Goal: Task Accomplishment & Management: Manage account settings

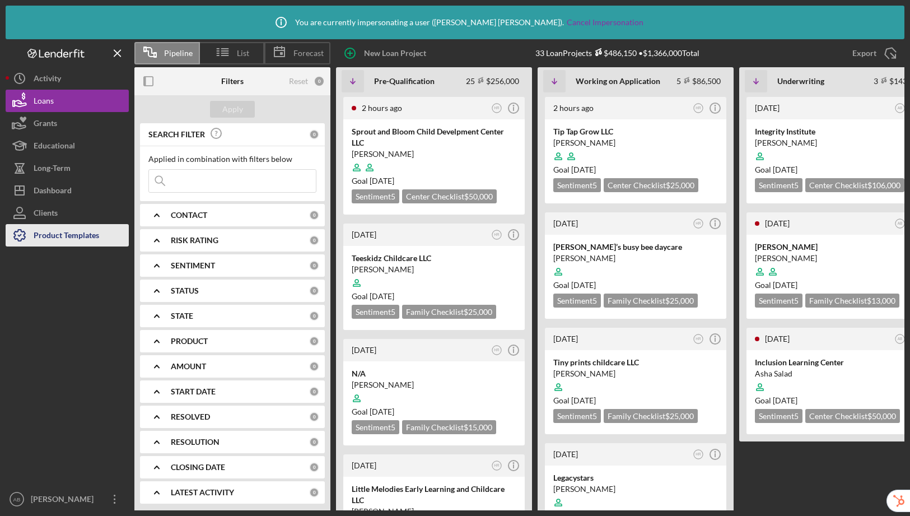
click at [85, 235] on div "Product Templates" at bounding box center [66, 236] width 65 height 25
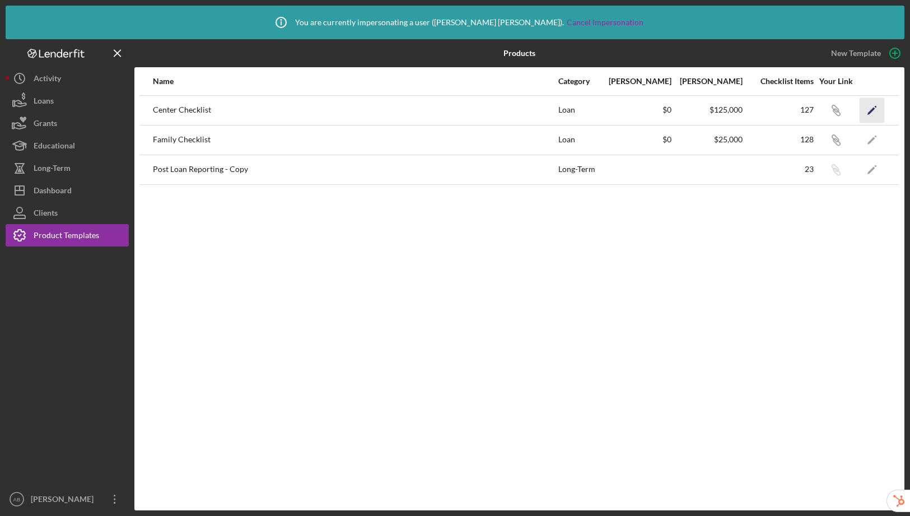
click at [875, 110] on icon "Icon/Edit" at bounding box center [871, 109] width 25 height 25
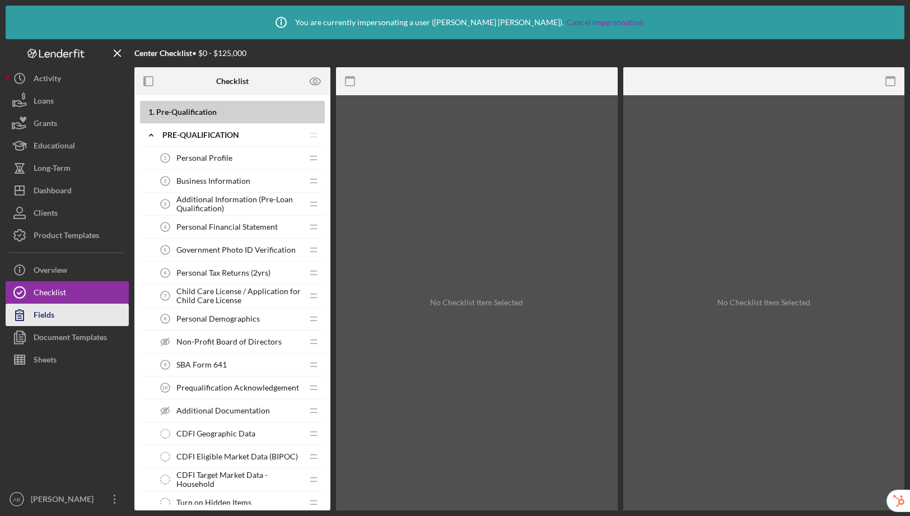
click at [77, 316] on button "Fields" at bounding box center [67, 314] width 123 height 22
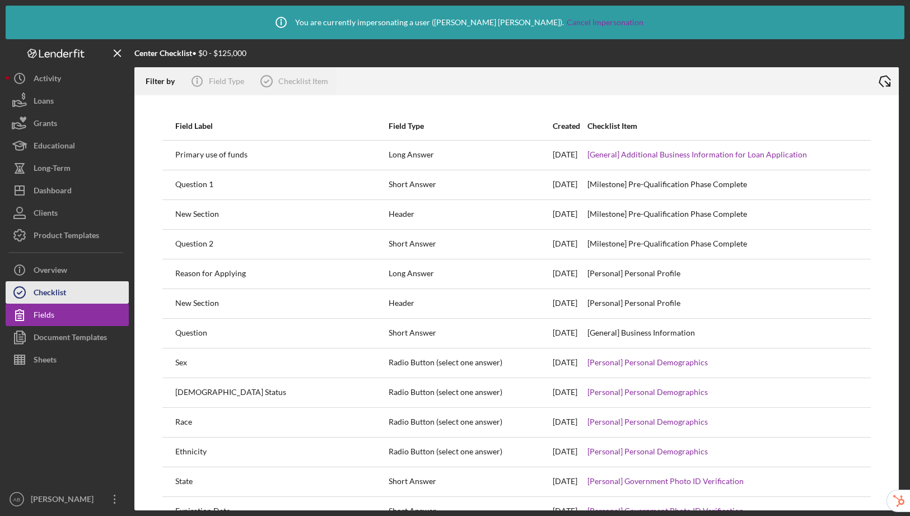
click at [63, 289] on div "Checklist" at bounding box center [50, 293] width 32 height 25
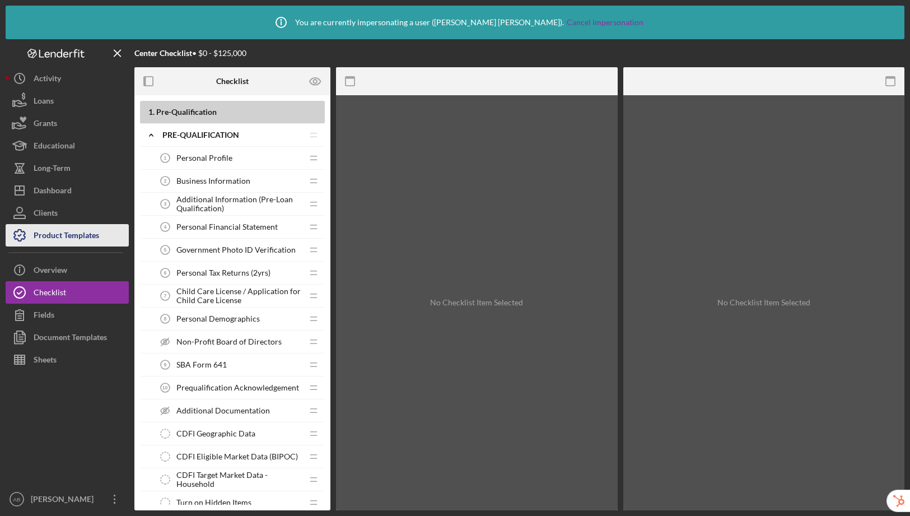
click at [77, 233] on div "Product Templates" at bounding box center [66, 236] width 65 height 25
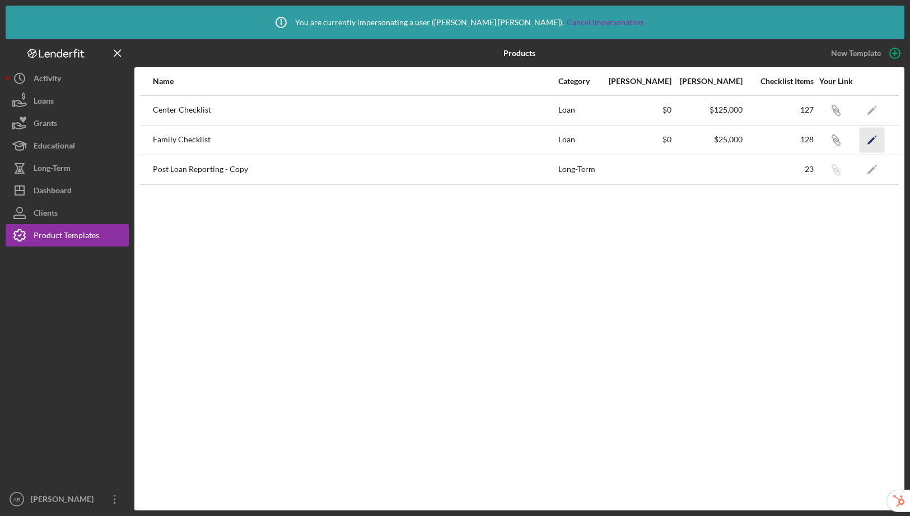
click at [870, 138] on icon "Icon/Edit" at bounding box center [871, 139] width 25 height 25
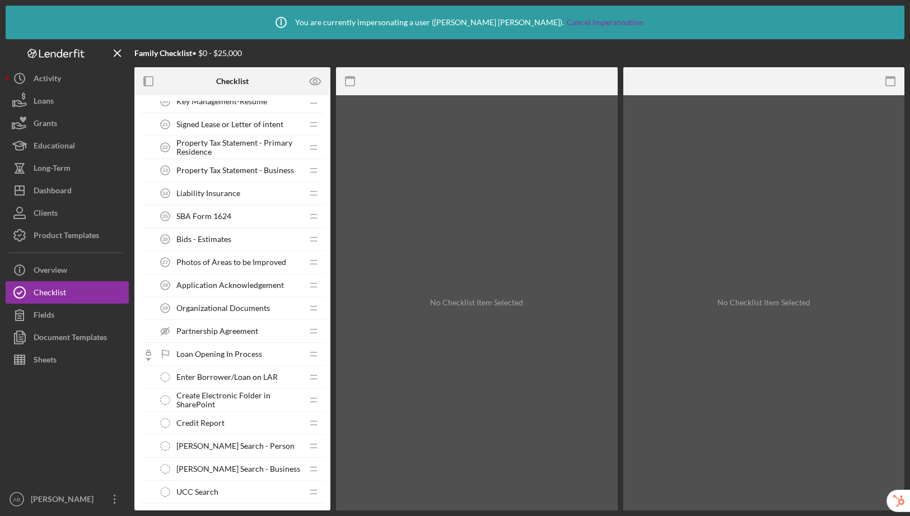
scroll to position [966, 0]
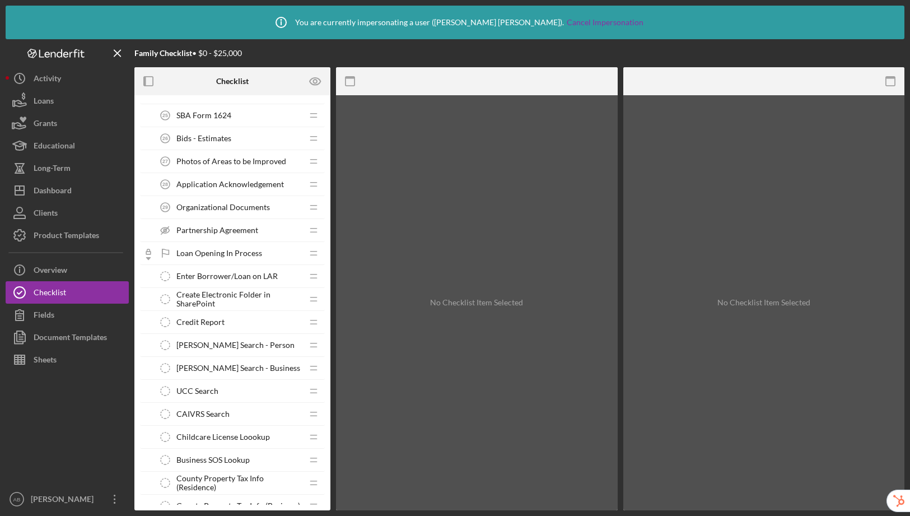
click at [210, 321] on span "Credit Report" at bounding box center [200, 321] width 48 height 9
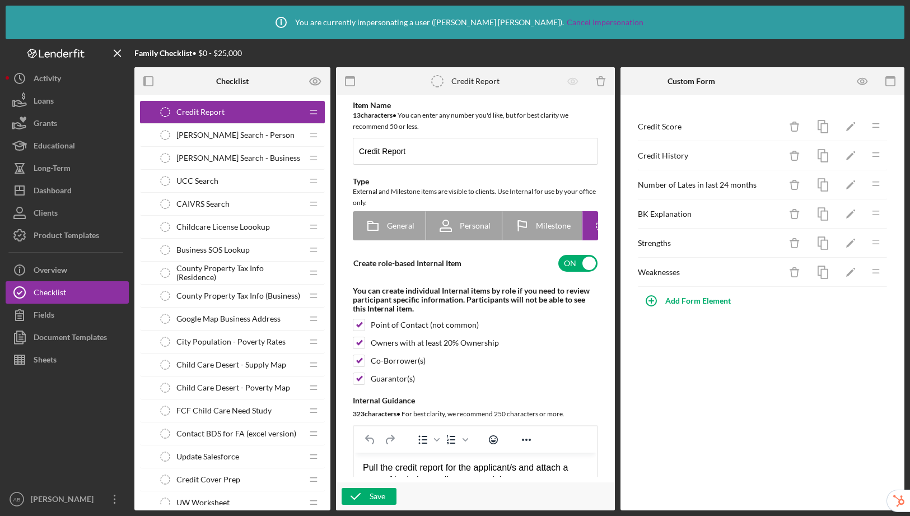
scroll to position [1254, 0]
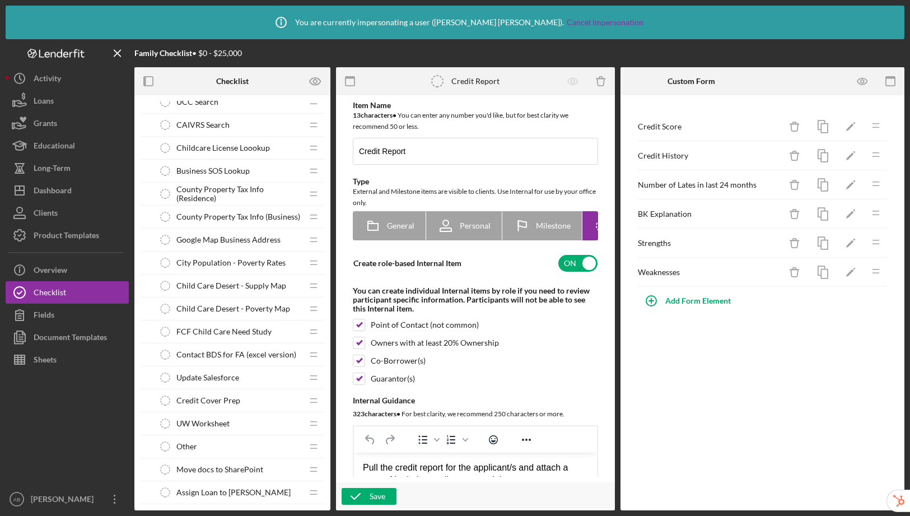
click at [226, 400] on span "Credit Cover Prep" at bounding box center [208, 400] width 64 height 9
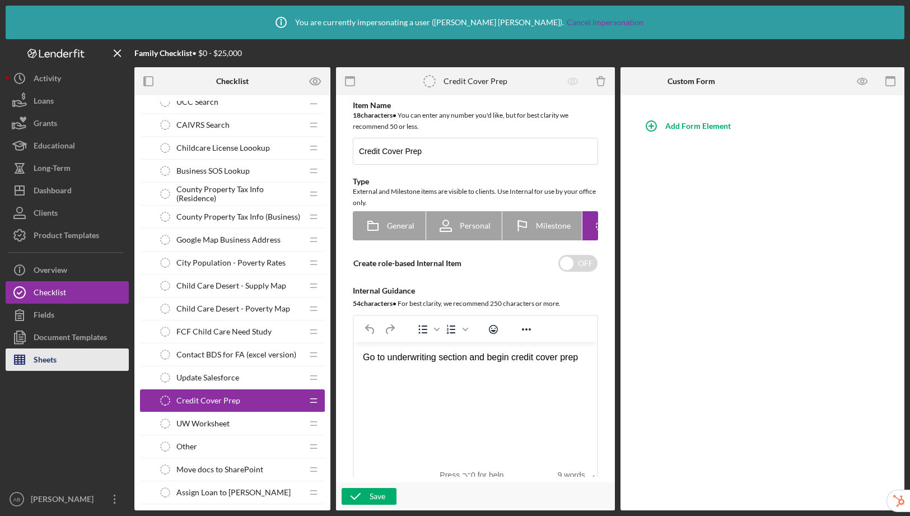
click at [39, 355] on div "Sheets" at bounding box center [45, 360] width 23 height 25
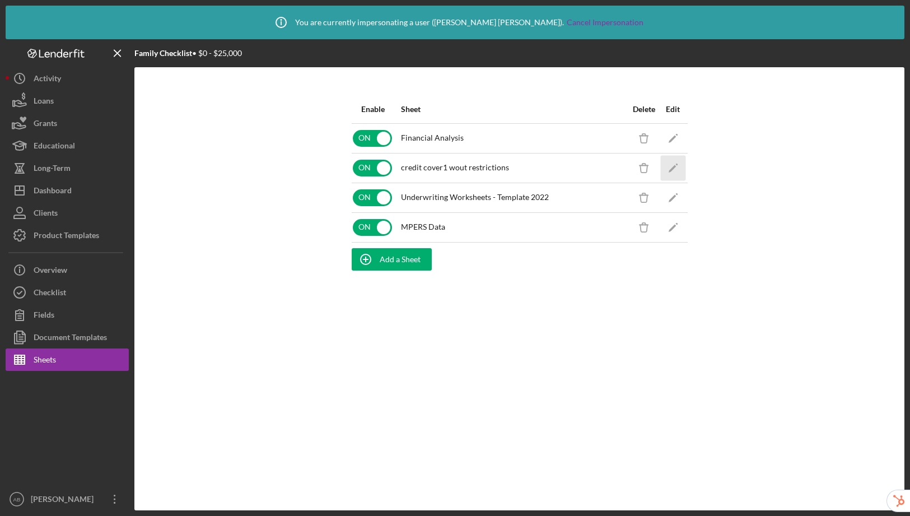
click at [669, 167] on icon "Icon/Edit" at bounding box center [672, 167] width 25 height 25
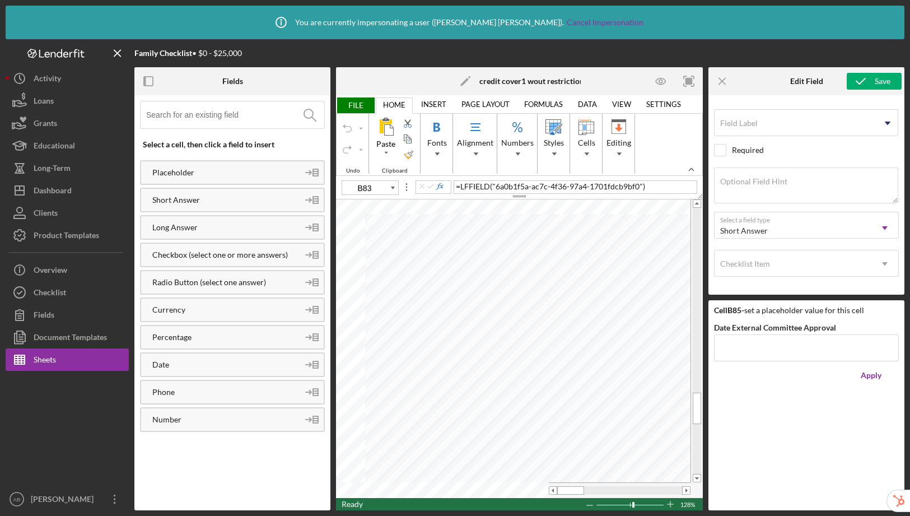
type input "B85"
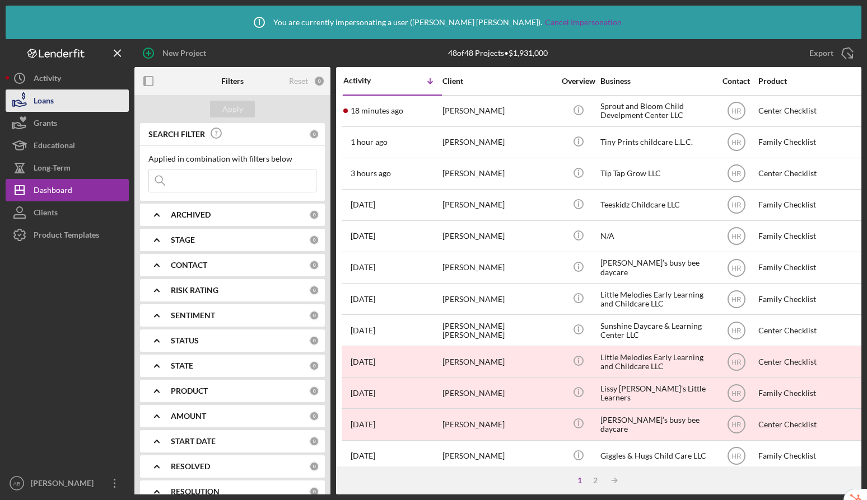
click at [57, 102] on button "Loans" at bounding box center [67, 101] width 123 height 22
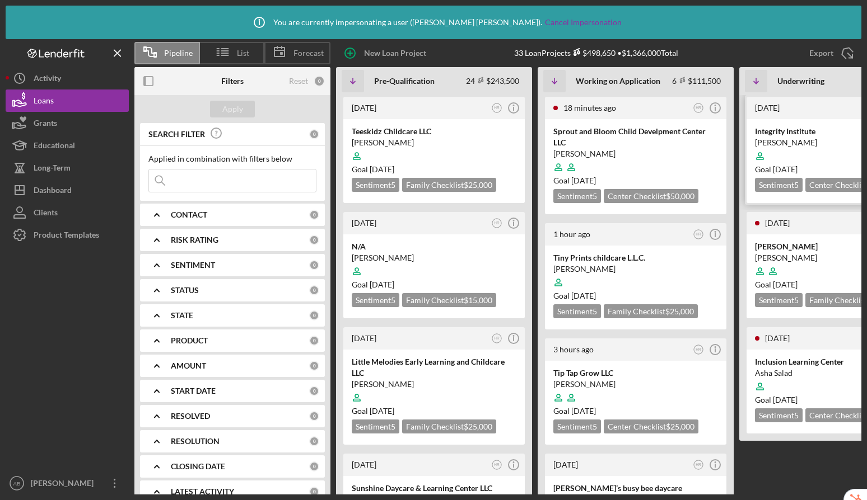
click at [825, 150] on div at bounding box center [837, 156] width 165 height 21
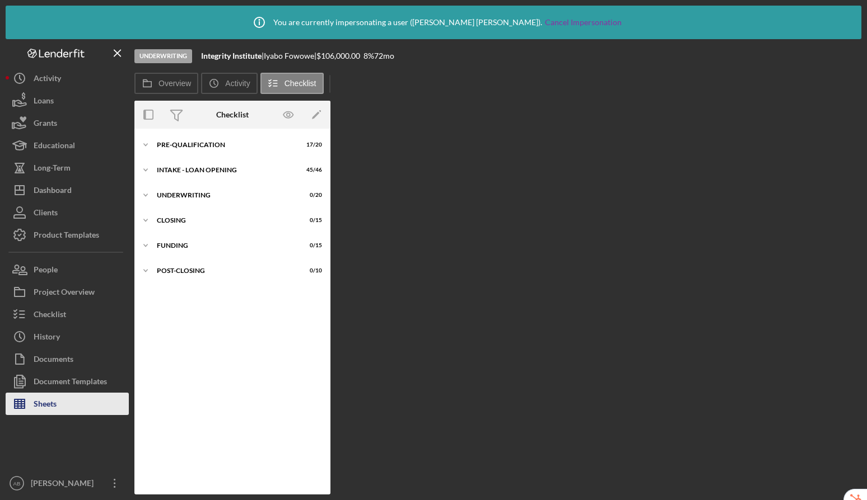
click at [69, 403] on button "Sheets" at bounding box center [67, 404] width 123 height 22
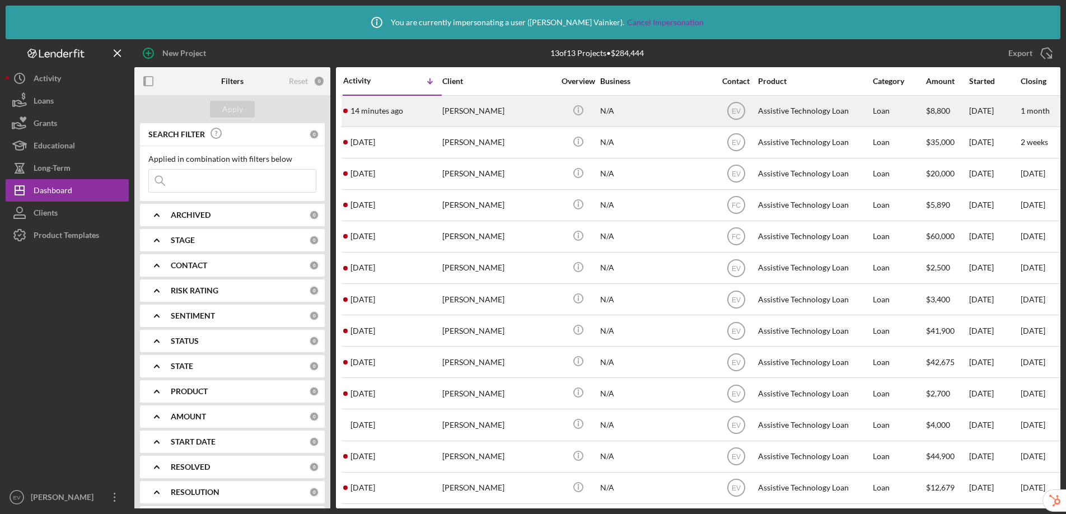
click at [502, 115] on div "April Campbell" at bounding box center [498, 111] width 112 height 30
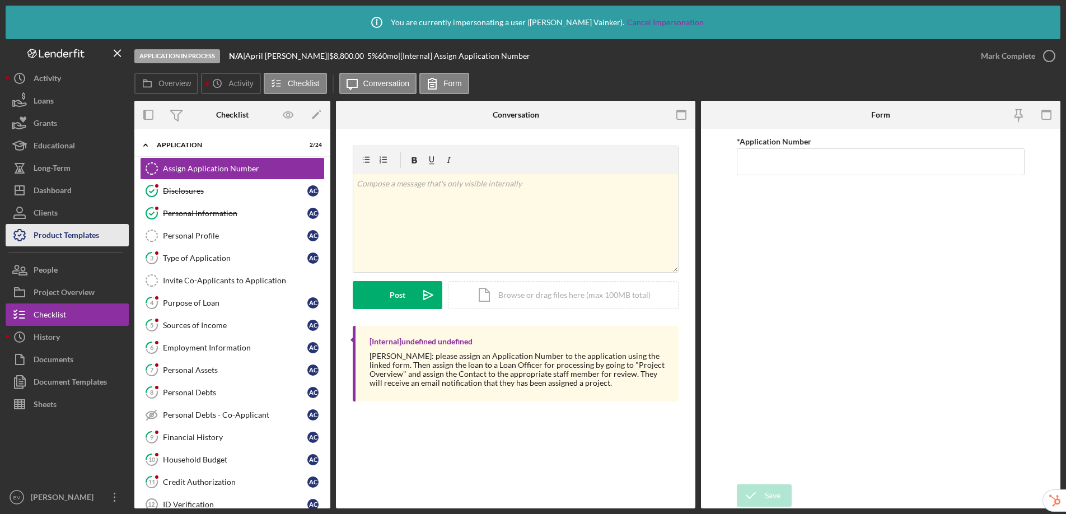
click at [88, 236] on div "Product Templates" at bounding box center [66, 236] width 65 height 25
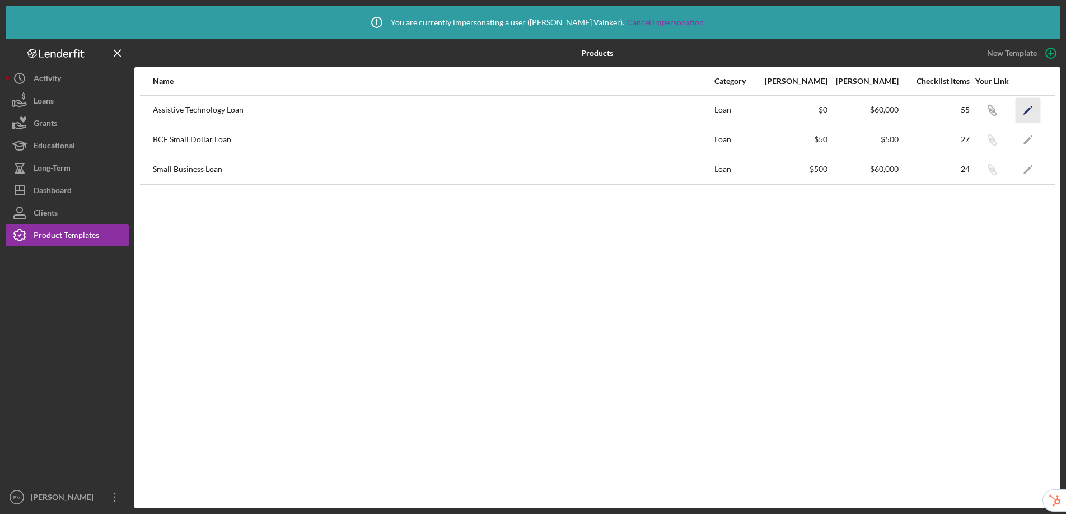
click at [866, 111] on icon "Icon/Edit" at bounding box center [1027, 109] width 25 height 25
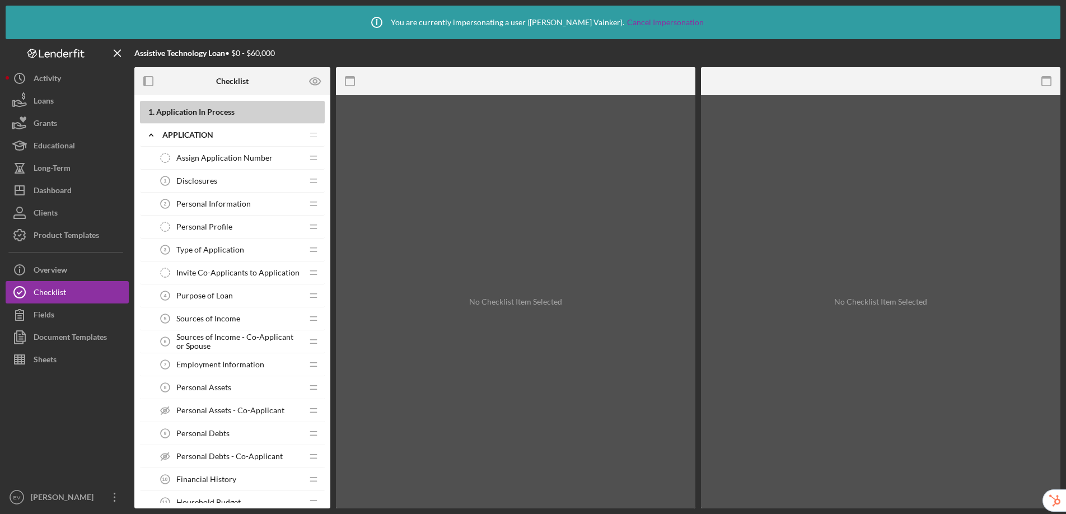
click at [207, 208] on span "Personal Information" at bounding box center [213, 203] width 74 height 9
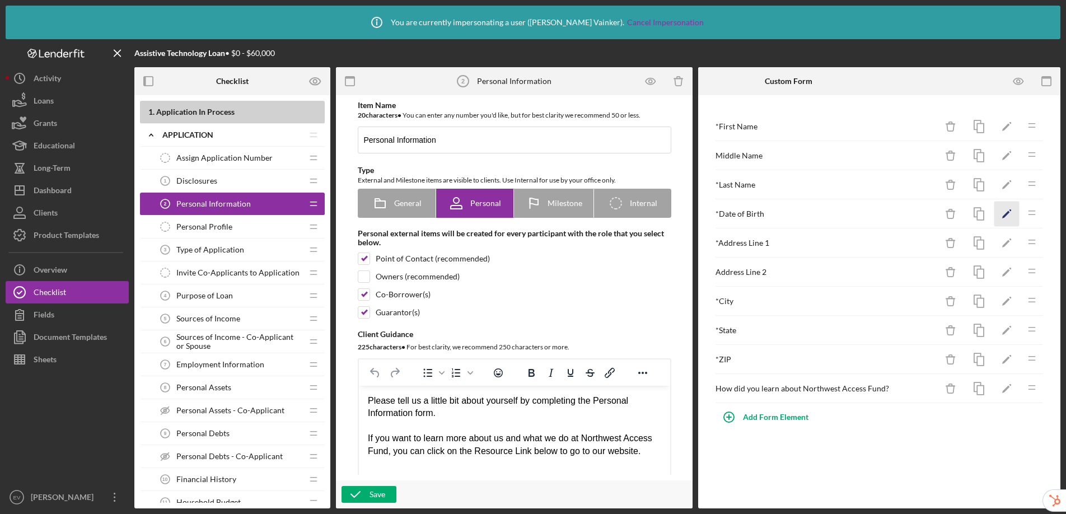
click at [866, 214] on icon "Icon/Edit" at bounding box center [1006, 214] width 25 height 25
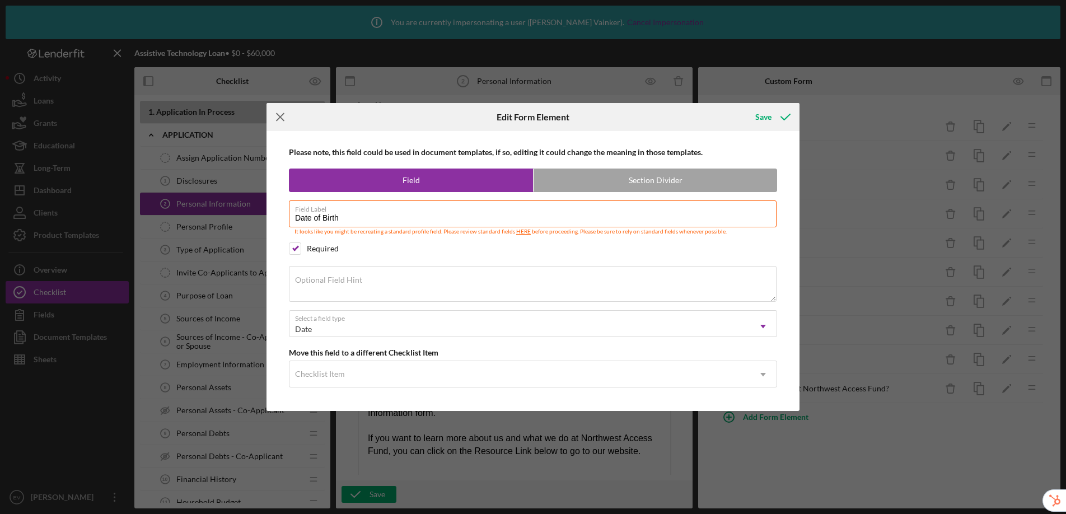
click at [281, 116] on line at bounding box center [280, 117] width 7 height 7
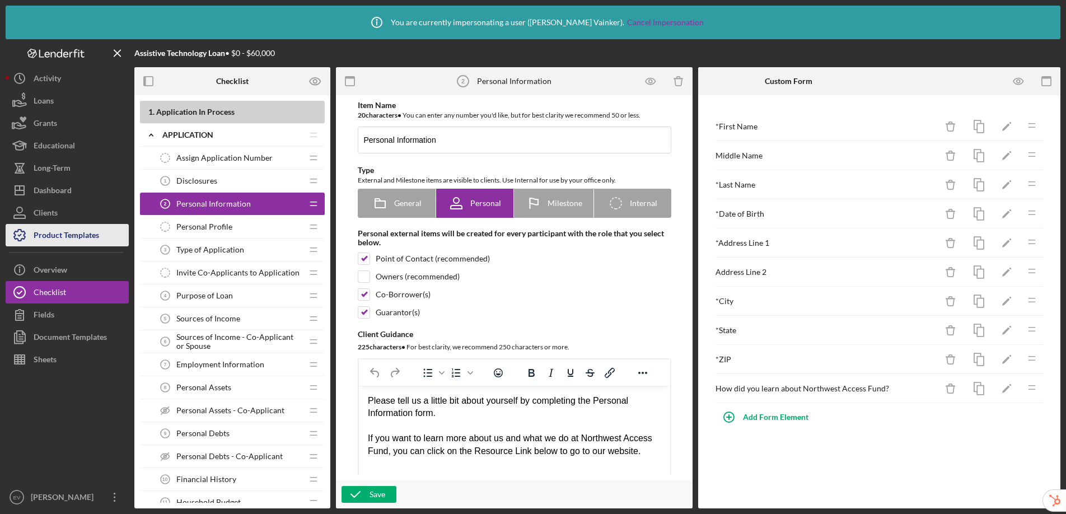
click at [60, 230] on div "Product Templates" at bounding box center [66, 236] width 65 height 25
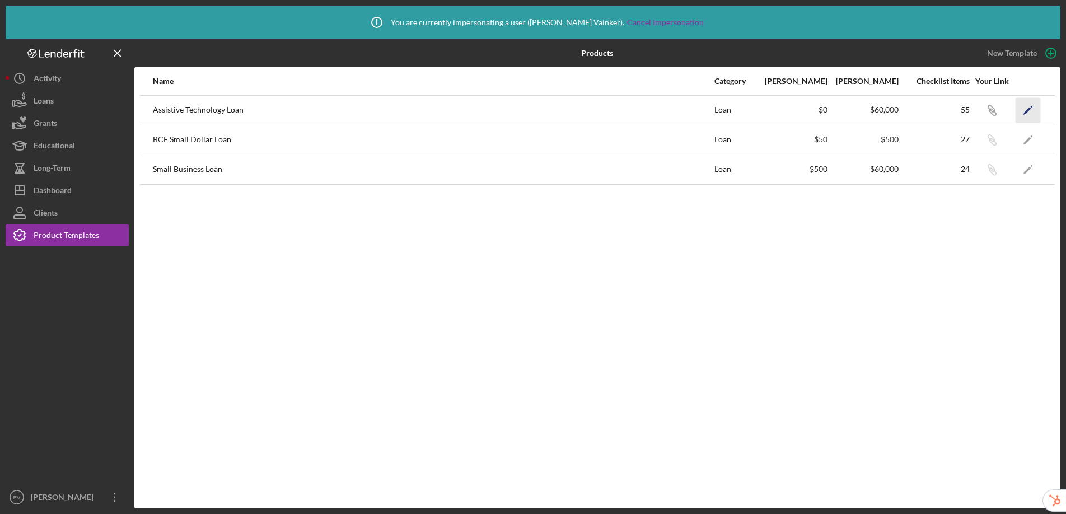
click at [866, 111] on icon "Icon/Edit" at bounding box center [1027, 109] width 25 height 25
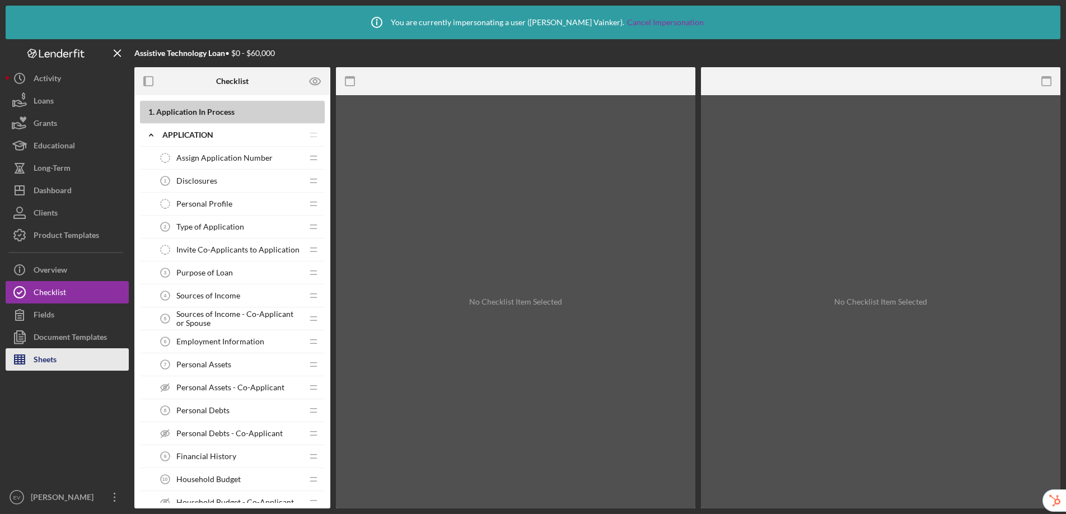
click at [59, 364] on button "Sheets" at bounding box center [67, 359] width 123 height 22
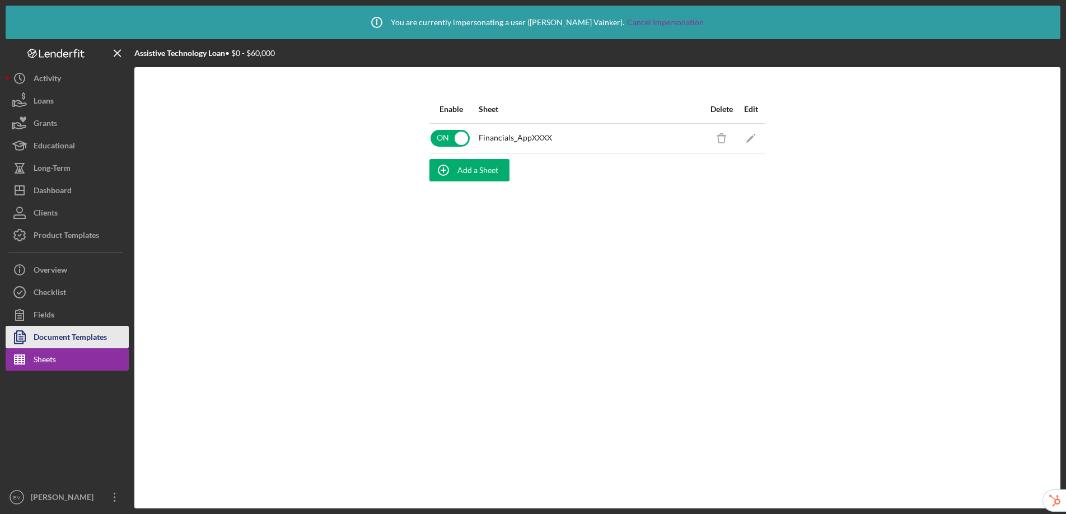
click at [61, 339] on div "Document Templates" at bounding box center [70, 338] width 73 height 25
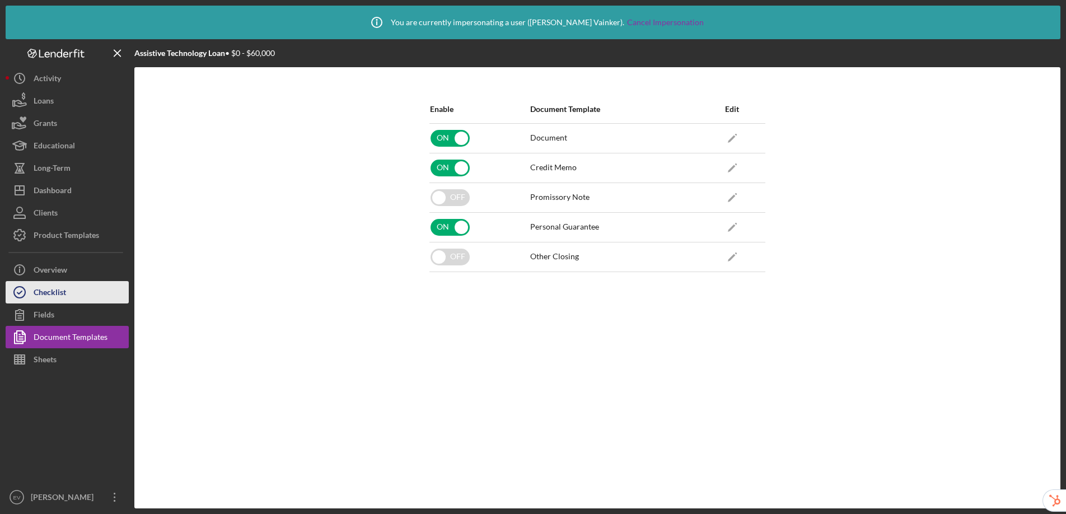
click at [42, 289] on div "Checklist" at bounding box center [50, 293] width 32 height 25
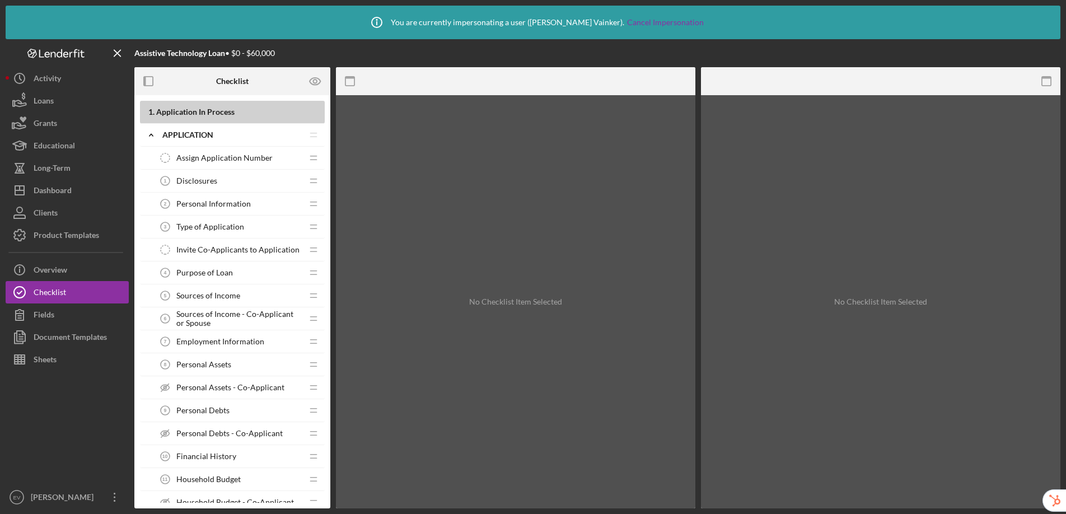
click at [213, 226] on span "Type of Application" at bounding box center [210, 226] width 68 height 9
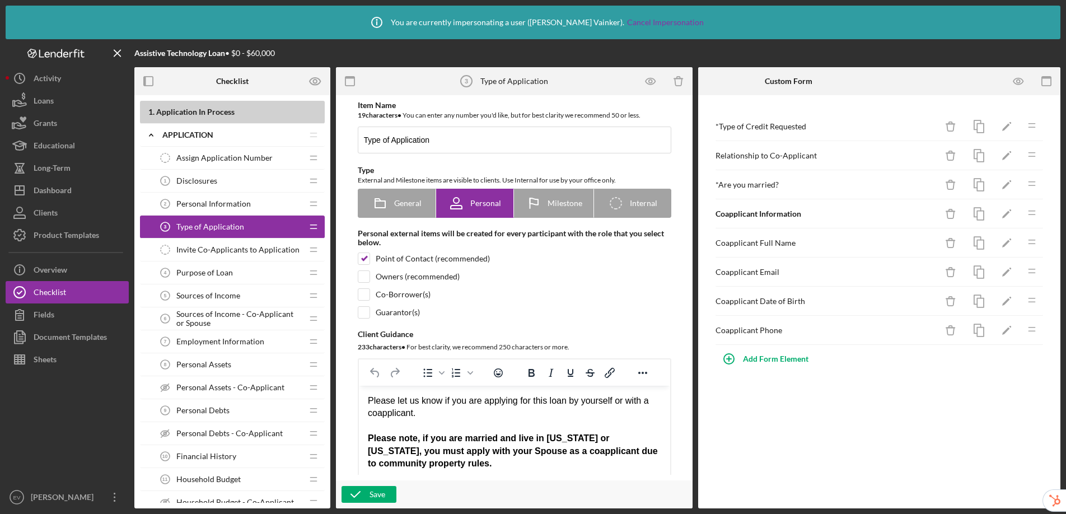
click at [234, 200] on span "Personal Information" at bounding box center [213, 203] width 74 height 9
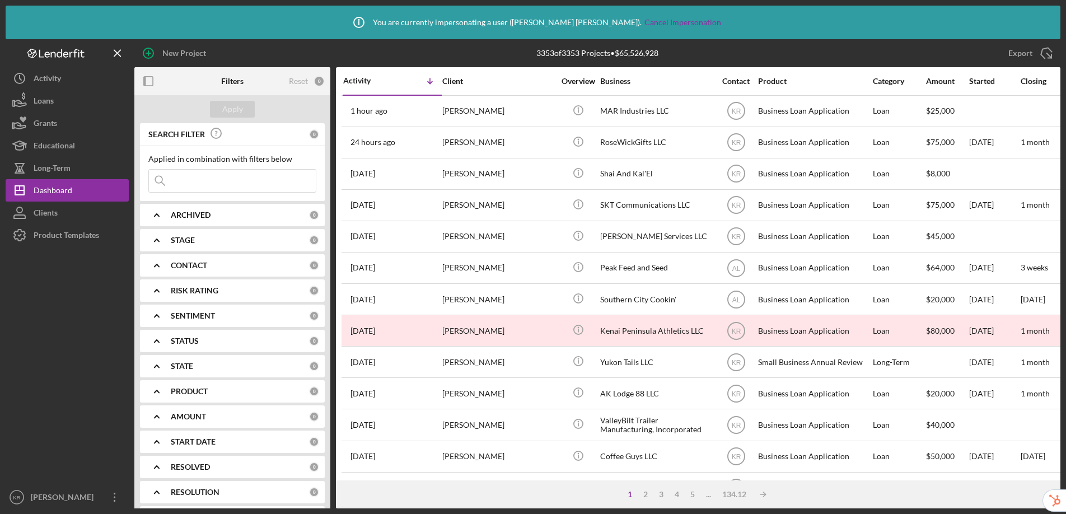
click at [256, 181] on input at bounding box center [232, 181] width 167 height 22
paste input "[EMAIL_ADDRESS][DOMAIN_NAME]"
type input "[EMAIL_ADDRESS][DOMAIN_NAME]"
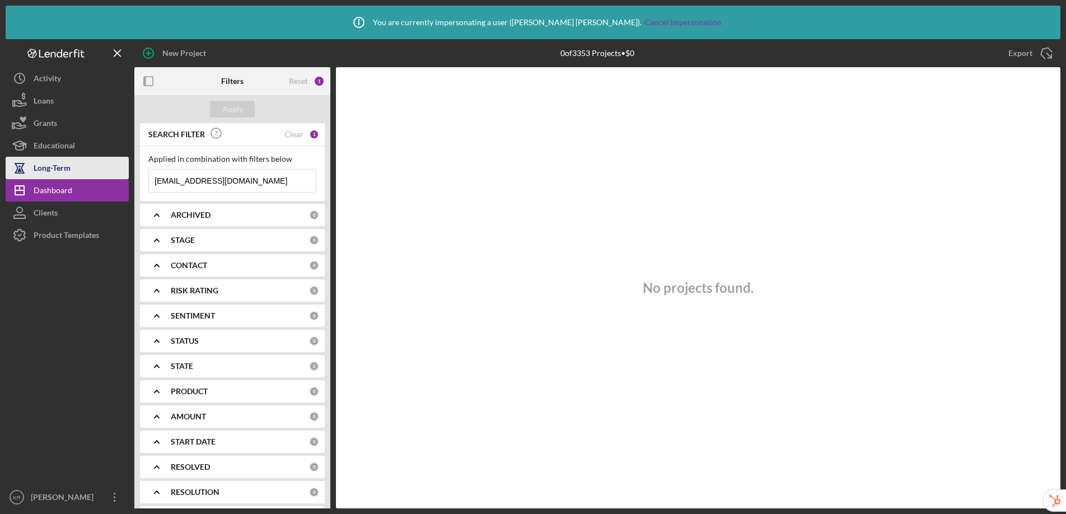
drag, startPoint x: 271, startPoint y: 181, endPoint x: 128, endPoint y: 171, distance: 144.2
click at [128, 171] on div "New Project 0 of 3353 Projects • $0 Export Icon/Export Filters Reset 1 Apply SE…" at bounding box center [533, 273] width 1055 height 469
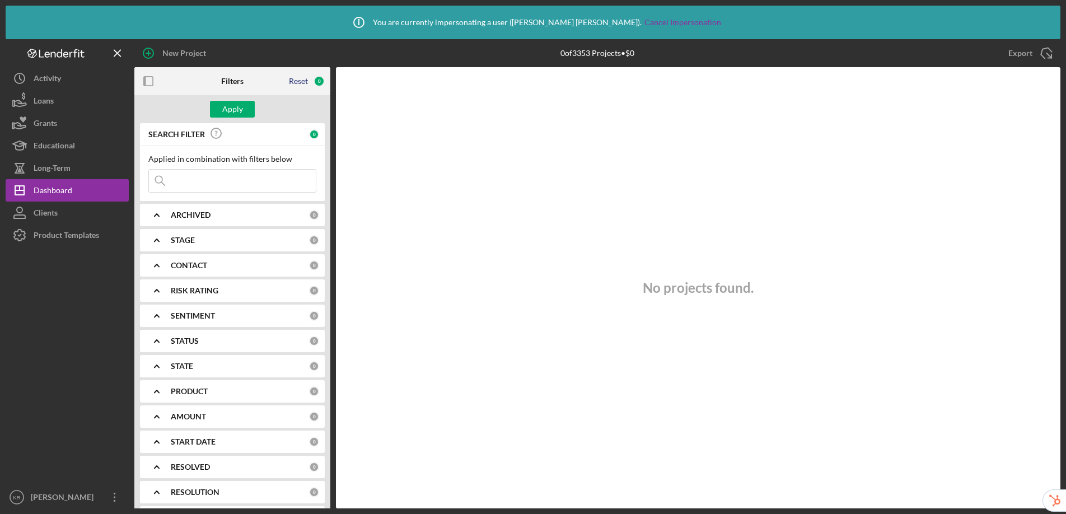
click at [300, 82] on div "Reset" at bounding box center [298, 81] width 19 height 9
click at [248, 106] on button "Apply" at bounding box center [232, 109] width 45 height 17
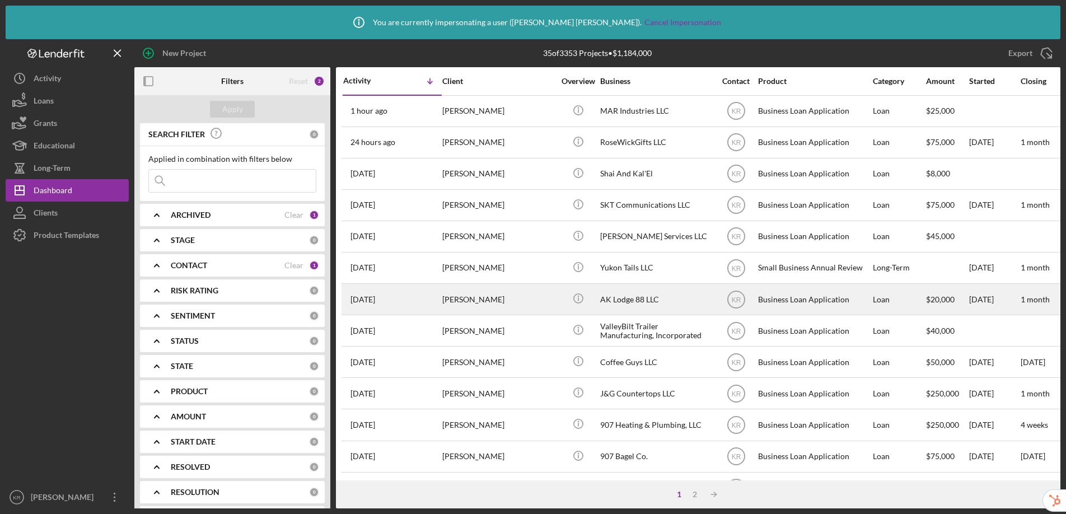
click at [646, 302] on div "AK Lodge 88 LLC" at bounding box center [656, 299] width 112 height 30
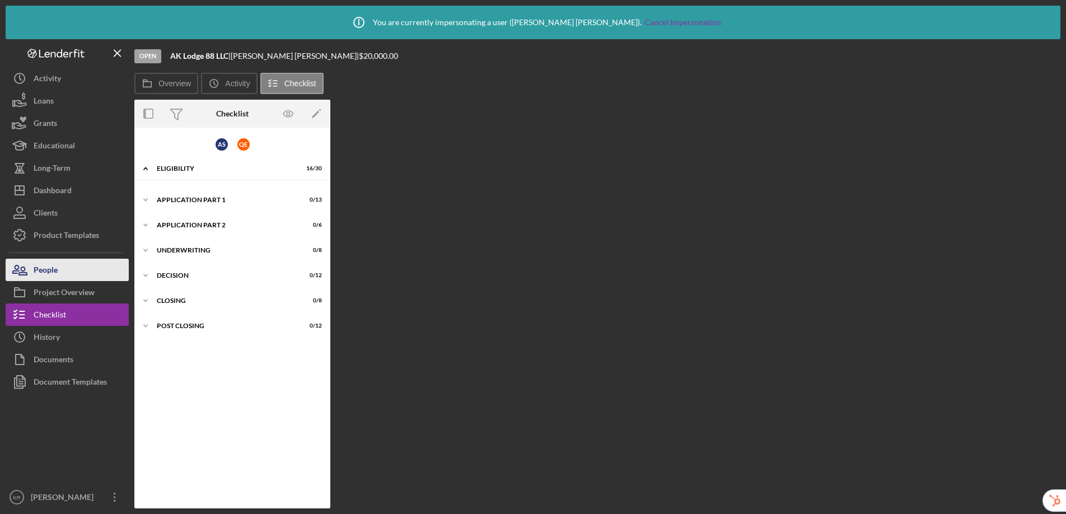
click at [41, 270] on div "People" at bounding box center [46, 271] width 24 height 25
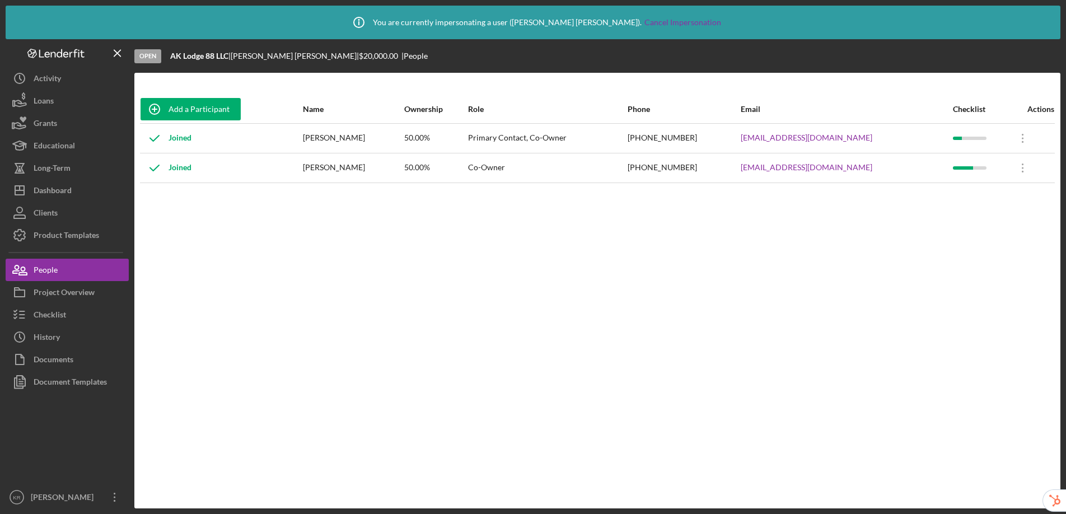
click at [465, 301] on div "Add a Participant Name Ownership Role Phone Email Checklist Actions Joined Anna…" at bounding box center [597, 290] width 926 height 391
click at [1014, 137] on icon "Icon/Overflow" at bounding box center [1023, 138] width 28 height 28
click at [961, 163] on div "Icon/Edit Edit" at bounding box center [966, 167] width 123 height 23
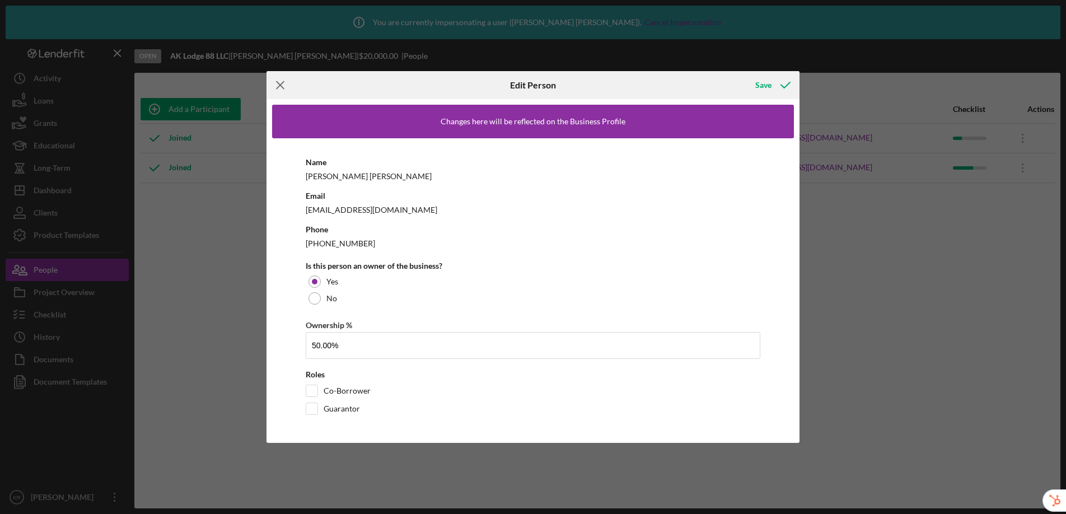
click at [284, 87] on icon "Icon/Menu Close" at bounding box center [280, 85] width 28 height 28
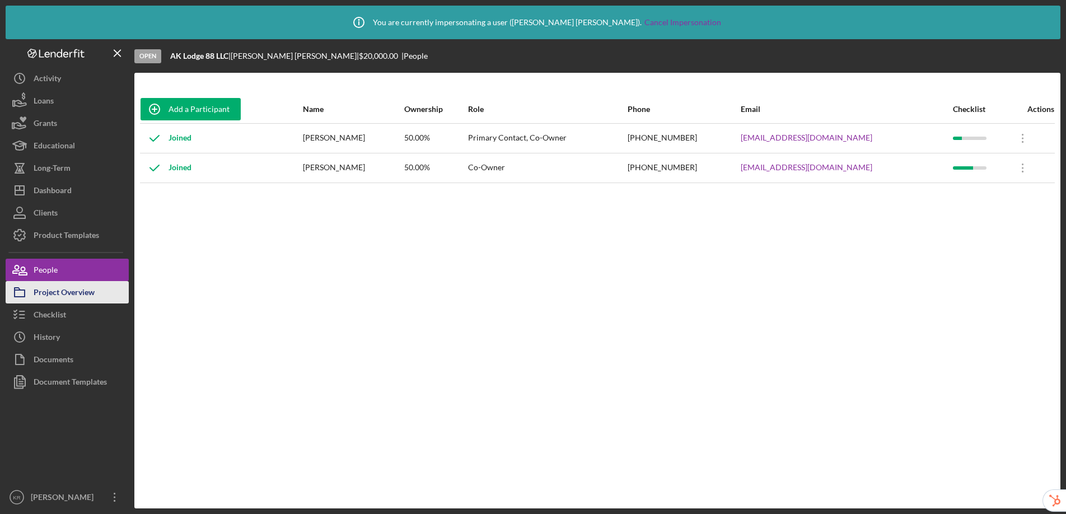
click at [64, 291] on div "Project Overview" at bounding box center [64, 293] width 61 height 25
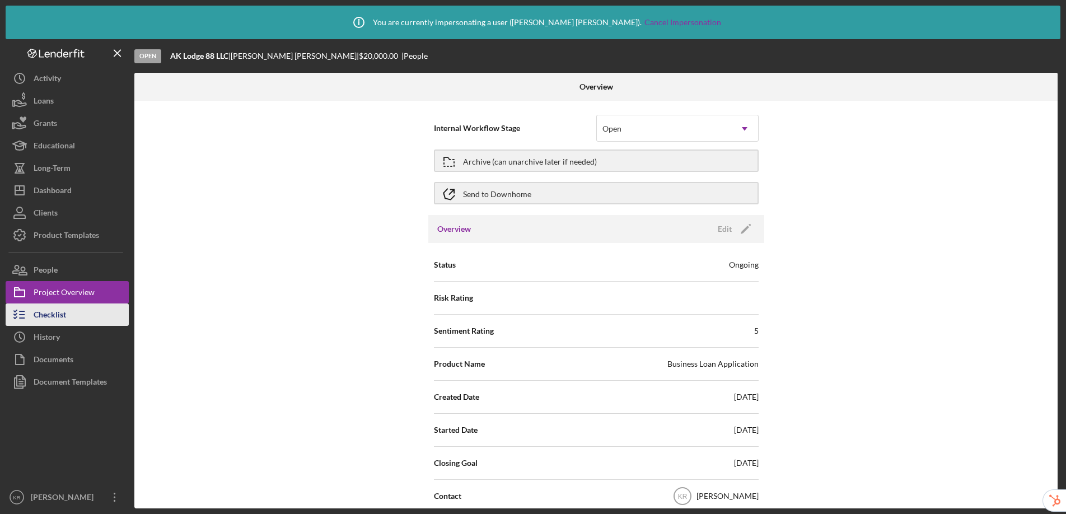
click at [65, 315] on div "Checklist" at bounding box center [50, 315] width 32 height 25
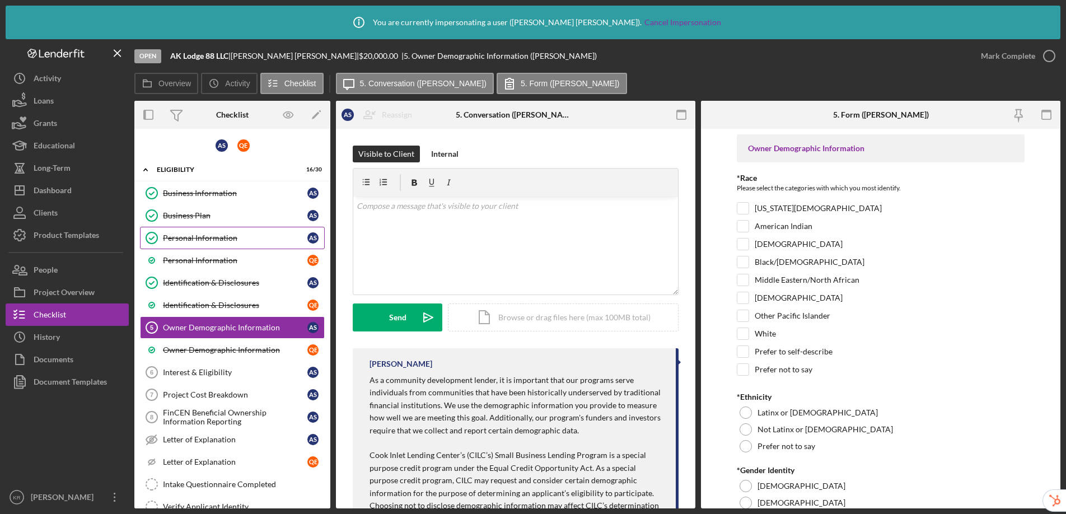
click at [208, 238] on div "Personal Information" at bounding box center [235, 237] width 144 height 9
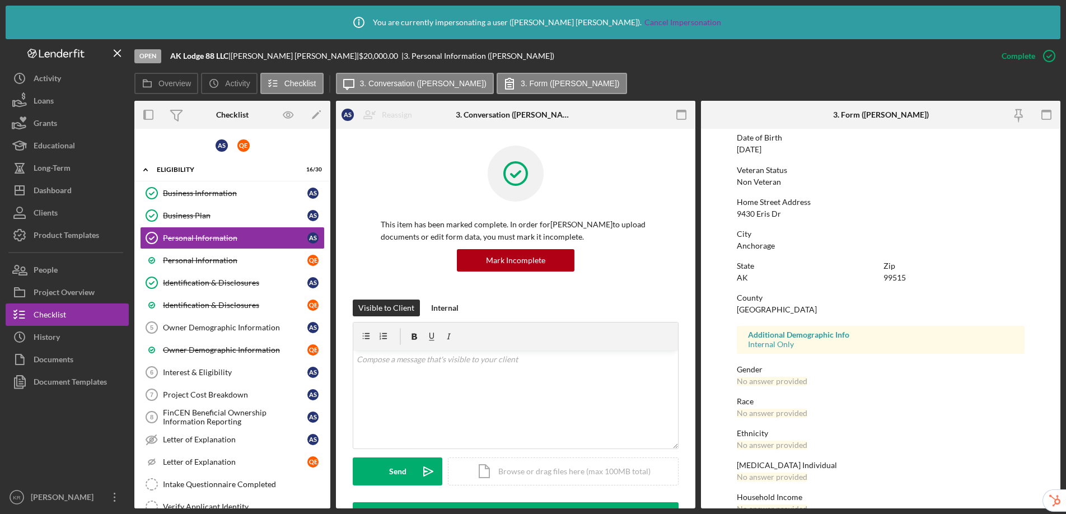
scroll to position [143, 0]
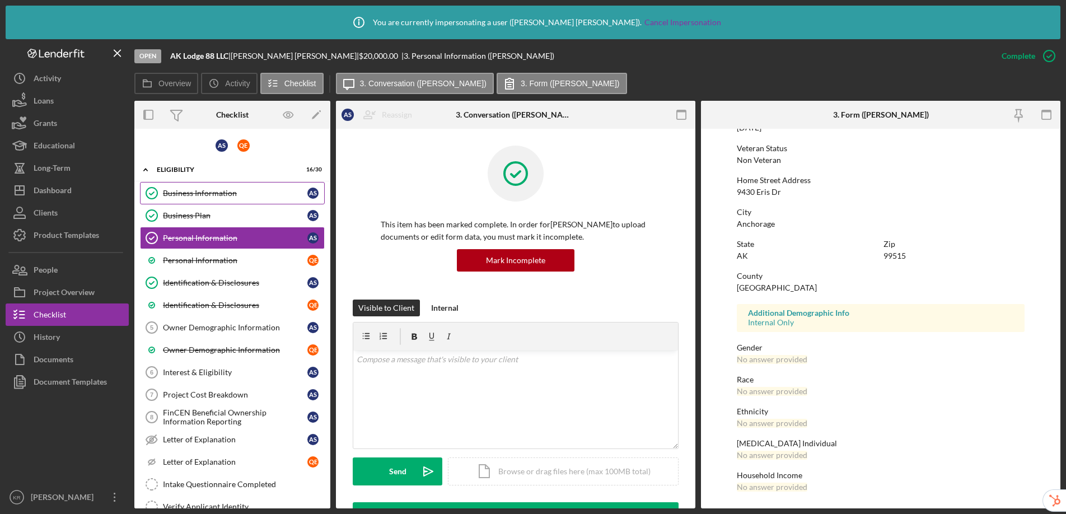
click at [185, 193] on div "Business Information" at bounding box center [235, 193] width 144 height 9
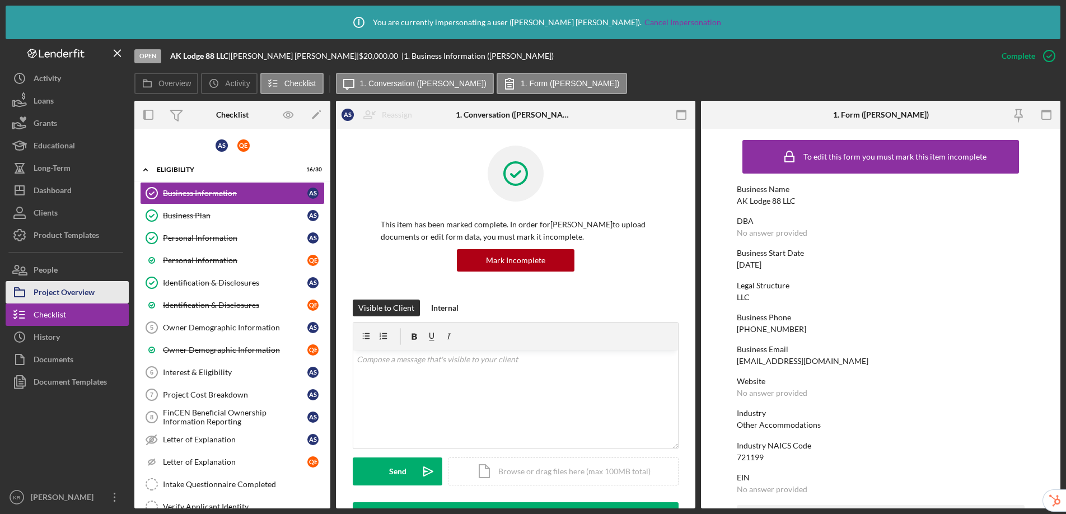
click at [46, 297] on div "Project Overview" at bounding box center [64, 293] width 61 height 25
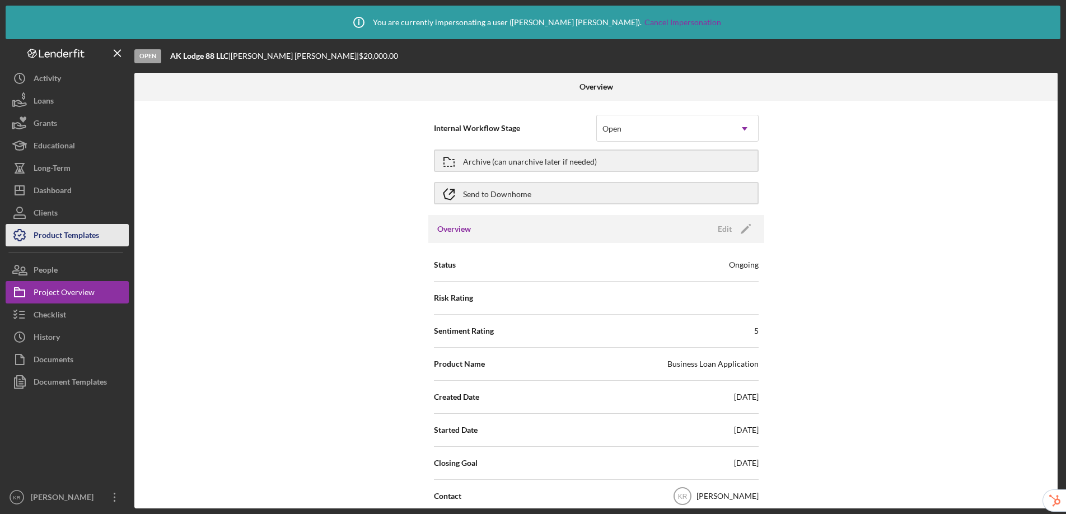
click at [65, 232] on div "Product Templates" at bounding box center [66, 236] width 65 height 25
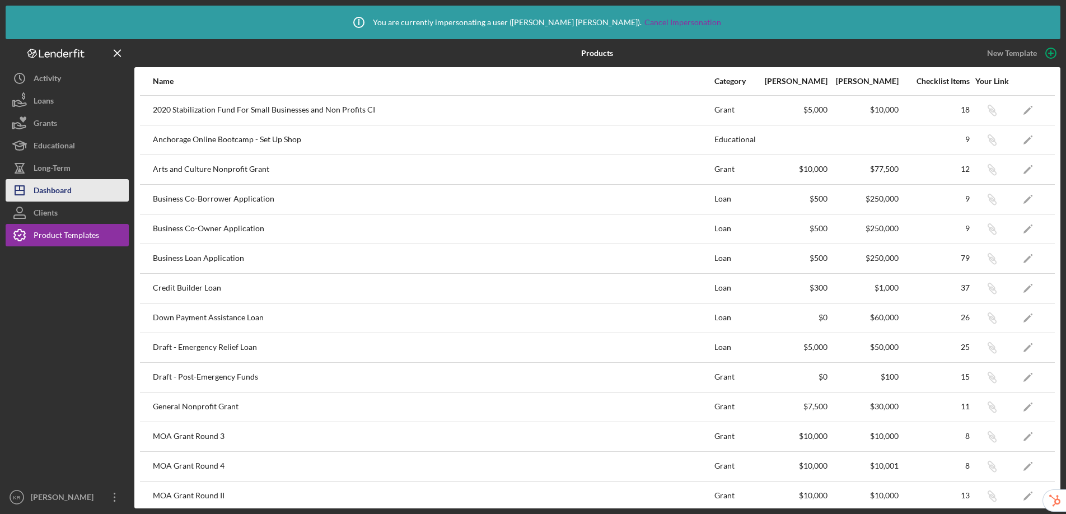
click at [57, 186] on div "Dashboard" at bounding box center [53, 191] width 38 height 25
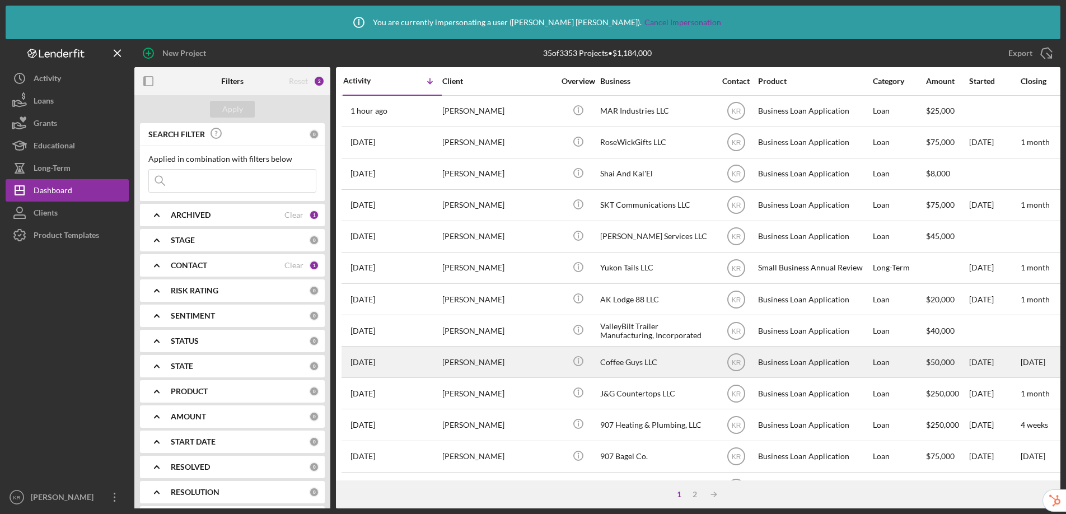
click at [633, 355] on div "Coffee Guys LLC" at bounding box center [656, 362] width 112 height 30
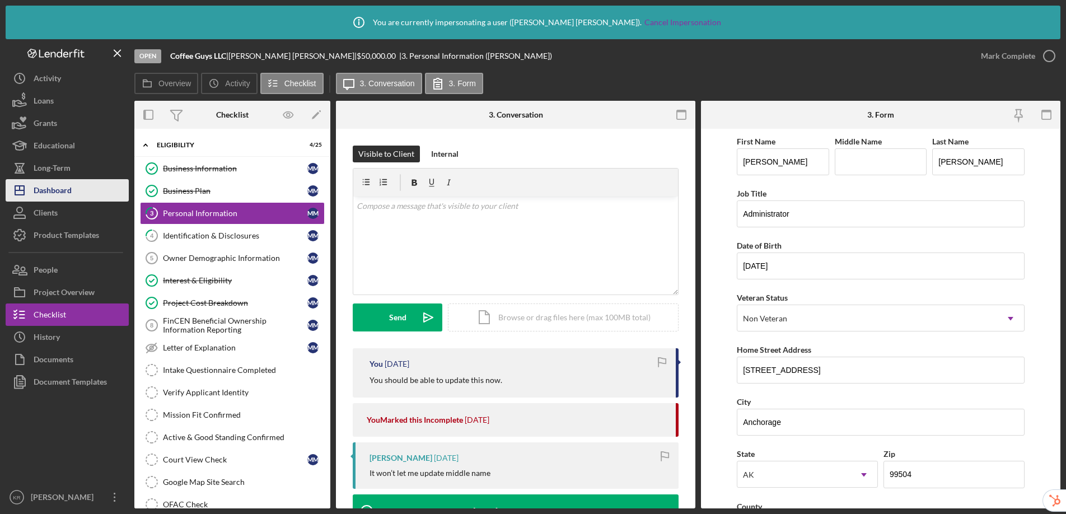
click at [67, 191] on div "Dashboard" at bounding box center [53, 191] width 38 height 25
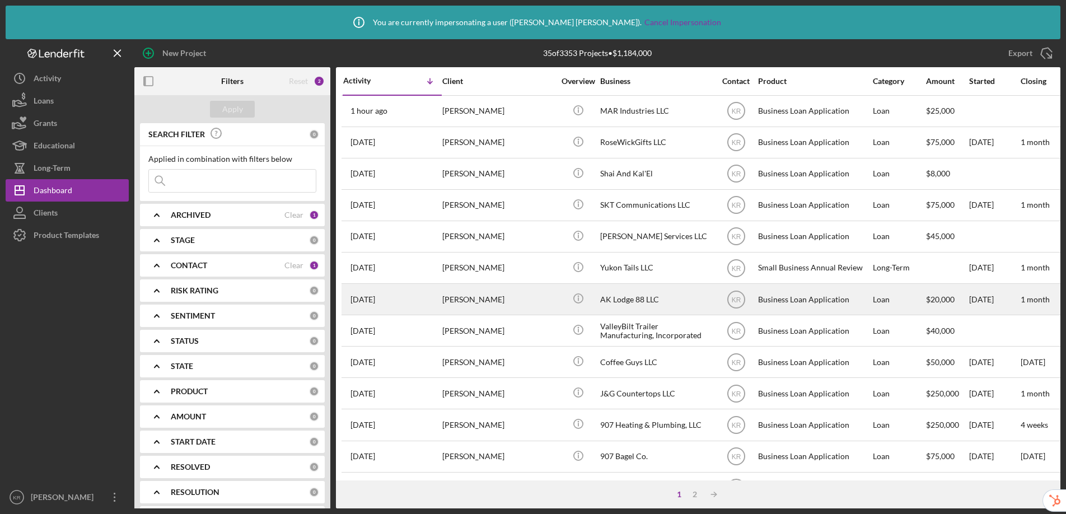
click at [527, 298] on div "Anna Shields" at bounding box center [498, 299] width 112 height 30
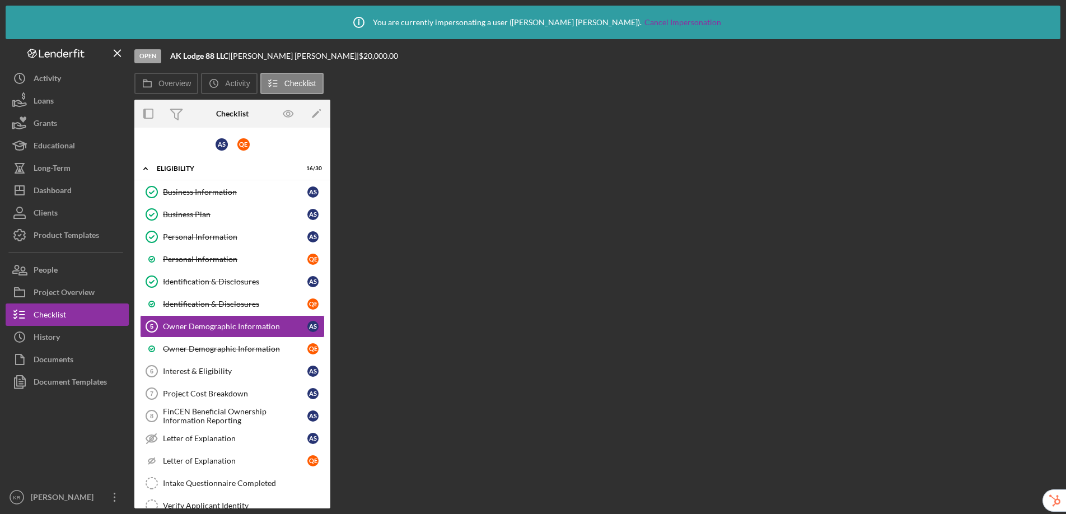
scroll to position [9, 0]
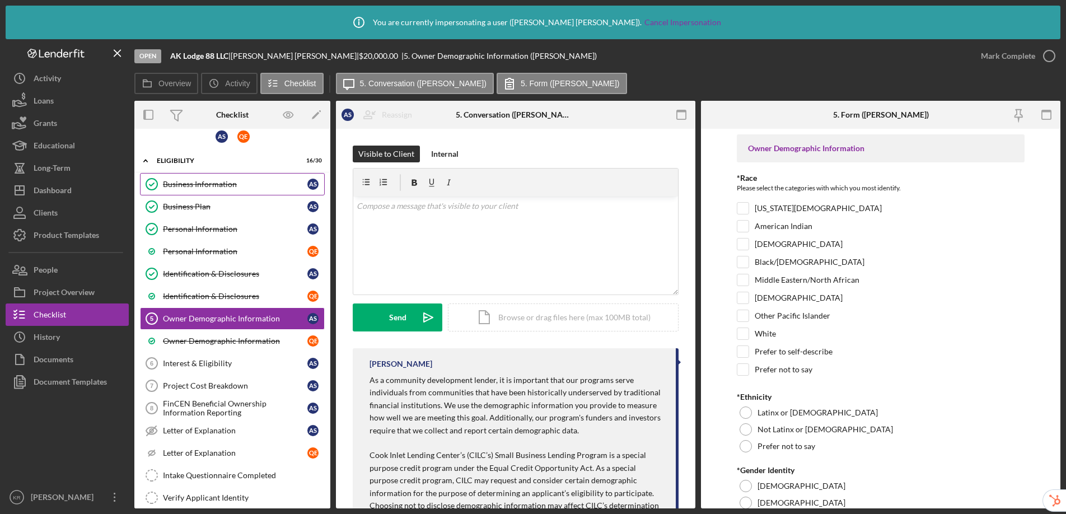
click at [202, 184] on div "Business Information" at bounding box center [235, 184] width 144 height 9
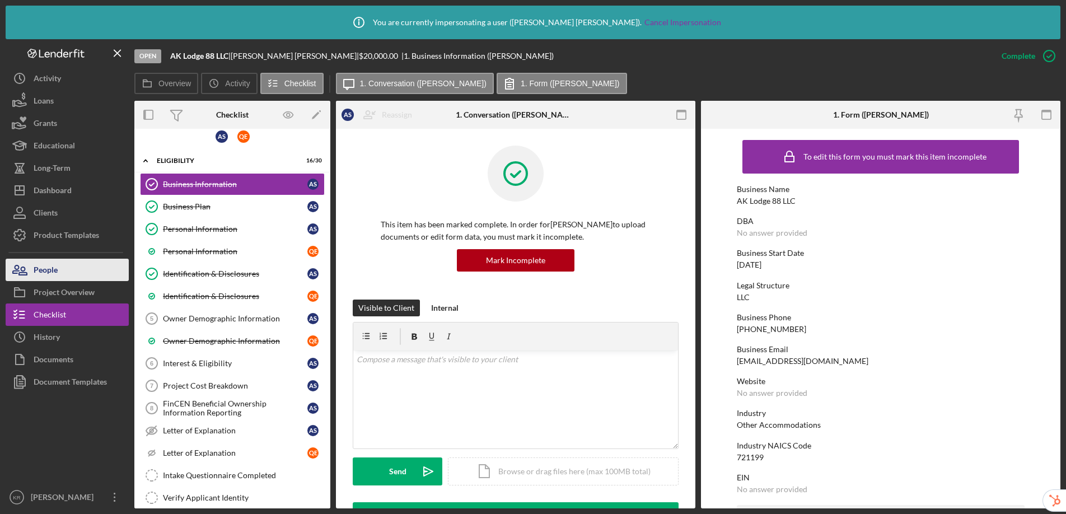
click at [67, 269] on button "People" at bounding box center [67, 270] width 123 height 22
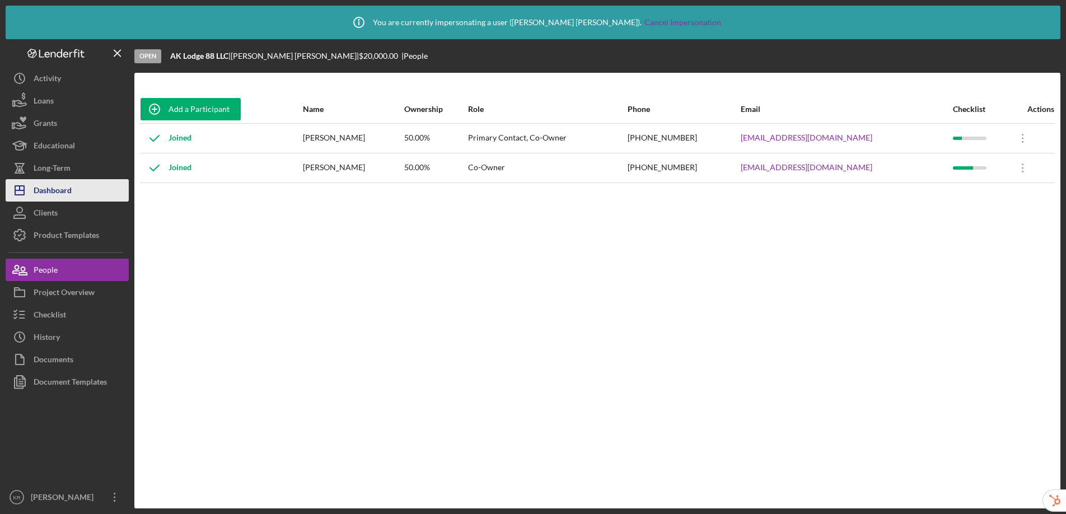
click at [31, 200] on icon "Icon/Dashboard" at bounding box center [20, 190] width 28 height 28
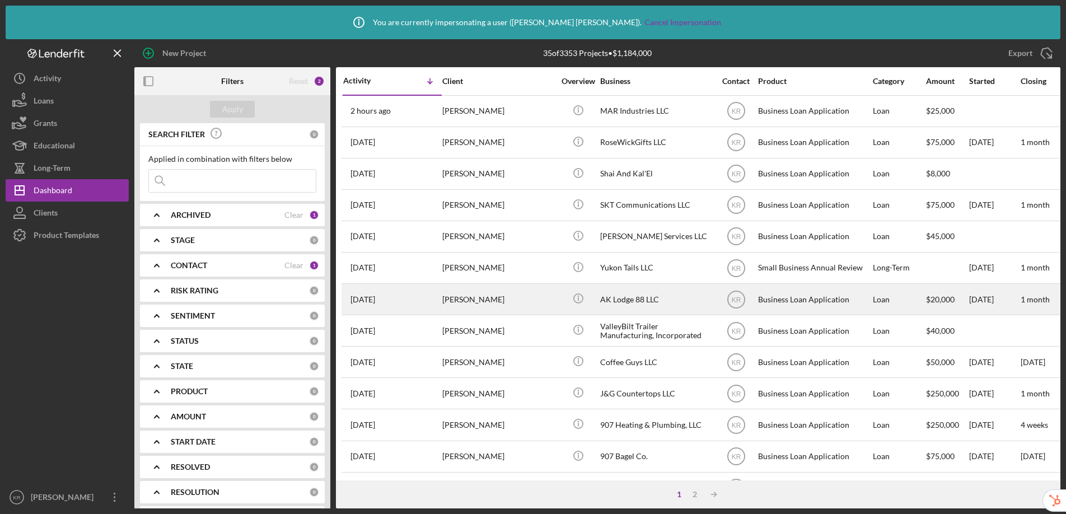
click at [486, 300] on div "Anna Shields" at bounding box center [498, 299] width 112 height 30
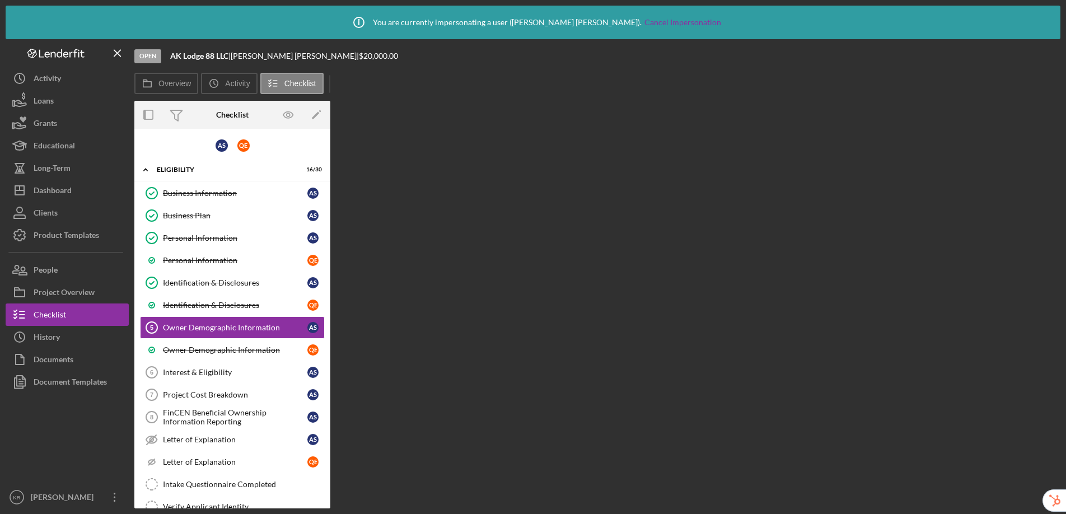
scroll to position [9, 0]
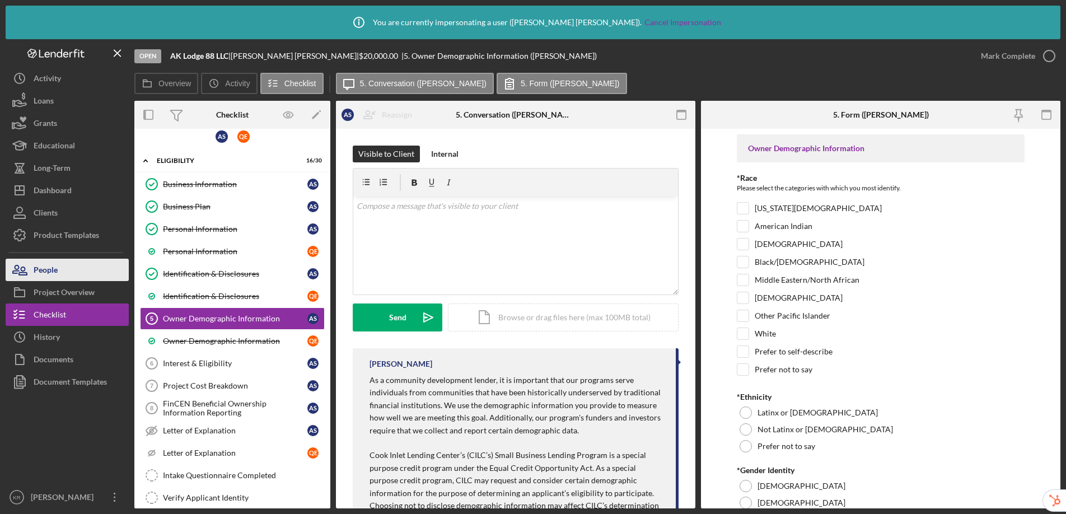
click at [65, 266] on button "People" at bounding box center [67, 270] width 123 height 22
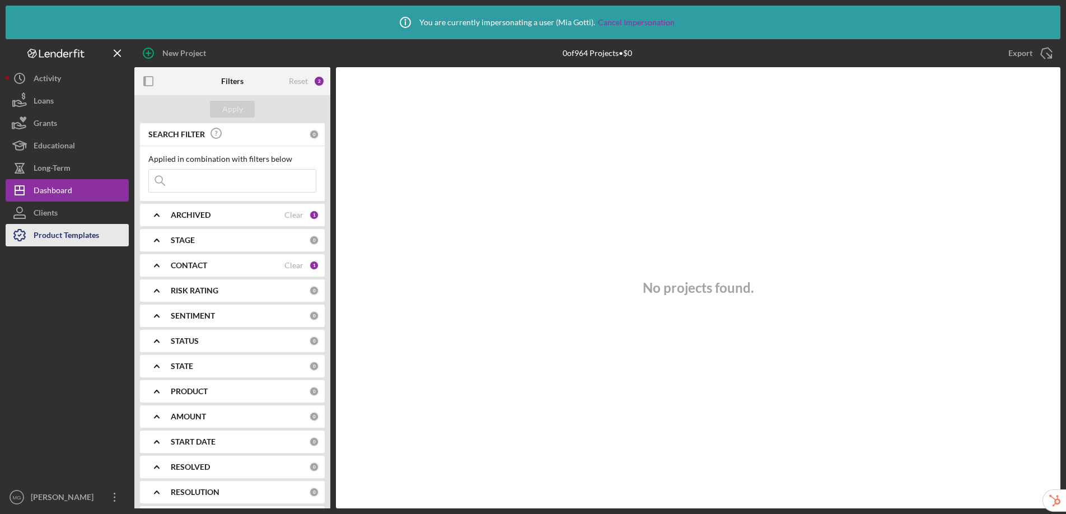
click at [57, 244] on div "Product Templates" at bounding box center [66, 236] width 65 height 25
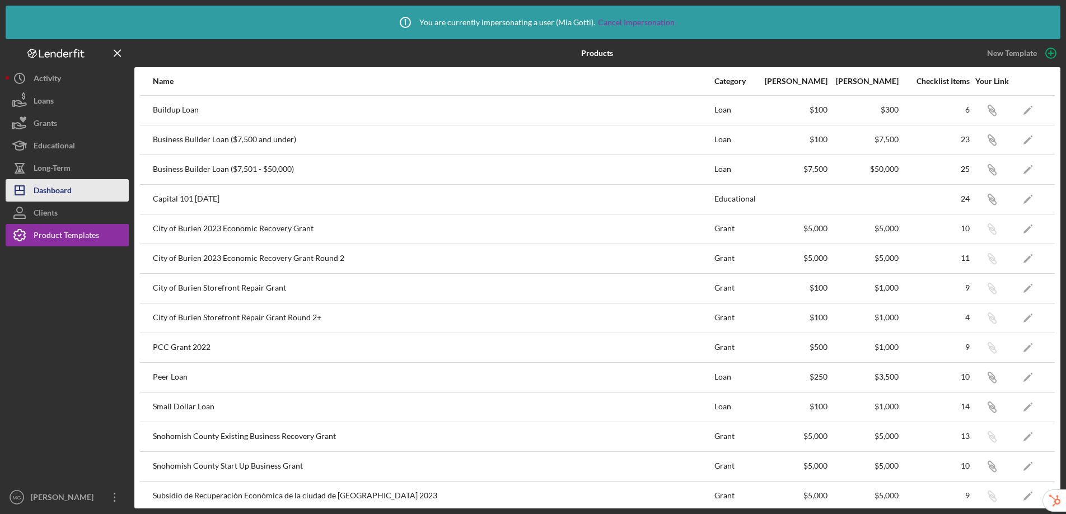
click at [65, 182] on div "Dashboard" at bounding box center [53, 191] width 38 height 25
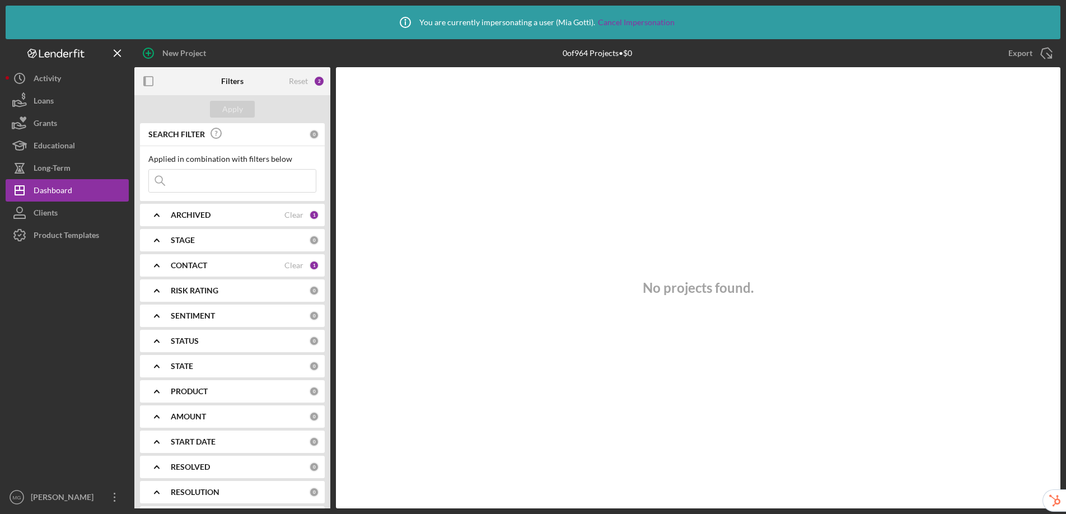
drag, startPoint x: 287, startPoint y: 213, endPoint x: 277, endPoint y: 197, distance: 18.6
click at [287, 213] on div "Clear" at bounding box center [293, 214] width 19 height 9
click at [228, 113] on div "Apply" at bounding box center [232, 109] width 21 height 17
click at [285, 266] on div "Clear" at bounding box center [293, 265] width 19 height 9
click at [224, 105] on div "Apply" at bounding box center [232, 109] width 21 height 17
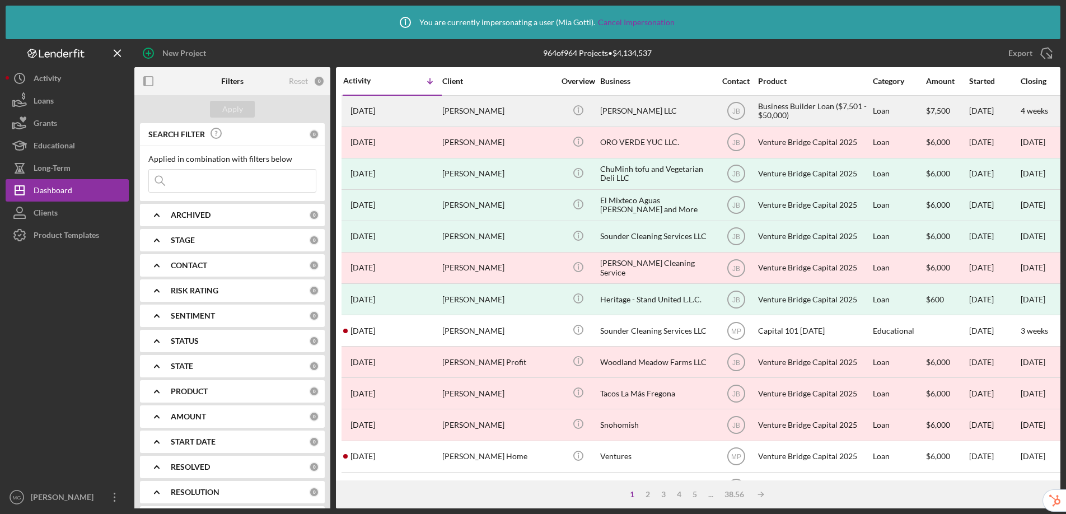
click at [520, 109] on div "[PERSON_NAME]" at bounding box center [498, 111] width 112 height 30
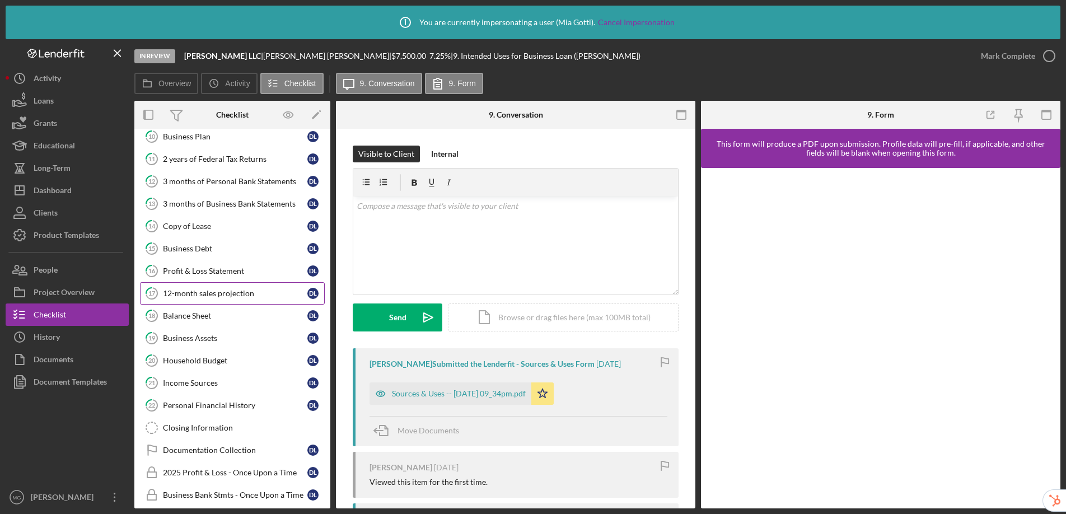
scroll to position [133, 0]
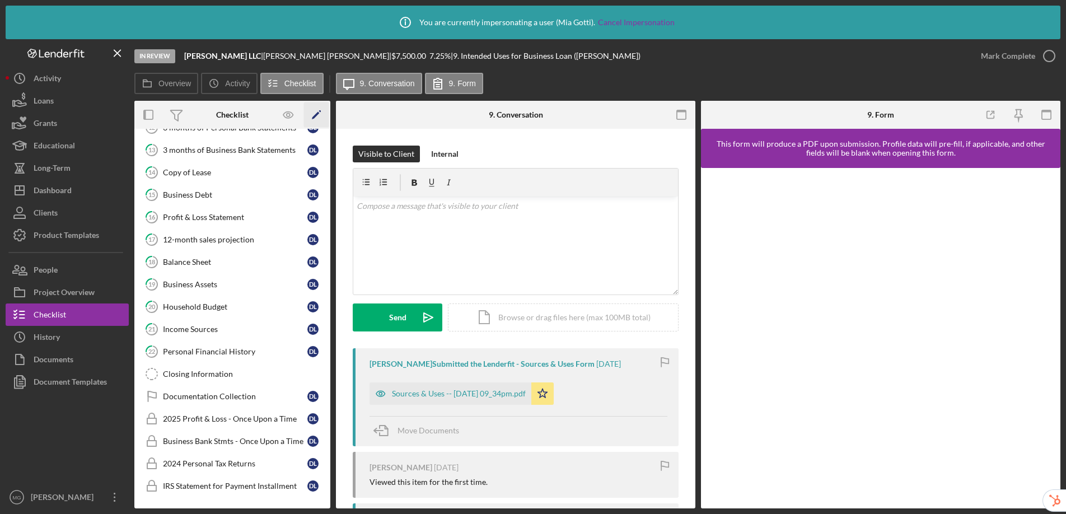
click at [316, 116] on icon "Icon/Edit" at bounding box center [316, 114] width 25 height 25
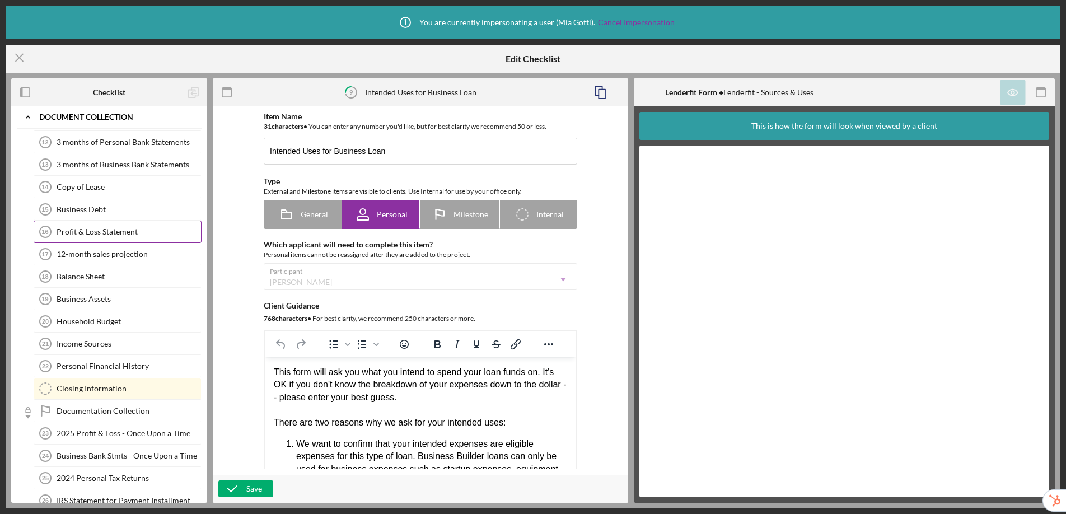
scroll to position [148, 0]
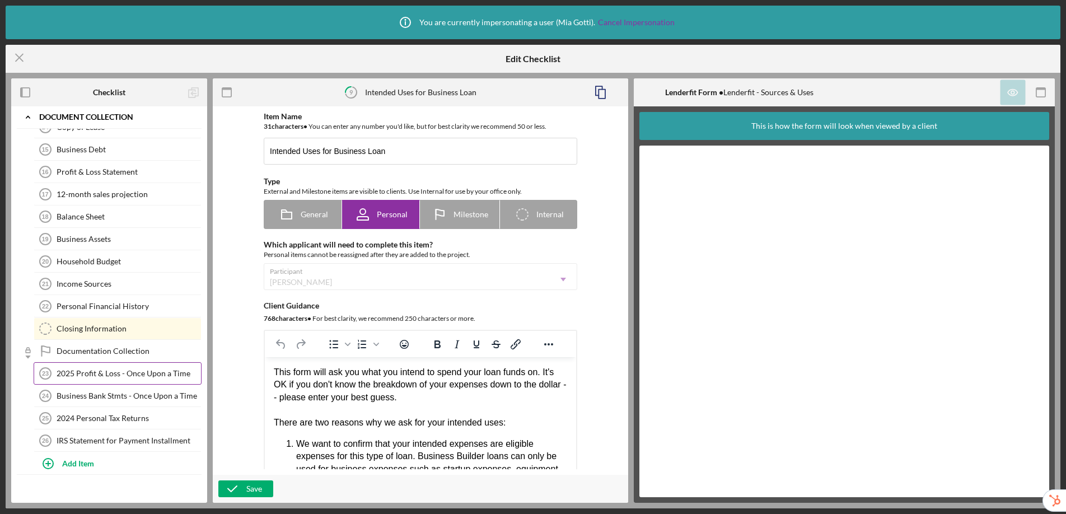
click at [128, 372] on div "2025 Profit & Loss - Once Upon a Time" at bounding box center [129, 373] width 144 height 9
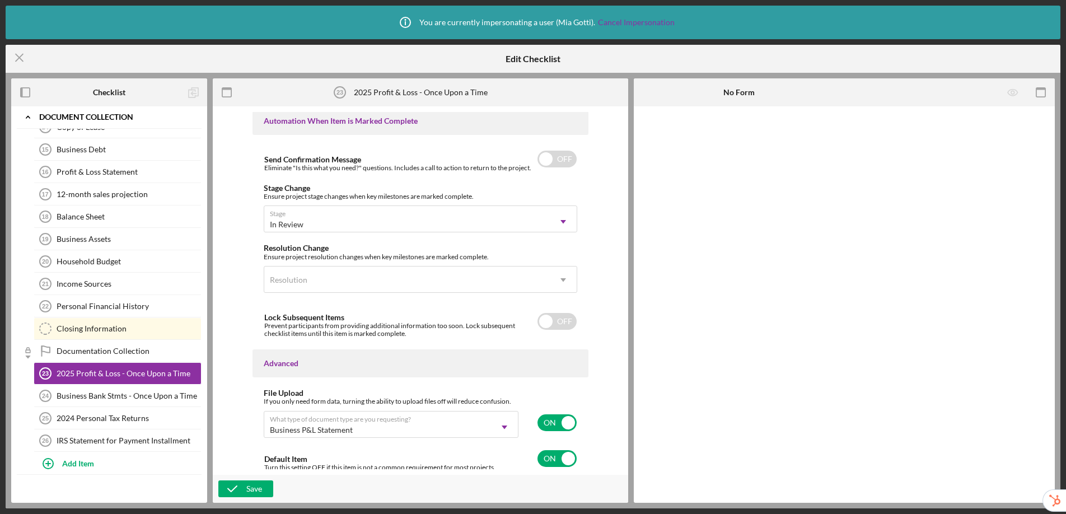
scroll to position [696, 0]
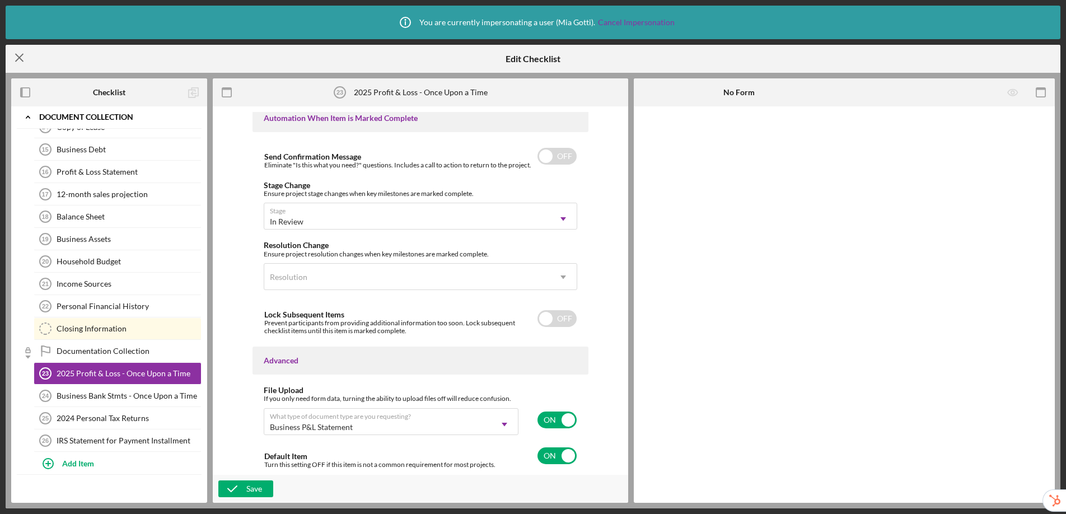
click at [16, 59] on icon "Icon/Menu Close" at bounding box center [20, 58] width 28 height 28
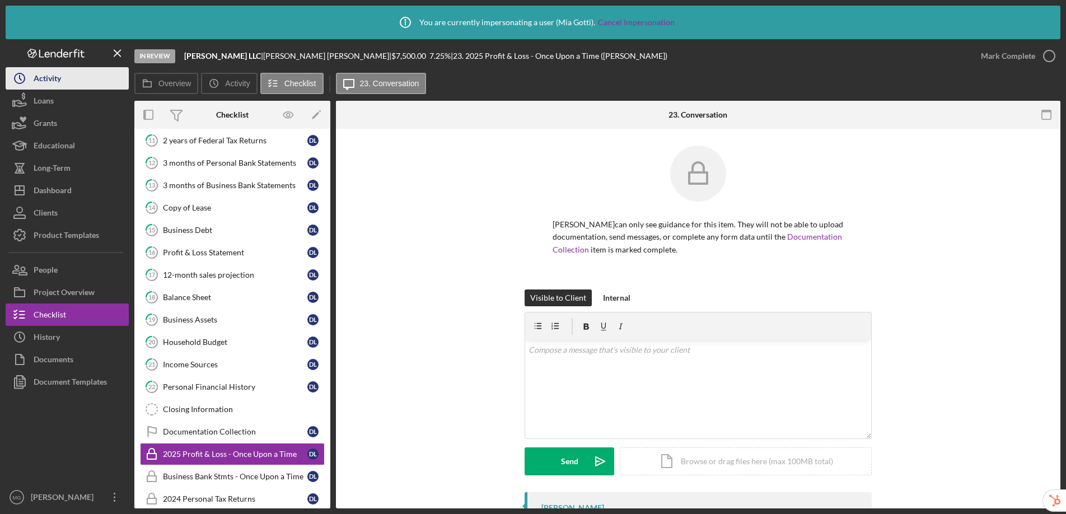
scroll to position [133, 0]
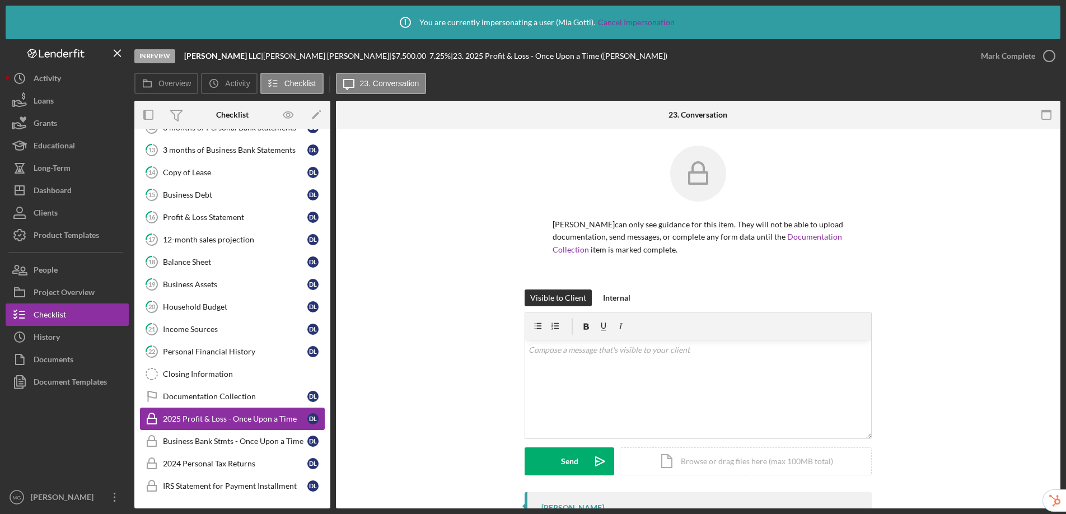
click at [280, 416] on div "2025 Profit & Loss - Once Upon a Time" at bounding box center [235, 418] width 144 height 9
click at [321, 116] on icon "Icon/Edit" at bounding box center [316, 114] width 25 height 25
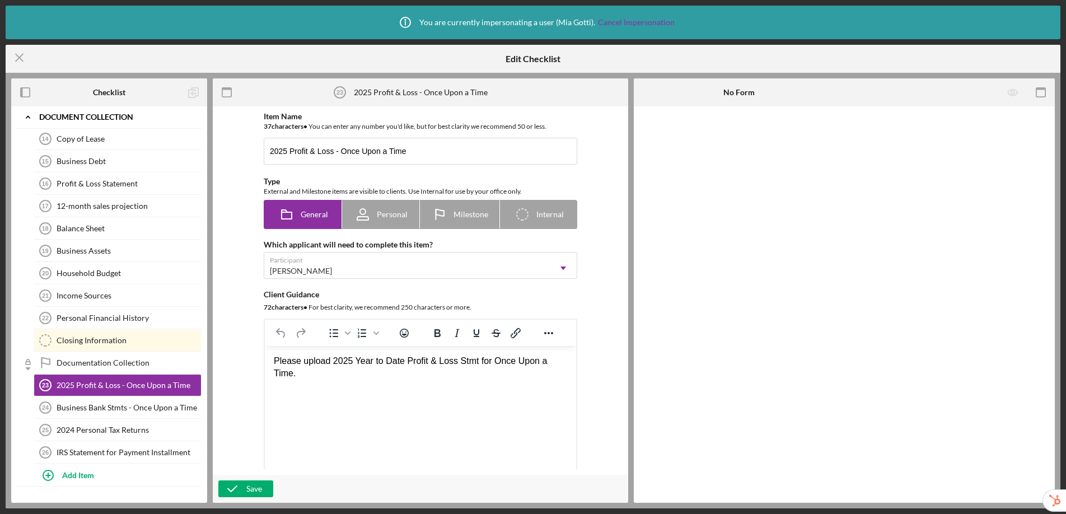
scroll to position [148, 0]
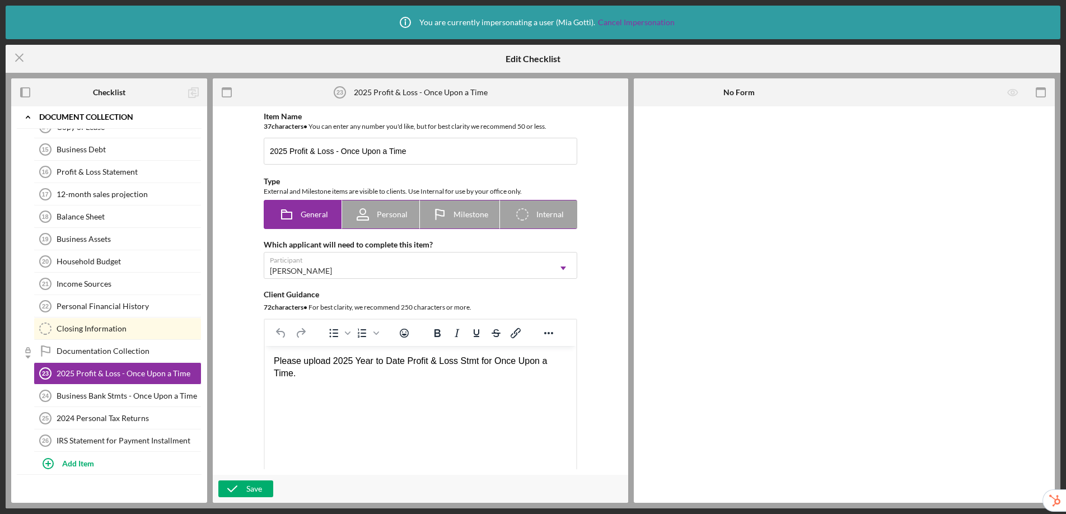
click at [519, 217] on icon "Icon/Checklist Item Internal" at bounding box center [522, 214] width 28 height 28
radio input "false"
radio input "true"
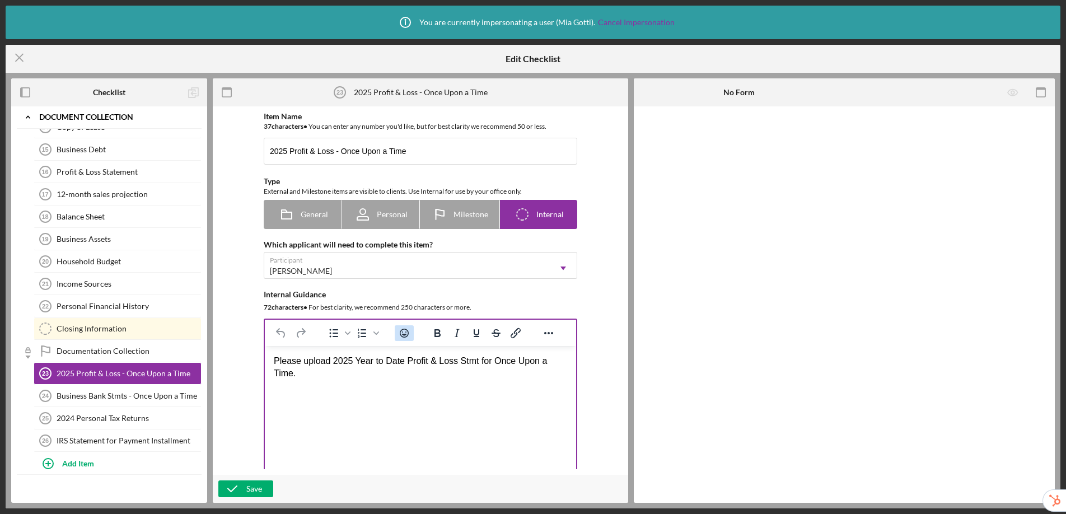
scroll to position [368, 0]
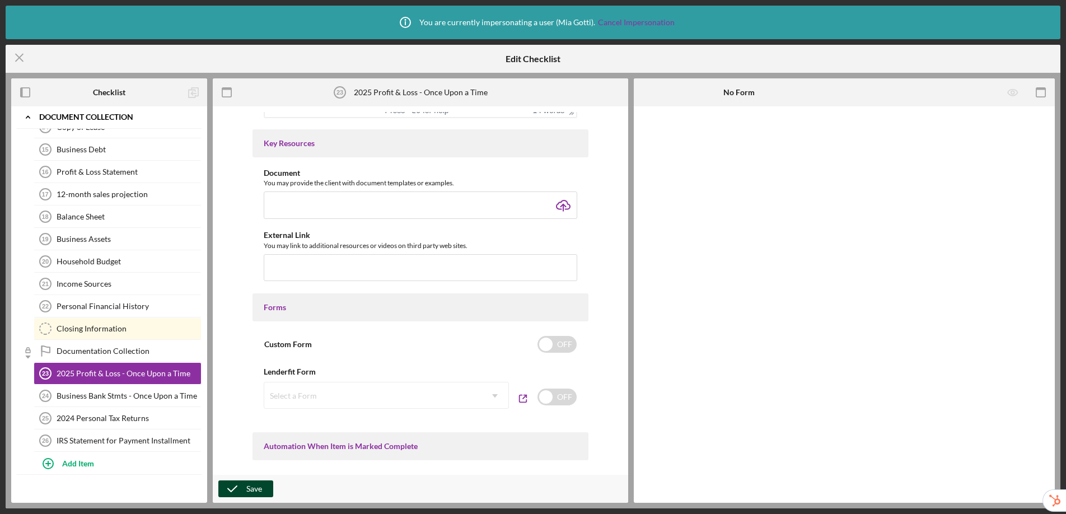
click at [260, 486] on div "Save" at bounding box center [254, 488] width 16 height 17
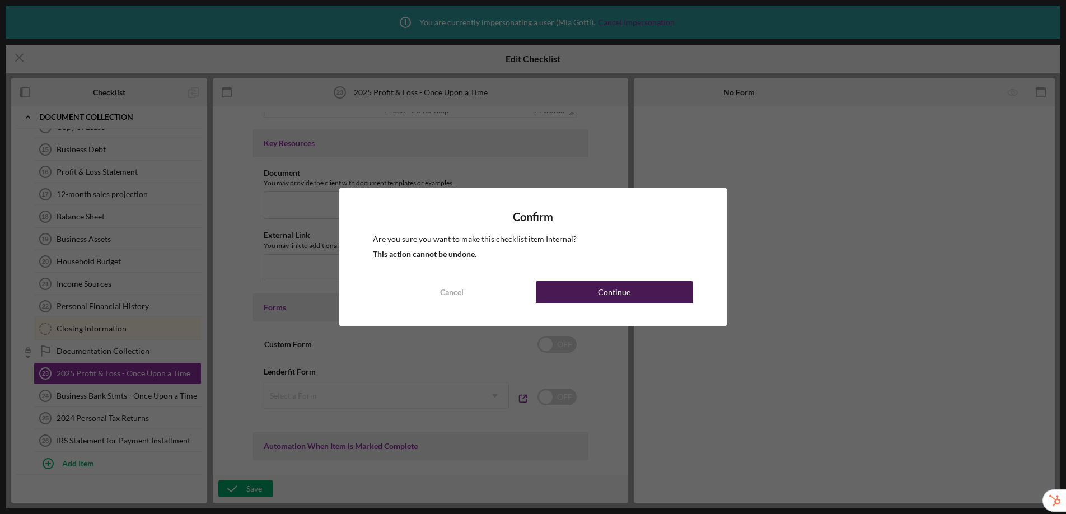
click at [643, 299] on button "Continue" at bounding box center [614, 292] width 157 height 22
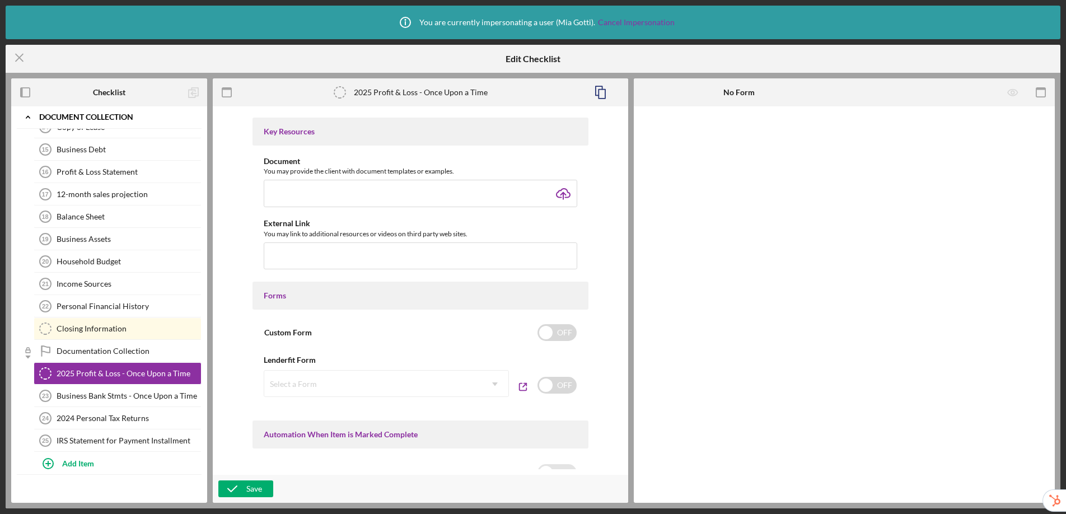
scroll to position [553, 0]
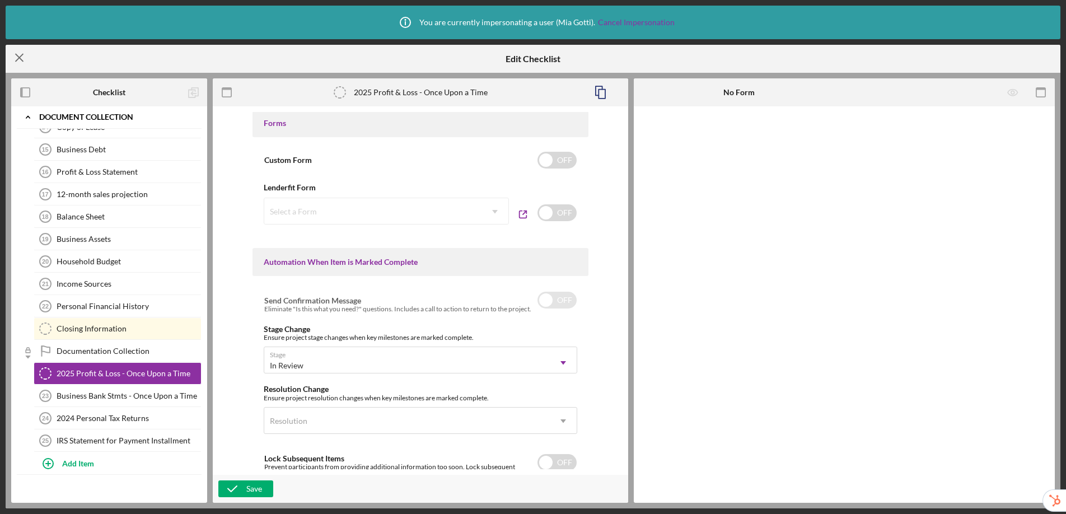
click at [16, 58] on icon "Icon/Menu Close" at bounding box center [20, 58] width 28 height 28
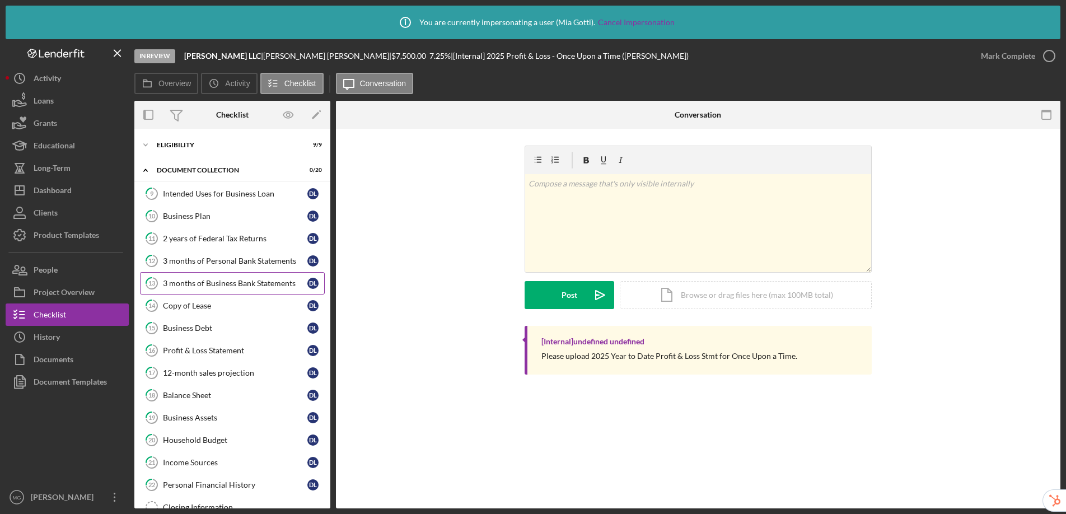
scroll to position [133, 0]
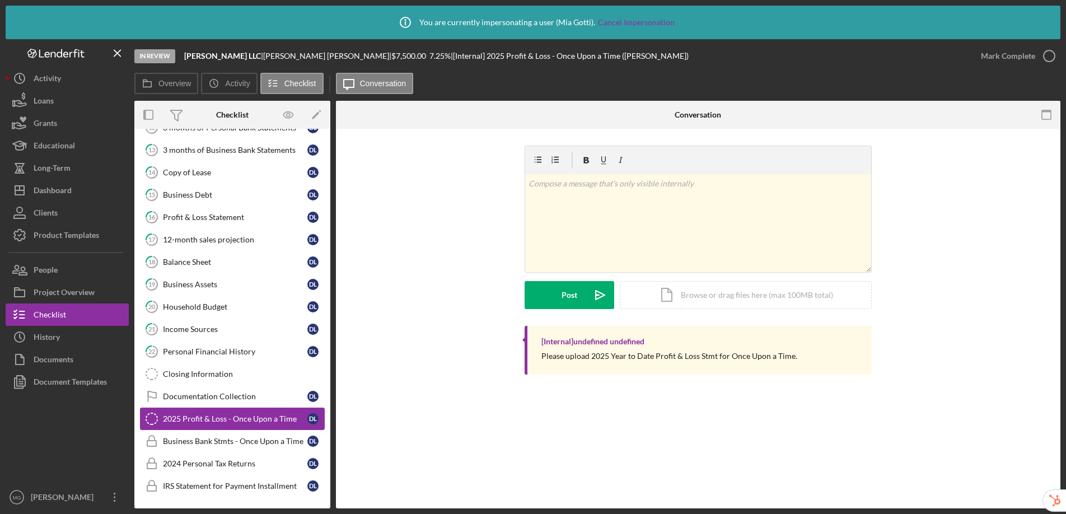
click at [235, 416] on div "2025 Profit & Loss - Once Upon a Time" at bounding box center [235, 418] width 144 height 9
click at [317, 114] on polygon "button" at bounding box center [316, 116] width 8 height 8
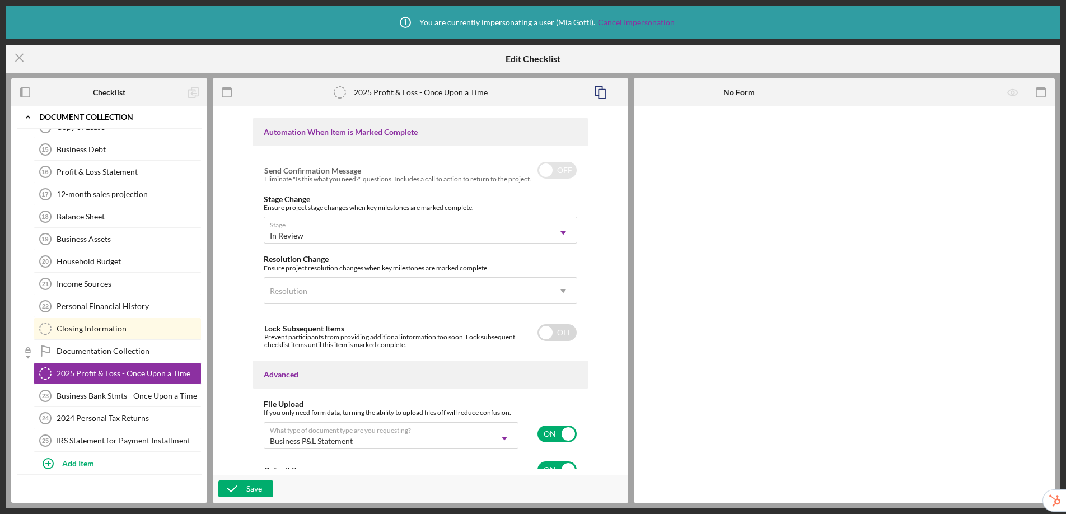
scroll to position [696, 0]
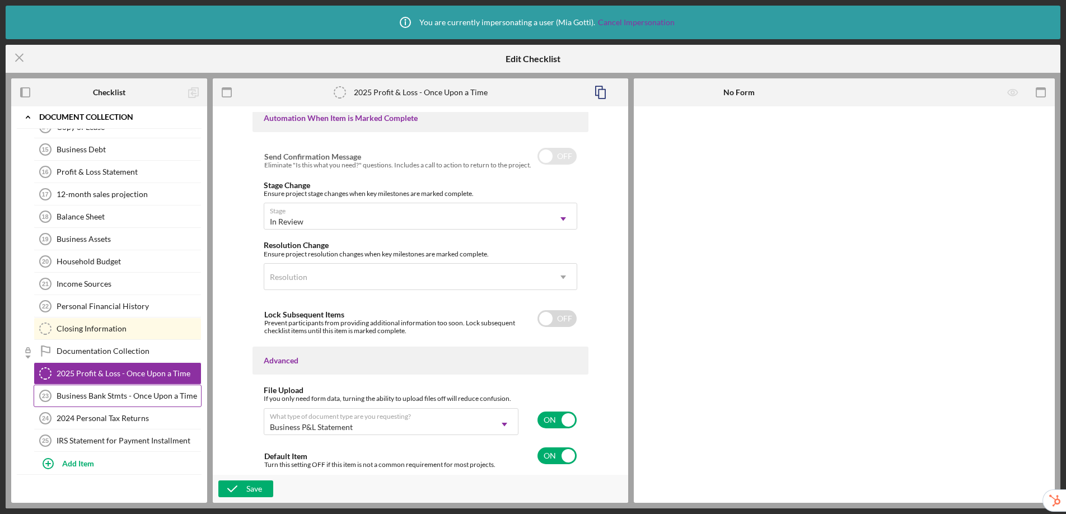
click at [96, 402] on link "Business Bank Stmts - Once Upon a Time 23 Business Bank Stmts - Once Upon a Time" at bounding box center [118, 396] width 168 height 22
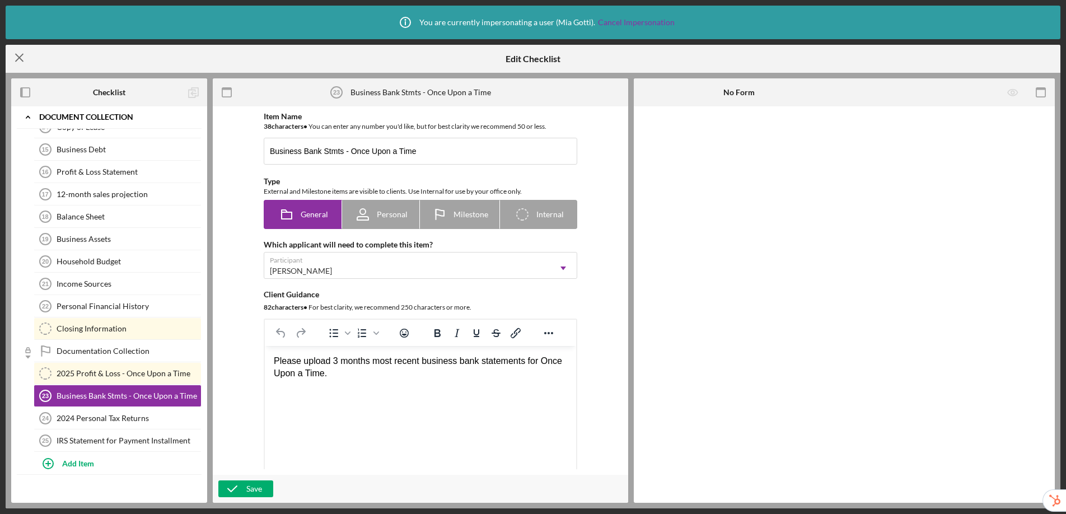
click at [15, 51] on icon "Icon/Menu Close" at bounding box center [20, 58] width 28 height 28
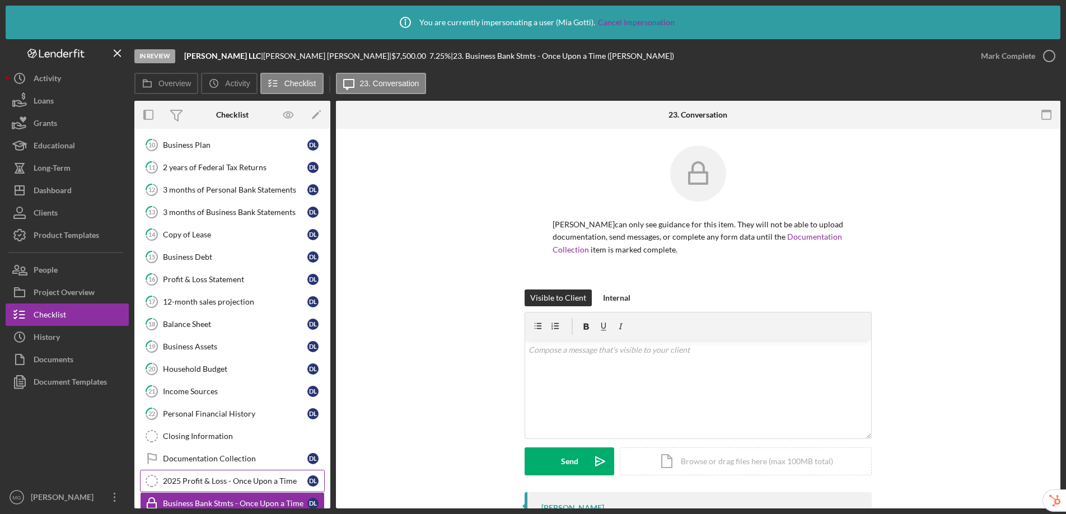
scroll to position [133, 0]
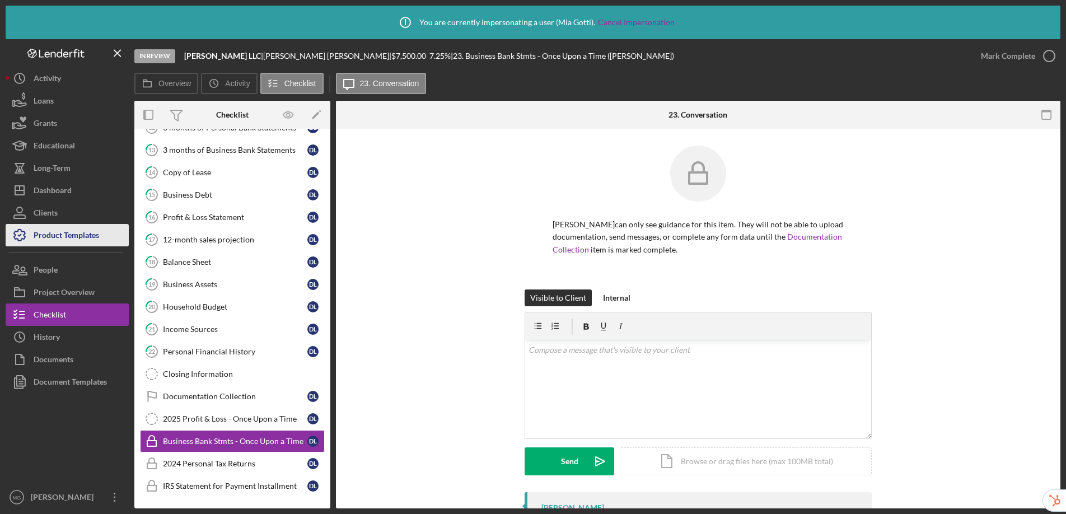
click at [88, 237] on div "Product Templates" at bounding box center [66, 236] width 65 height 25
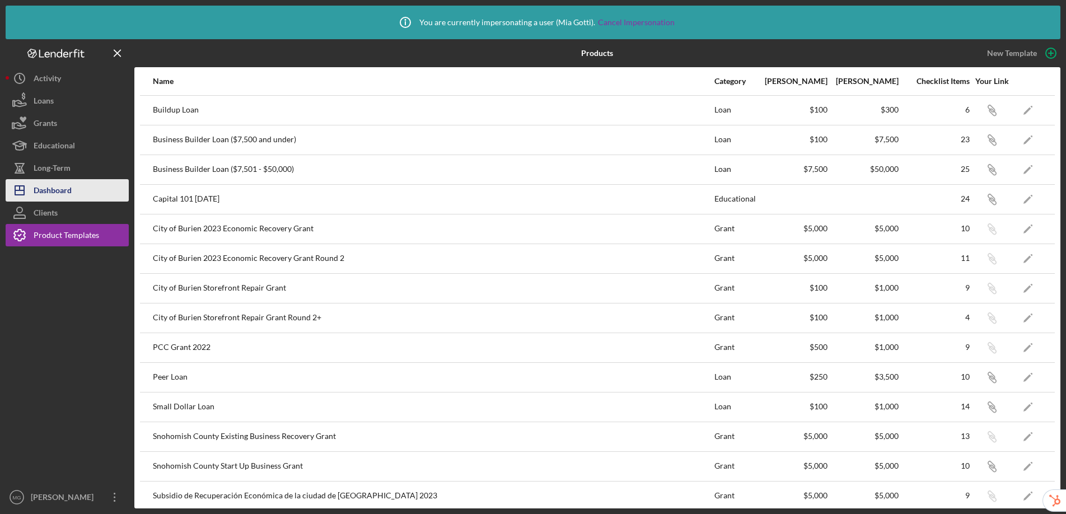
click at [75, 186] on button "Icon/Dashboard Dashboard" at bounding box center [67, 190] width 123 height 22
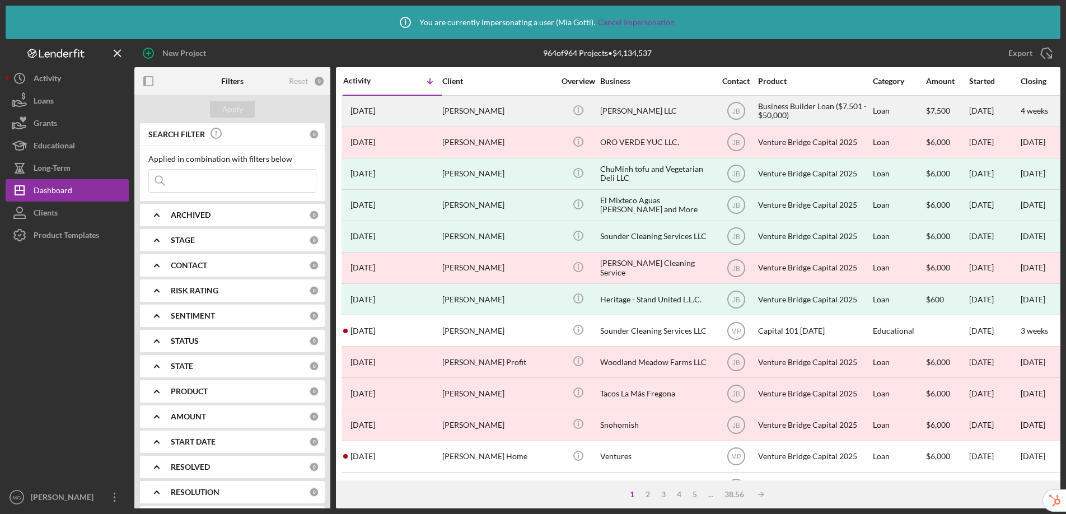
click at [518, 118] on div "[PERSON_NAME]" at bounding box center [498, 111] width 112 height 30
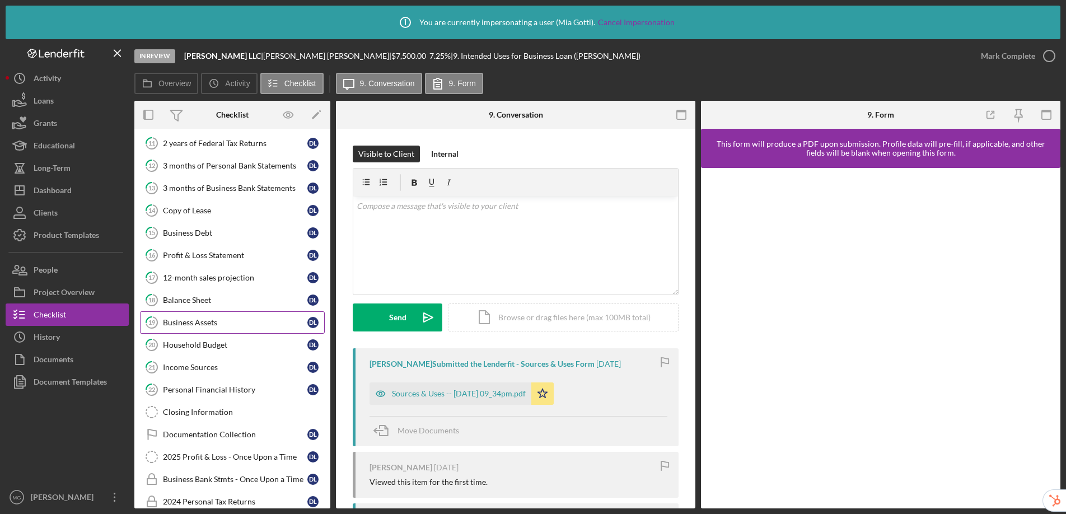
scroll to position [133, 0]
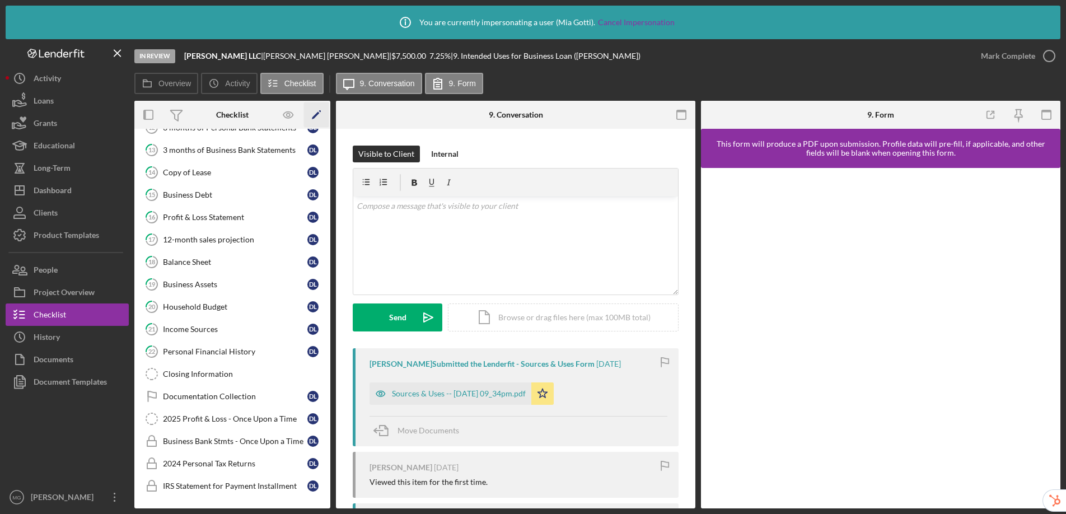
click at [316, 111] on icon "Icon/Edit" at bounding box center [316, 114] width 25 height 25
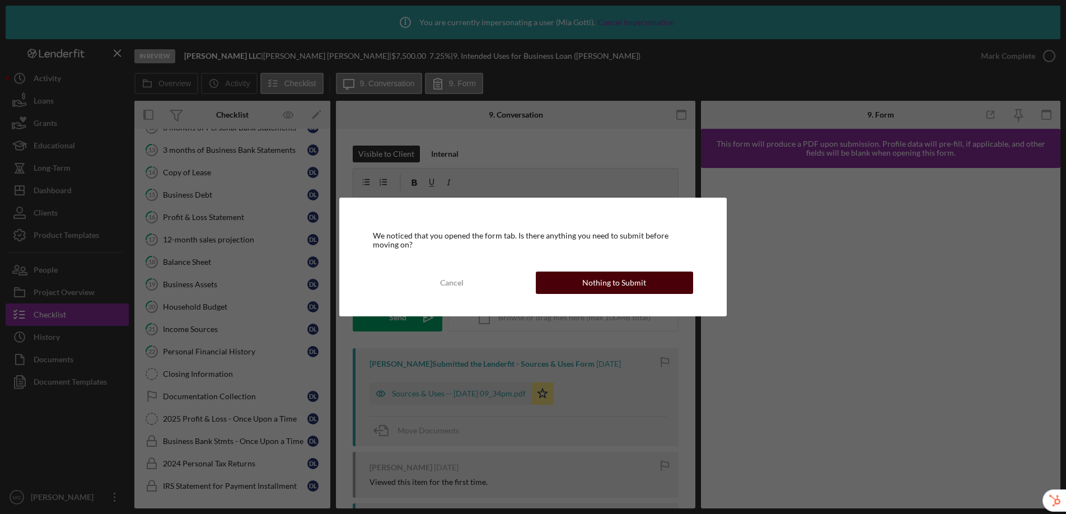
click at [621, 278] on div "Nothing to Submit" at bounding box center [614, 282] width 64 height 22
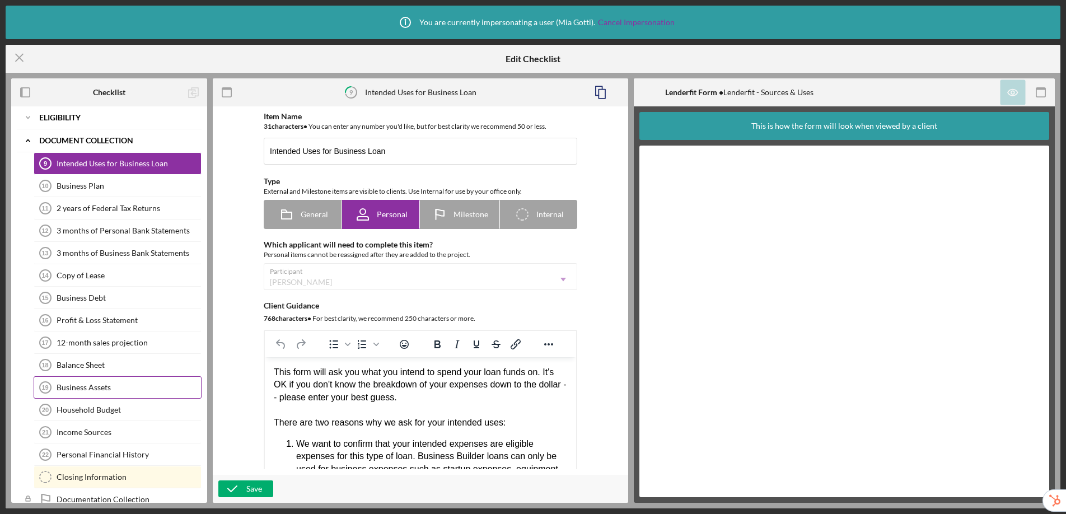
scroll to position [148, 0]
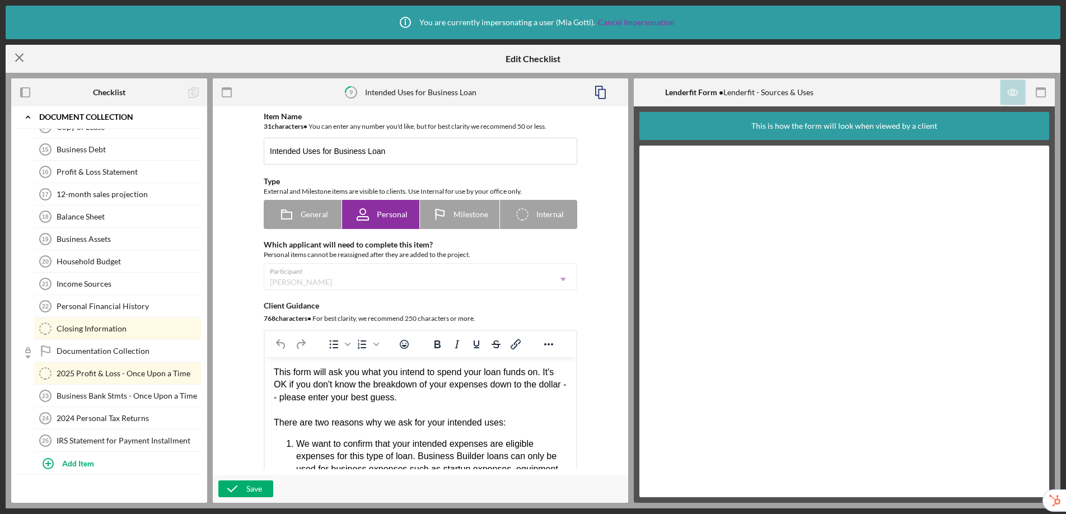
click at [16, 55] on line at bounding box center [19, 57] width 7 height 7
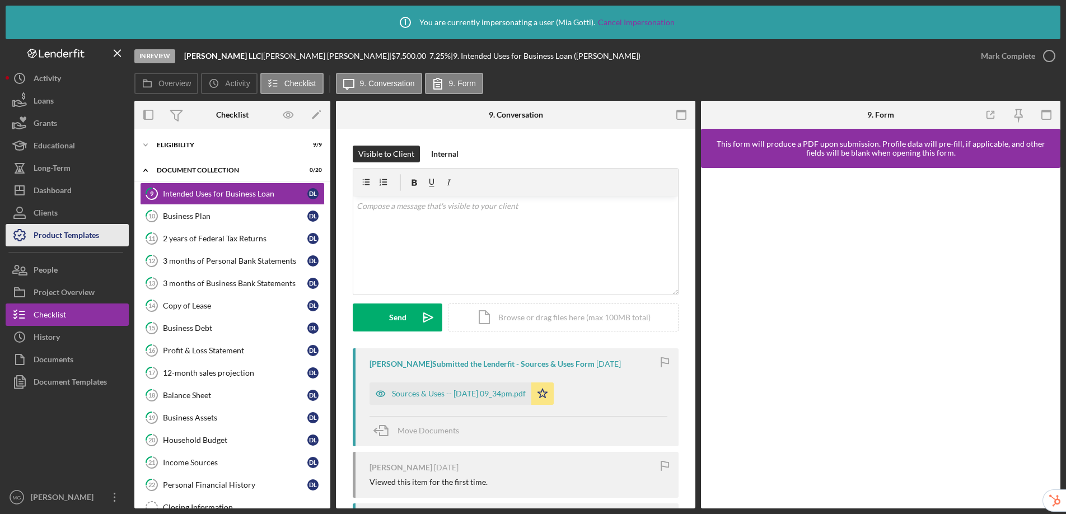
click at [64, 237] on div "Product Templates" at bounding box center [66, 236] width 65 height 25
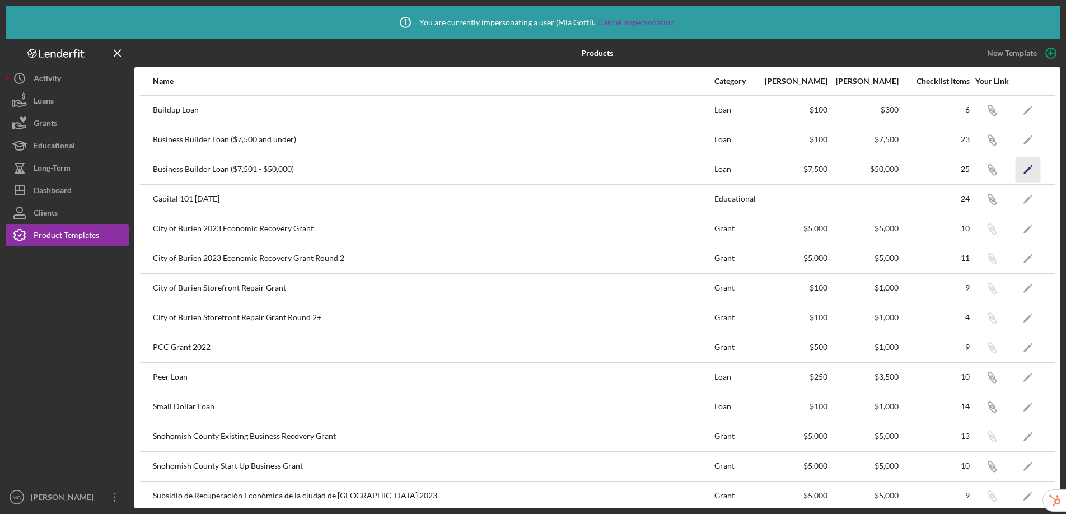
click at [1026, 165] on icon "Icon/Edit" at bounding box center [1027, 169] width 25 height 25
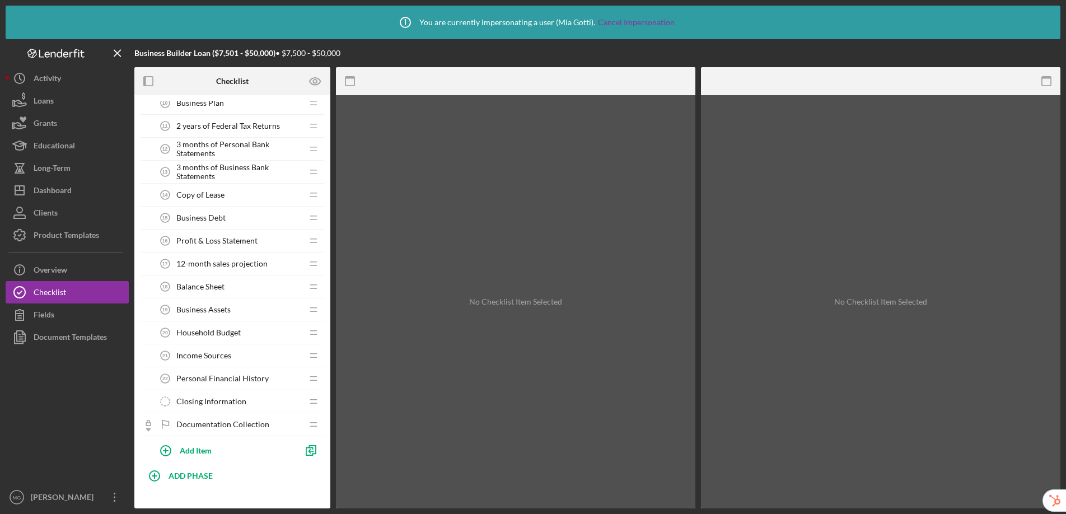
scroll to position [324, 0]
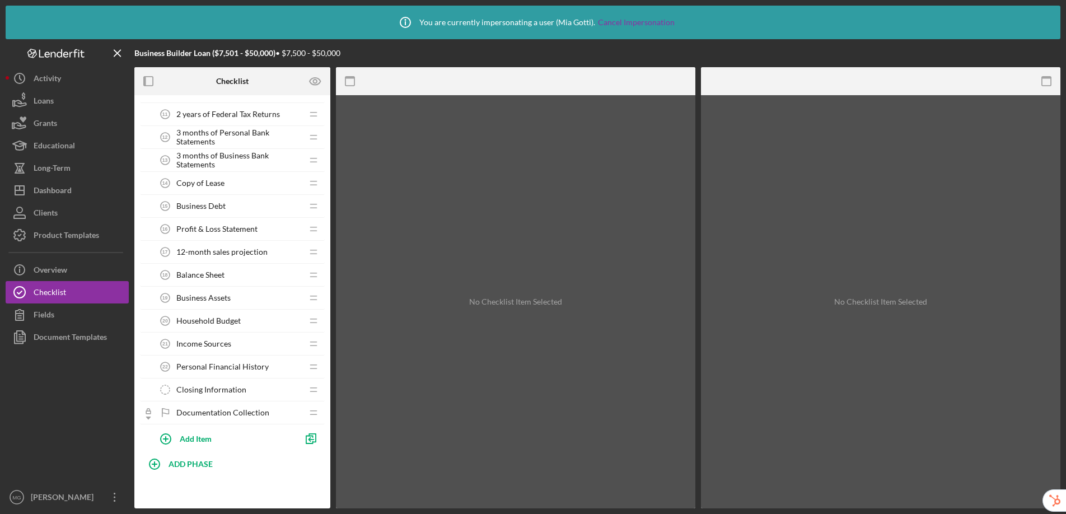
click at [231, 365] on span "Personal Financial History" at bounding box center [222, 366] width 92 height 9
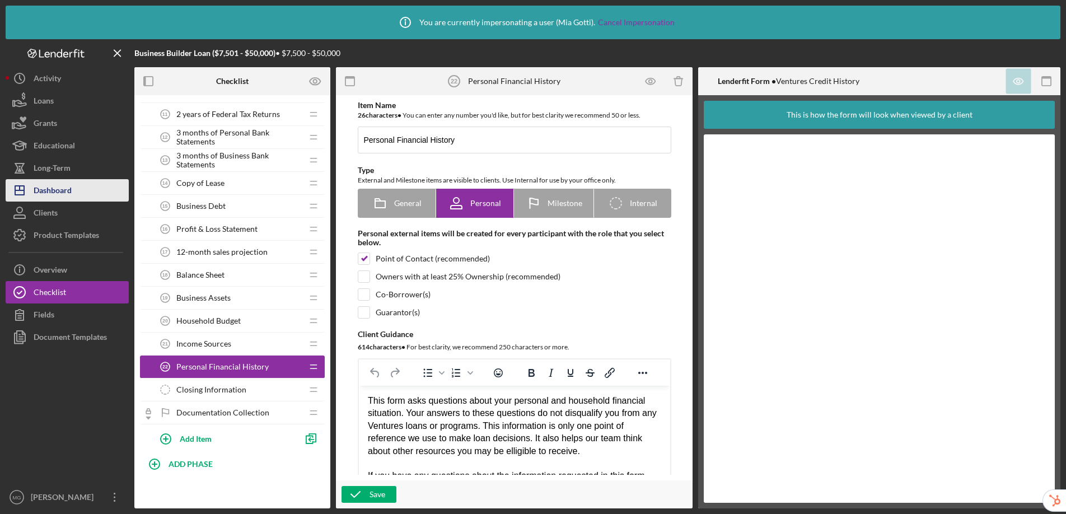
click at [83, 185] on button "Icon/Dashboard Dashboard" at bounding box center [67, 190] width 123 height 22
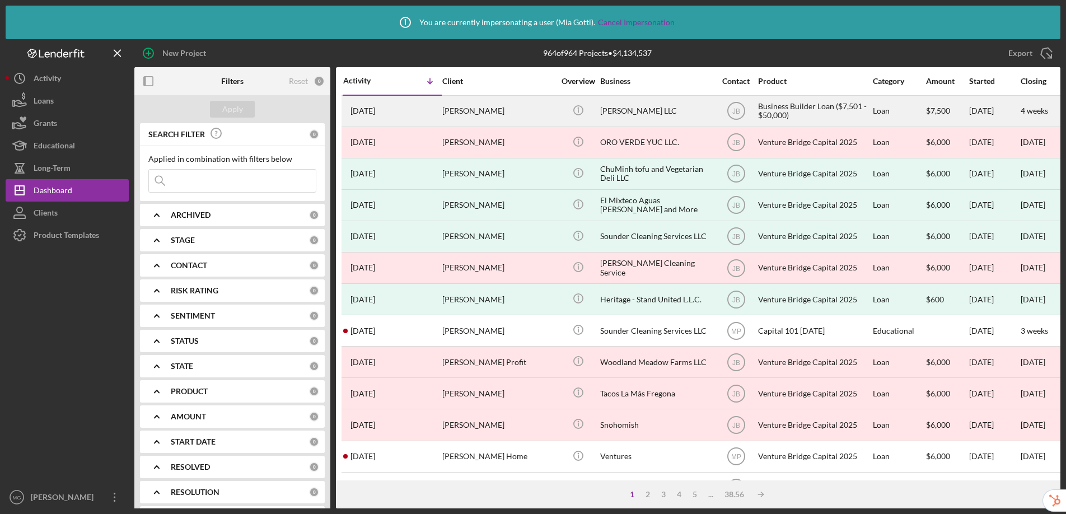
click at [486, 118] on div "[PERSON_NAME]" at bounding box center [498, 111] width 112 height 30
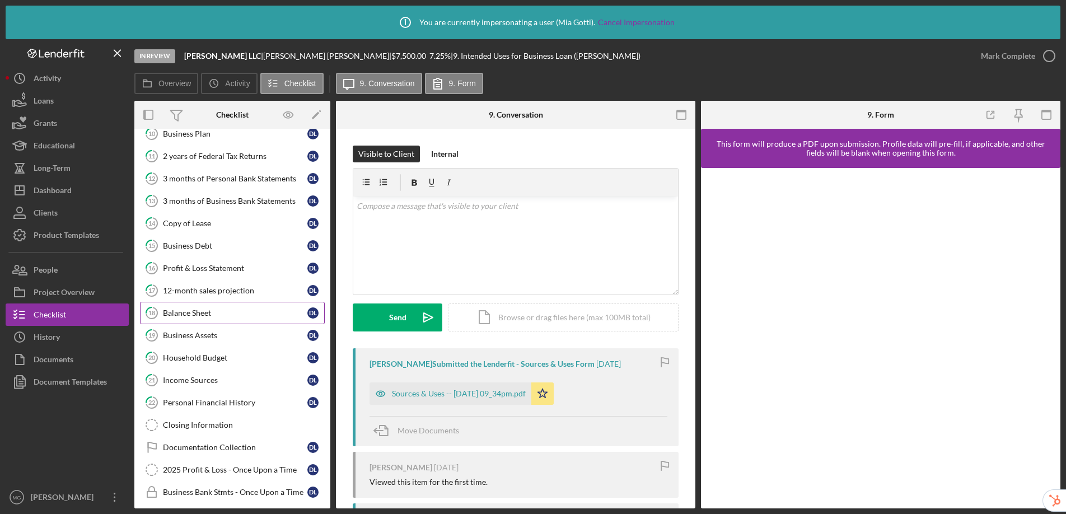
scroll to position [133, 0]
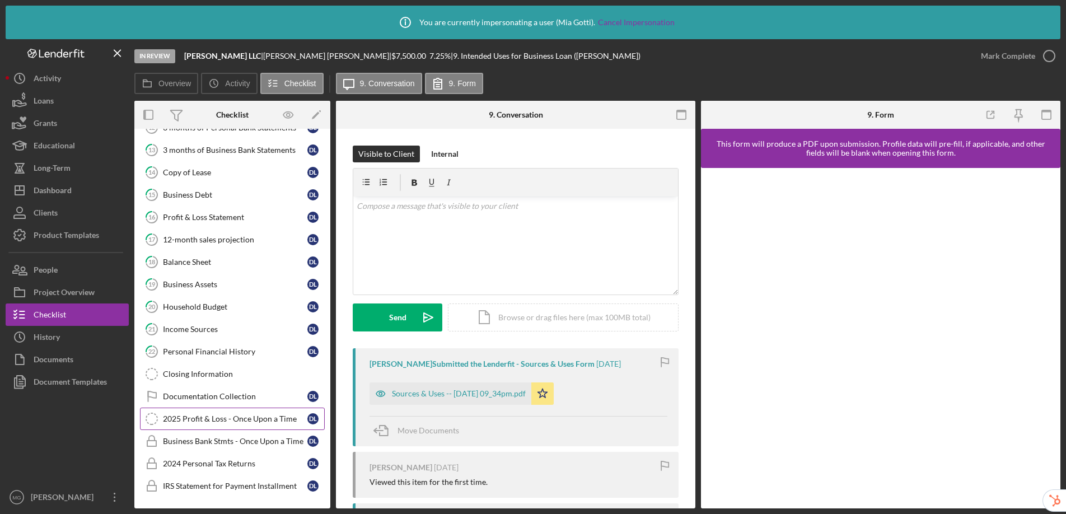
click at [233, 416] on div "2025 Profit & Loss - Once Upon a Time" at bounding box center [235, 418] width 144 height 9
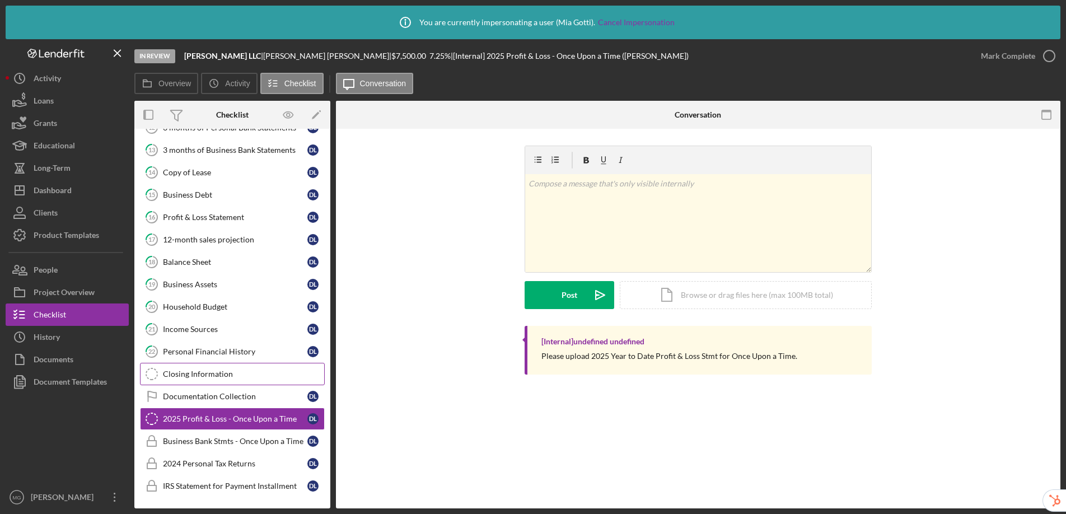
click at [231, 372] on div "Closing Information" at bounding box center [243, 373] width 161 height 9
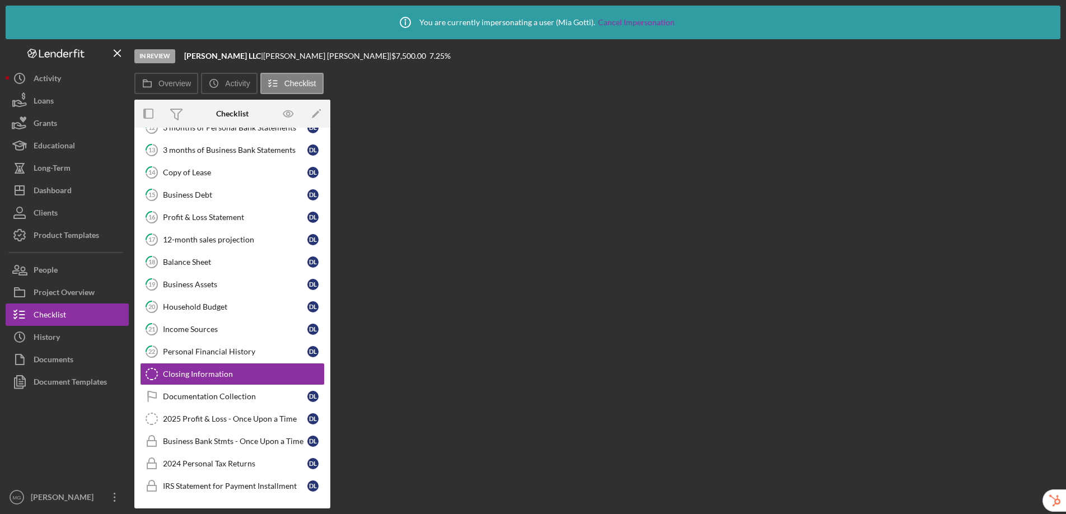
scroll to position [133, 0]
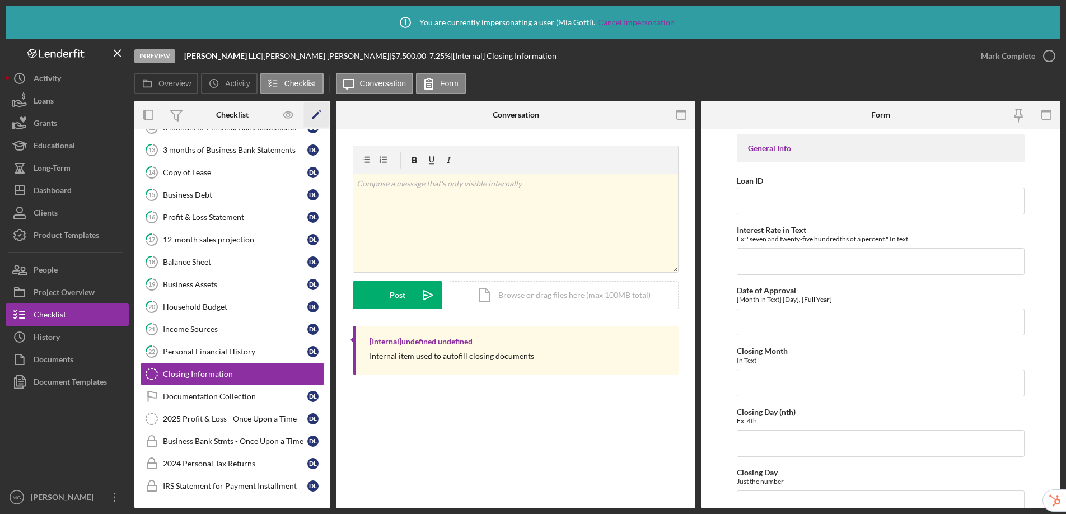
click at [312, 116] on icon "Icon/Edit" at bounding box center [316, 114] width 25 height 25
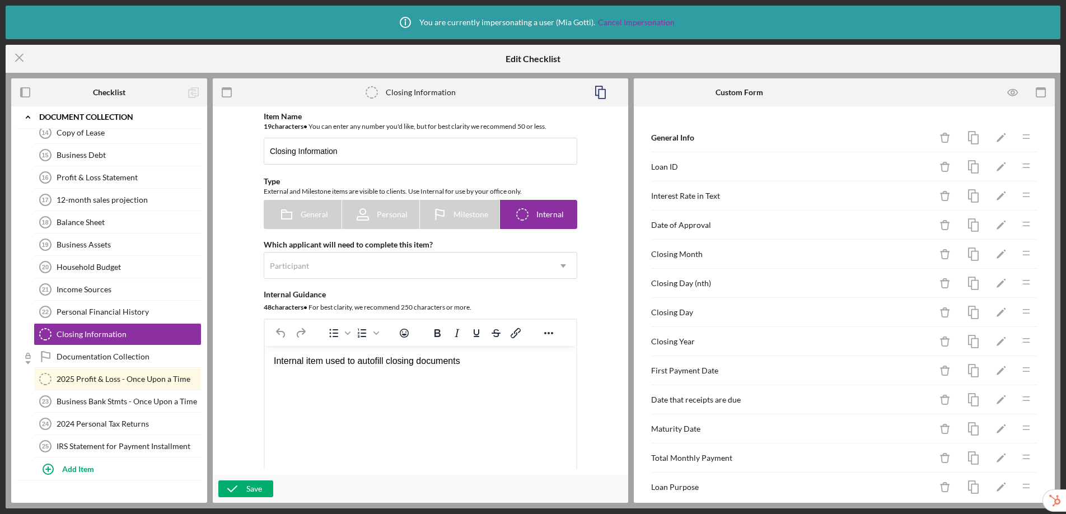
scroll to position [148, 0]
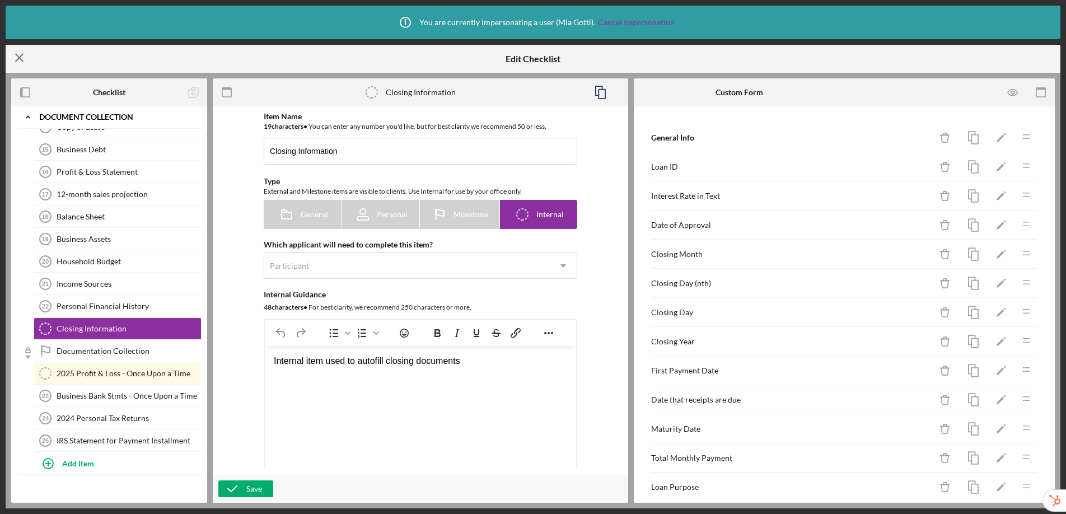
click at [23, 62] on icon "Icon/Menu Close" at bounding box center [20, 58] width 28 height 28
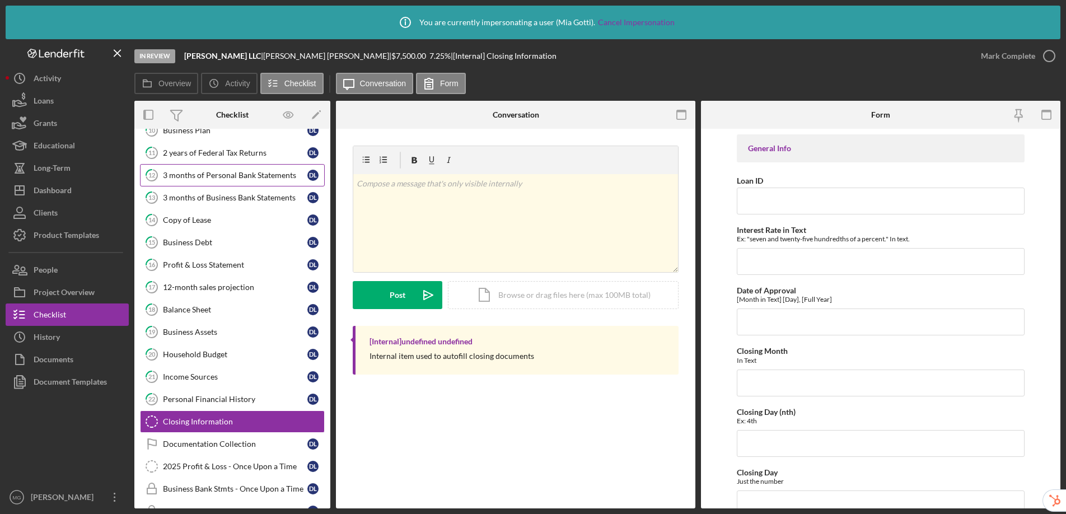
scroll to position [133, 0]
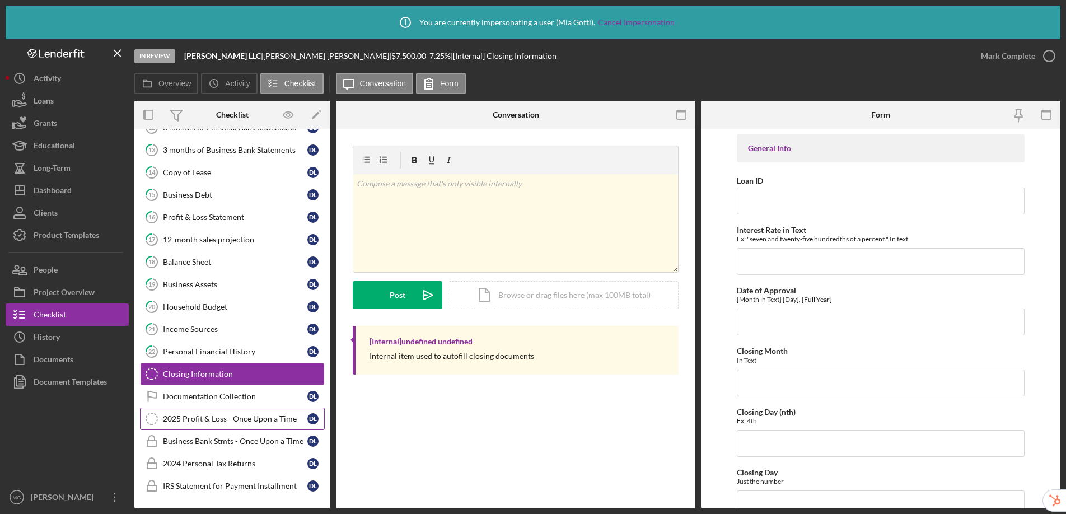
click at [212, 414] on div "2025 Profit & Loss - Once Upon a Time" at bounding box center [235, 418] width 144 height 9
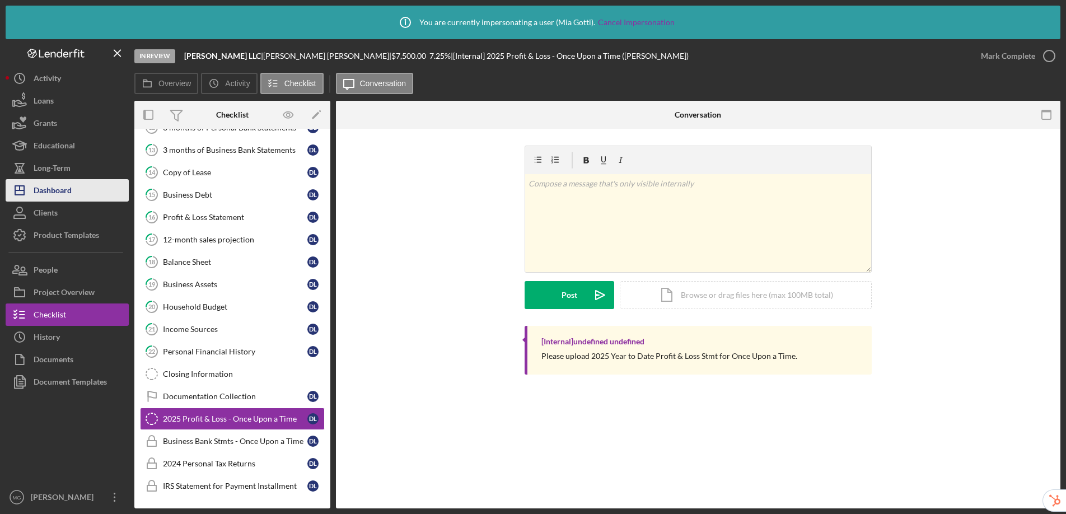
click at [29, 193] on icon "Icon/Dashboard" at bounding box center [20, 190] width 28 height 28
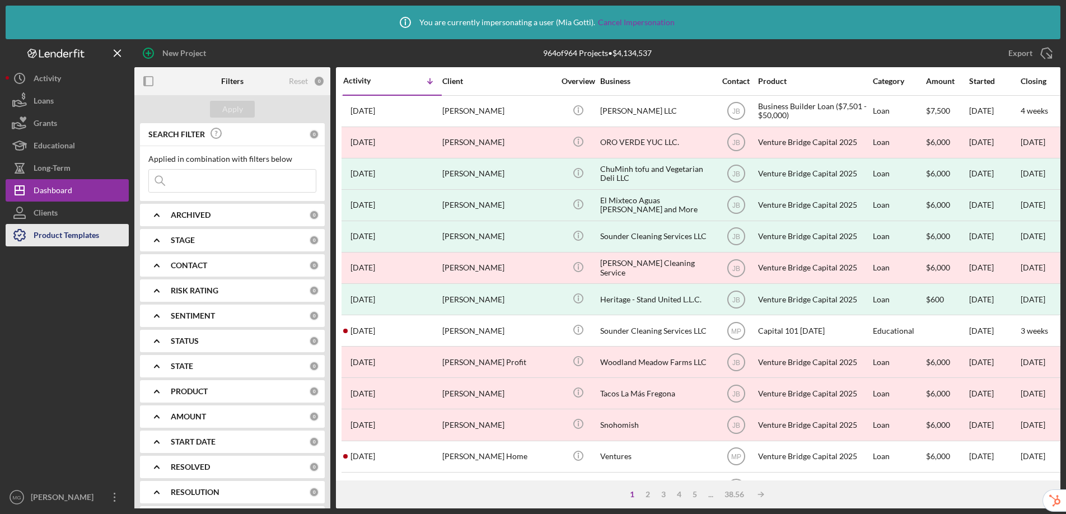
click at [68, 238] on div "Product Templates" at bounding box center [66, 236] width 65 height 25
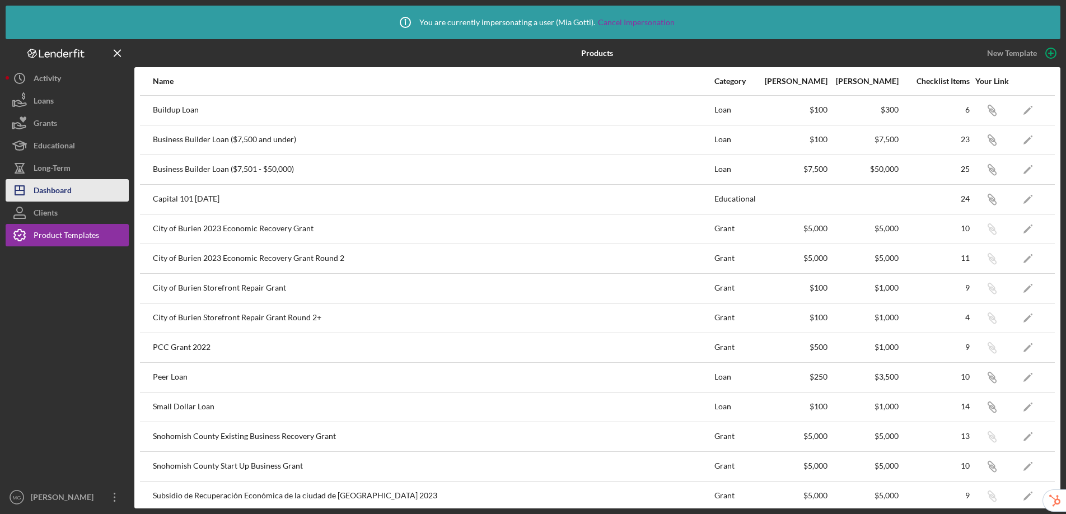
click at [50, 194] on div "Dashboard" at bounding box center [53, 191] width 38 height 25
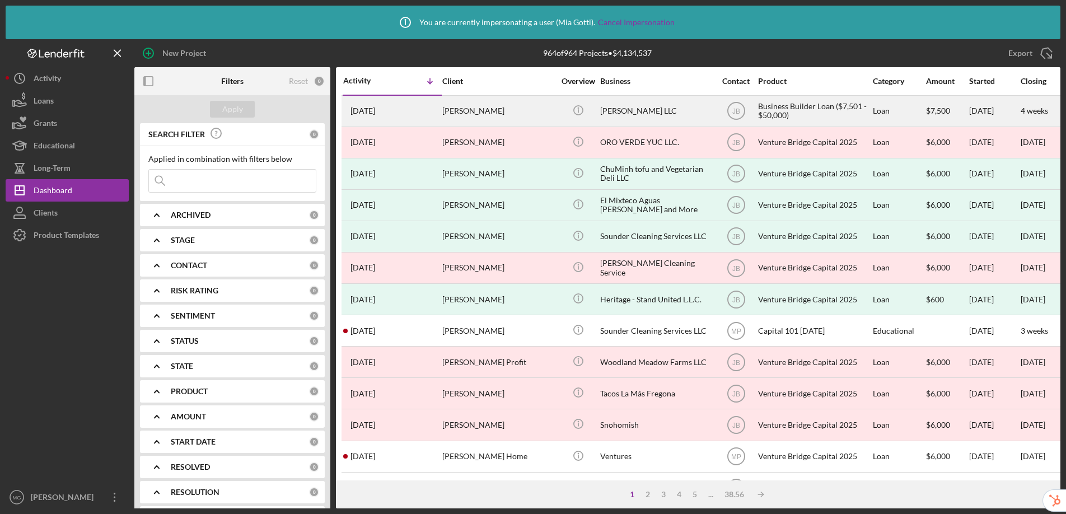
click at [522, 106] on div "[PERSON_NAME]" at bounding box center [498, 111] width 112 height 30
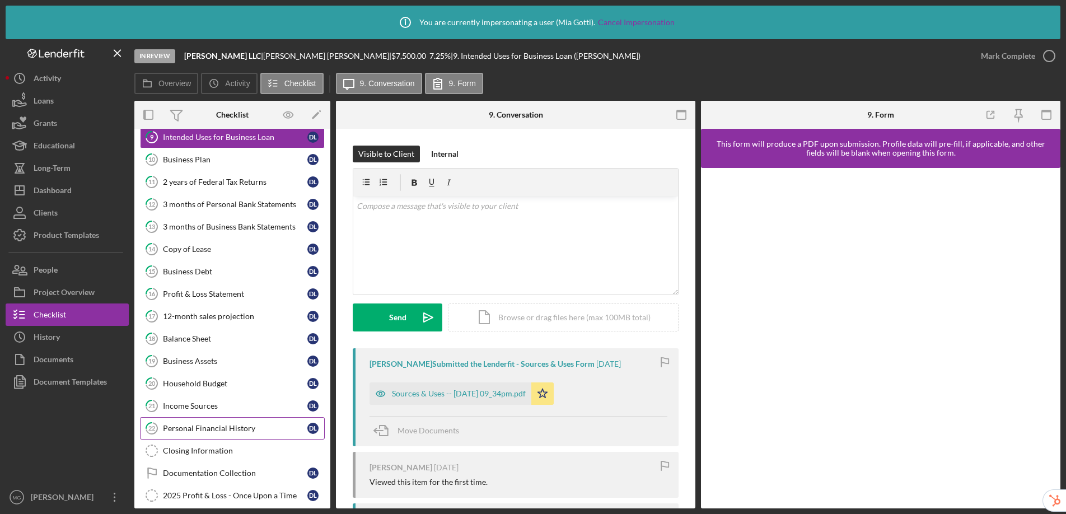
scroll to position [133, 0]
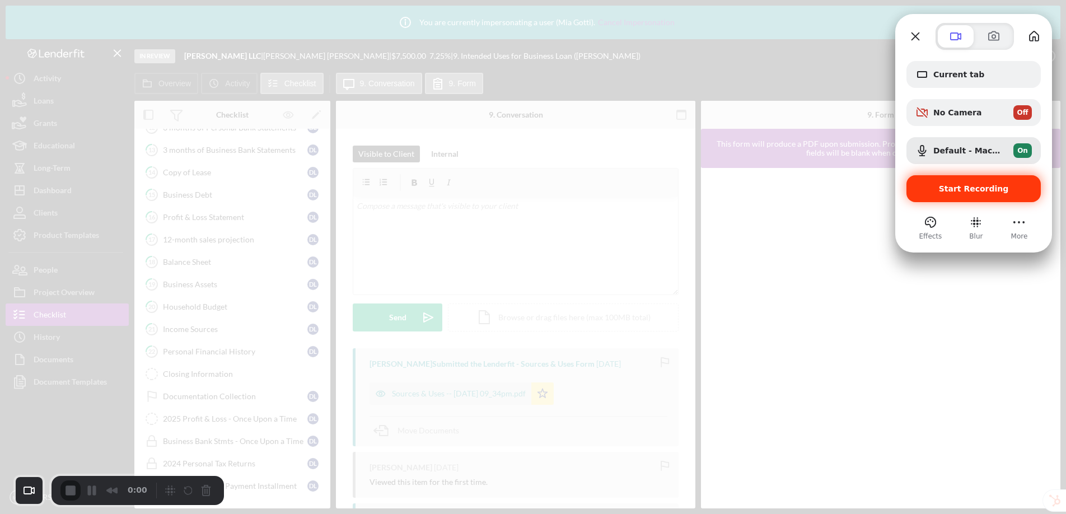
click at [968, 191] on span "Start Recording" at bounding box center [974, 188] width 70 height 9
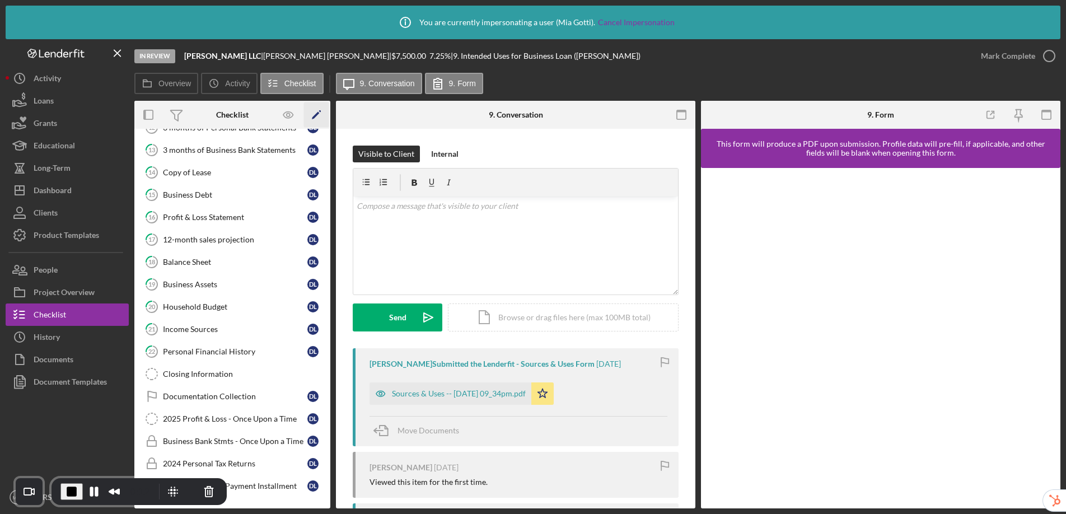
click at [318, 116] on icon "Icon/Edit" at bounding box center [316, 114] width 25 height 25
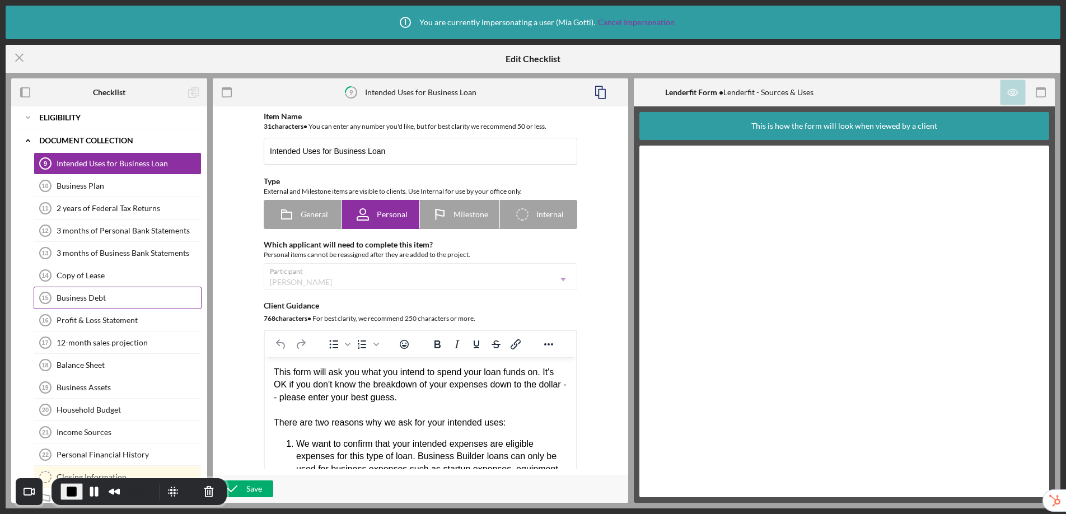
scroll to position [148, 0]
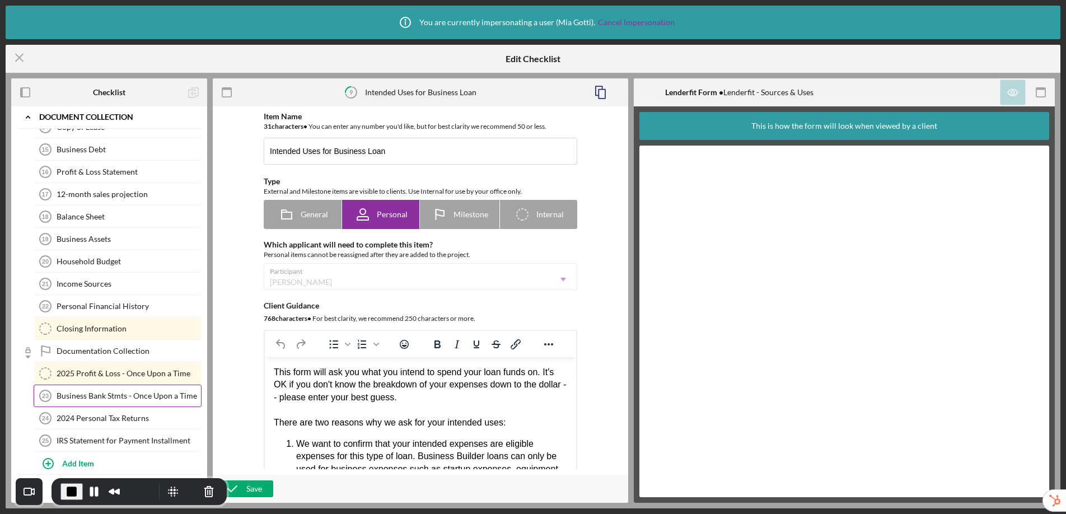
click at [85, 394] on div "Business Bank Stmts - Once Upon a Time" at bounding box center [129, 395] width 144 height 9
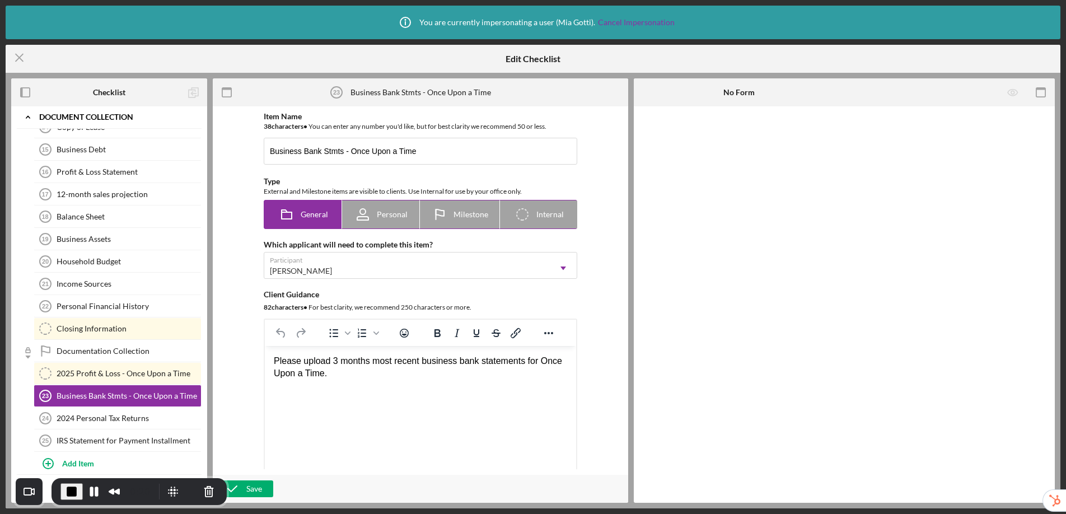
click at [522, 216] on icon "Icon/Checklist Item Internal" at bounding box center [522, 214] width 28 height 28
radio input "false"
radio input "true"
click at [525, 218] on icon at bounding box center [522, 214] width 11 height 11
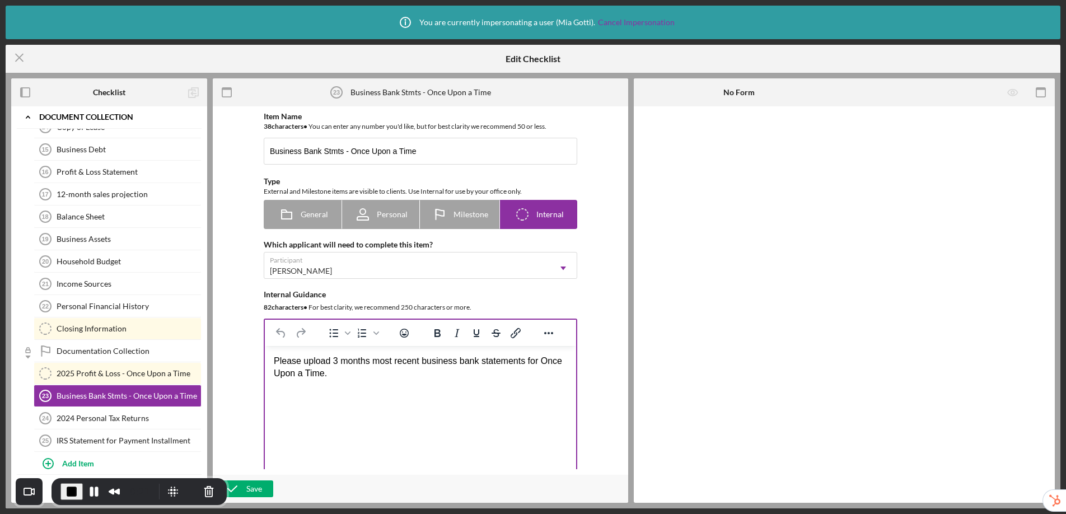
scroll to position [696, 0]
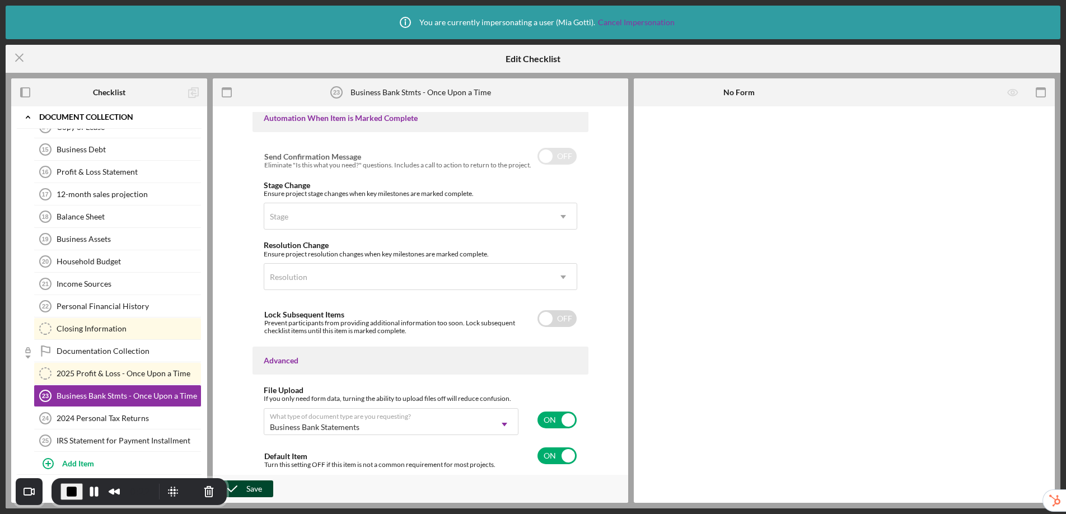
click at [265, 491] on button "Save" at bounding box center [245, 488] width 55 height 17
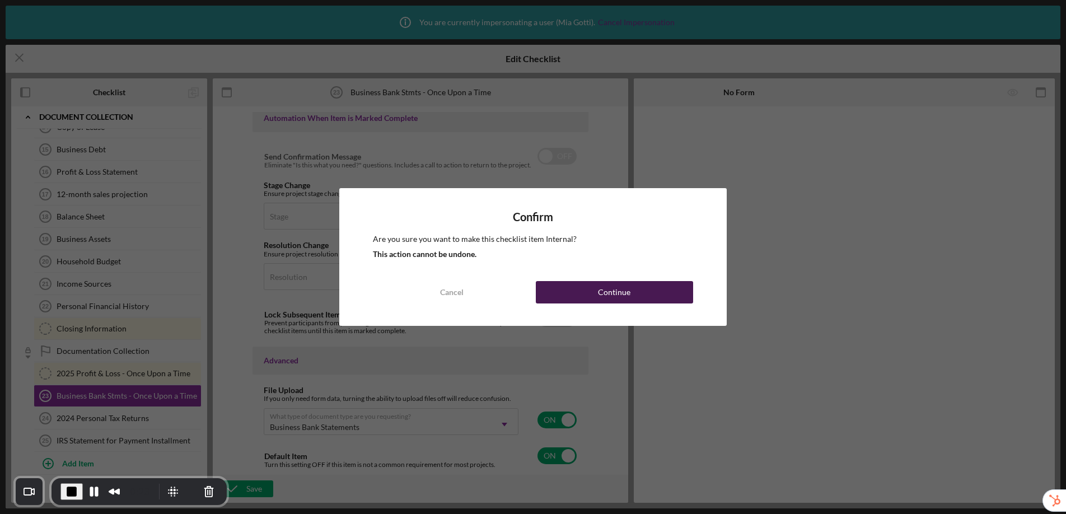
click at [606, 293] on div "Continue" at bounding box center [614, 292] width 32 height 22
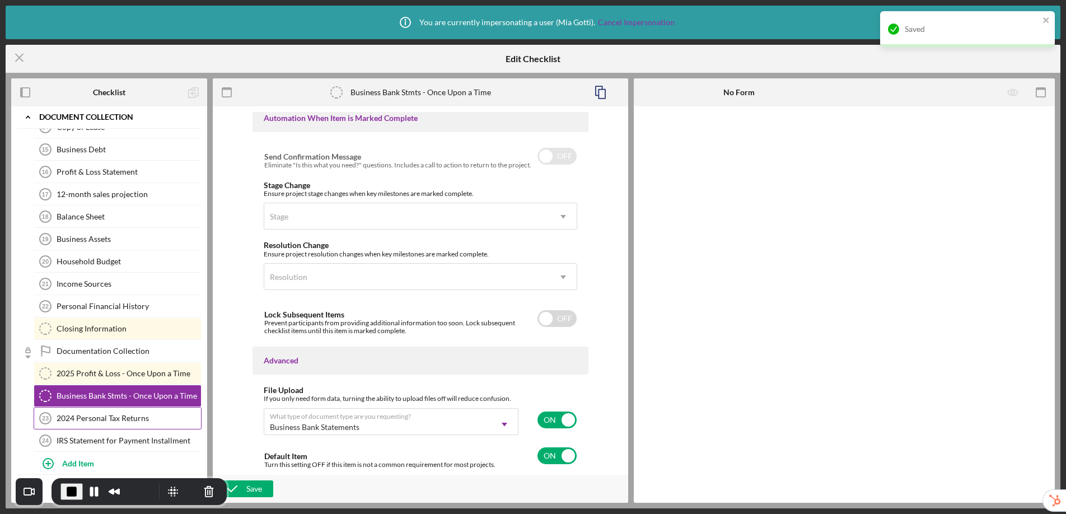
click at [113, 418] on div "2024 Personal Tax Returns" at bounding box center [129, 418] width 144 height 9
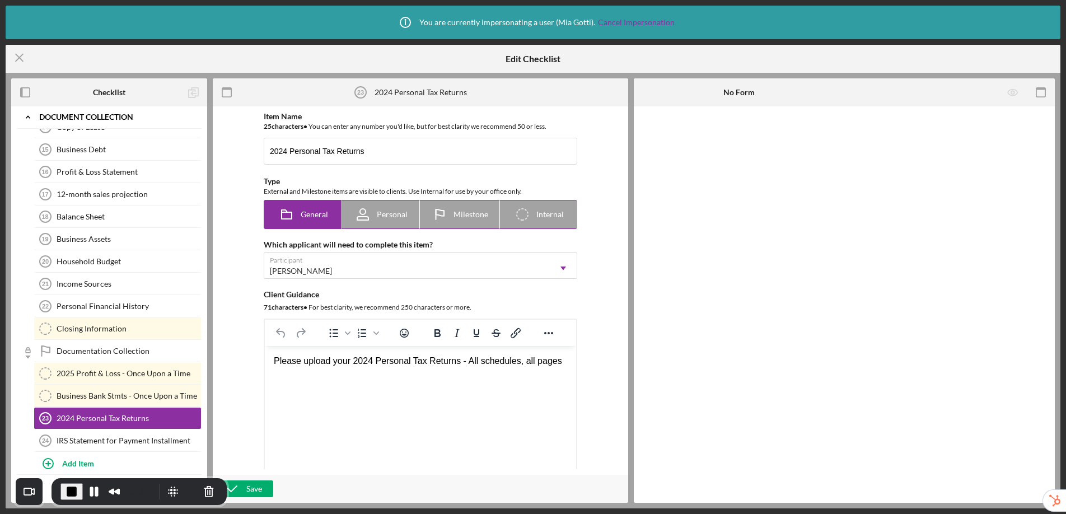
click at [518, 214] on icon "Icon/Checklist Item Internal" at bounding box center [522, 214] width 28 height 28
radio input "false"
radio input "true"
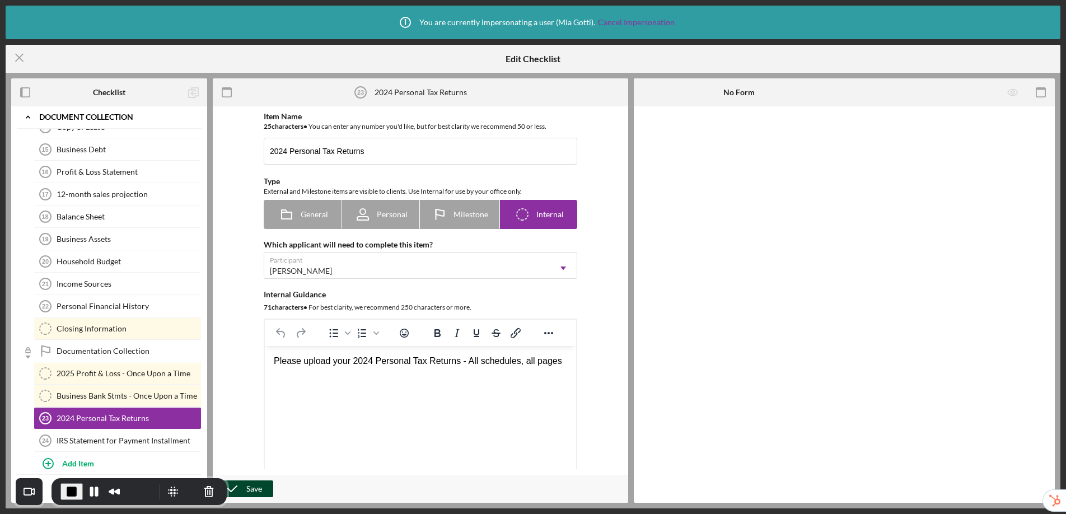
click at [248, 489] on div "Save" at bounding box center [254, 488] width 16 height 17
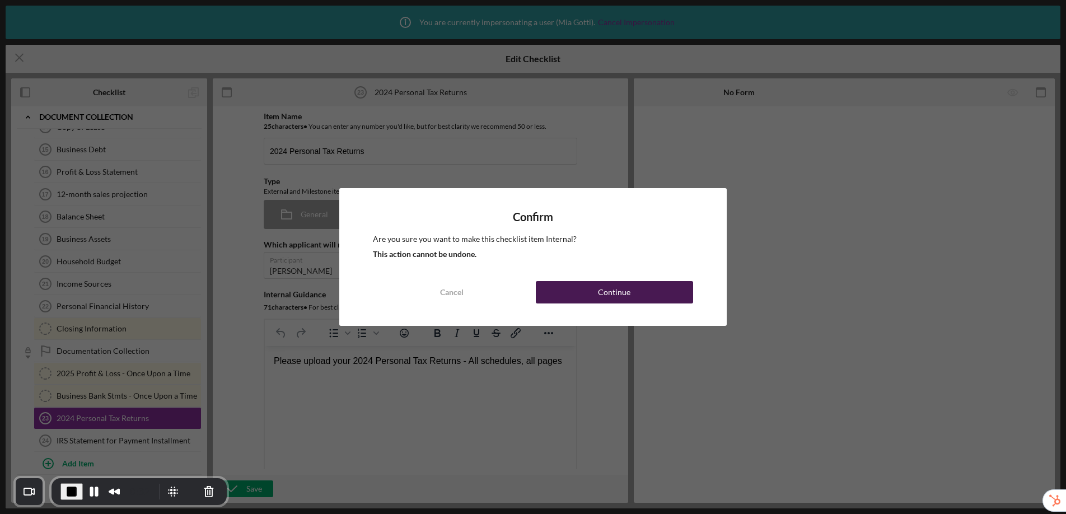
click at [593, 296] on button "Continue" at bounding box center [614, 292] width 157 height 22
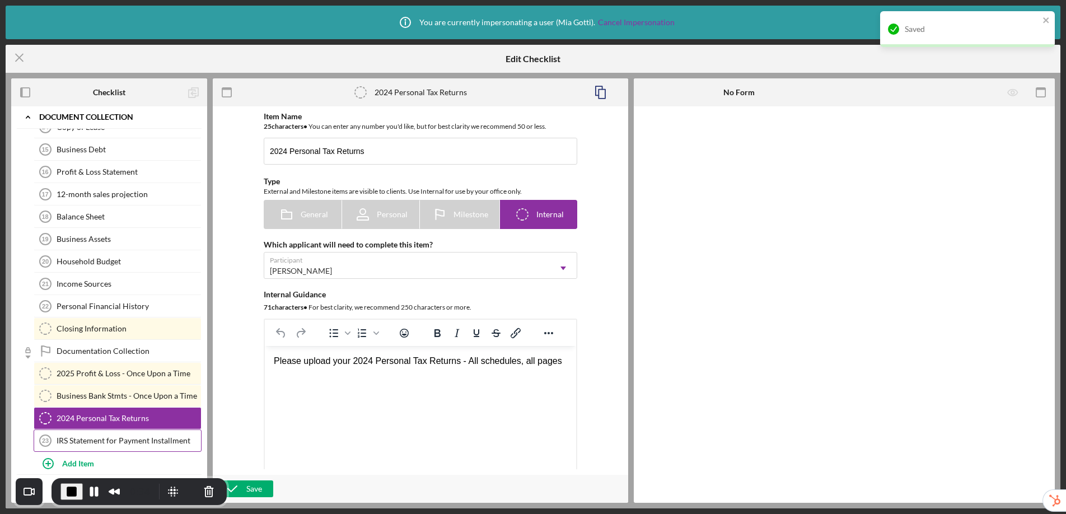
click at [138, 439] on div "IRS Statement for Payment Installment" at bounding box center [129, 440] width 144 height 9
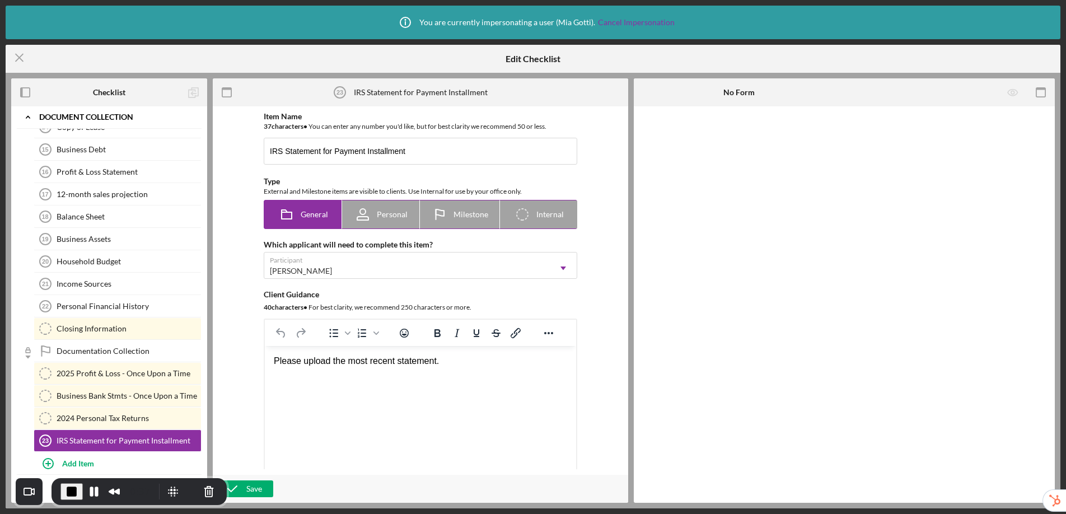
click at [522, 217] on icon "Icon/Checklist Item Internal" at bounding box center [522, 214] width 28 height 28
radio input "false"
radio input "true"
click at [307, 218] on span "General" at bounding box center [314, 214] width 27 height 9
radio input "true"
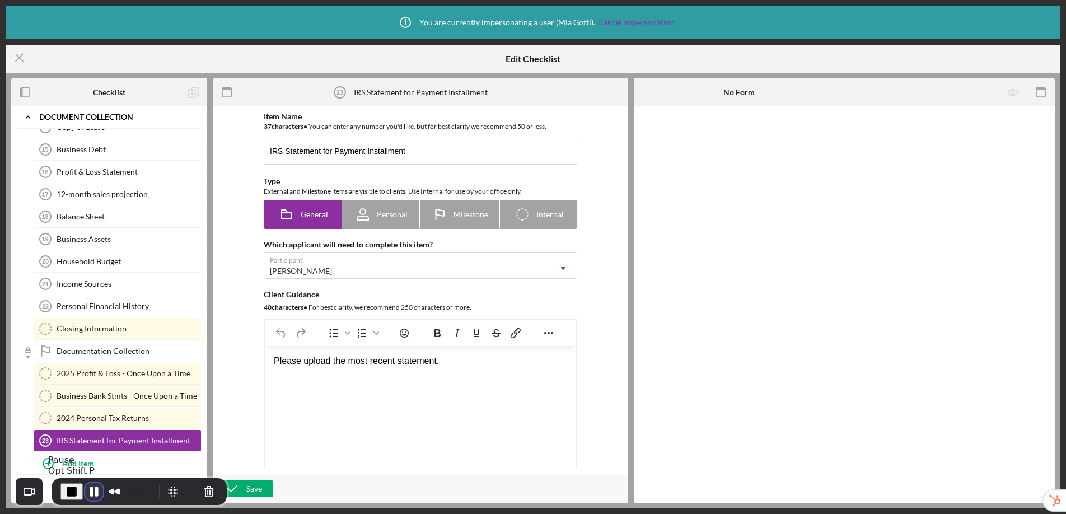
click at [90, 492] on button "Pause Recording" at bounding box center [94, 492] width 18 height 18
click at [113, 418] on div "2024 Personal Tax Returns" at bounding box center [129, 418] width 144 height 9
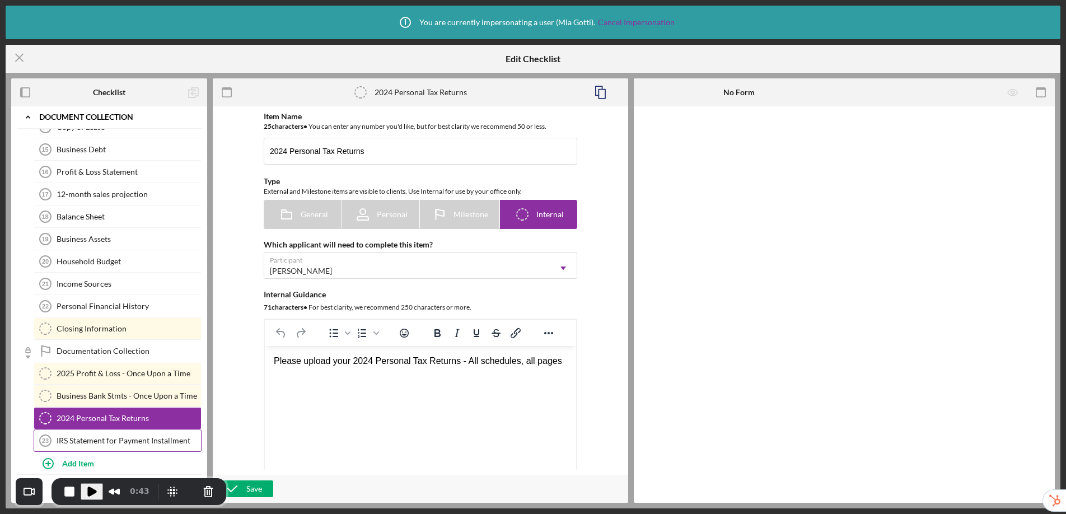
click at [120, 437] on div "IRS Statement for Payment Installment" at bounding box center [129, 440] width 144 height 9
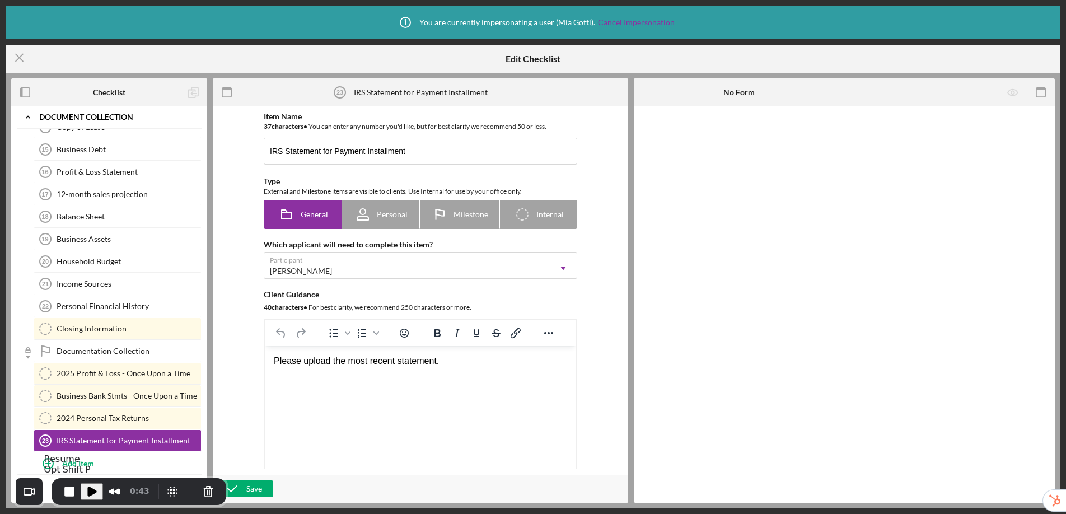
click at [93, 494] on span "Play Recording" at bounding box center [91, 491] width 13 height 13
click at [531, 213] on icon "Icon/Checklist Item Internal" at bounding box center [522, 214] width 28 height 28
radio input "false"
radio input "true"
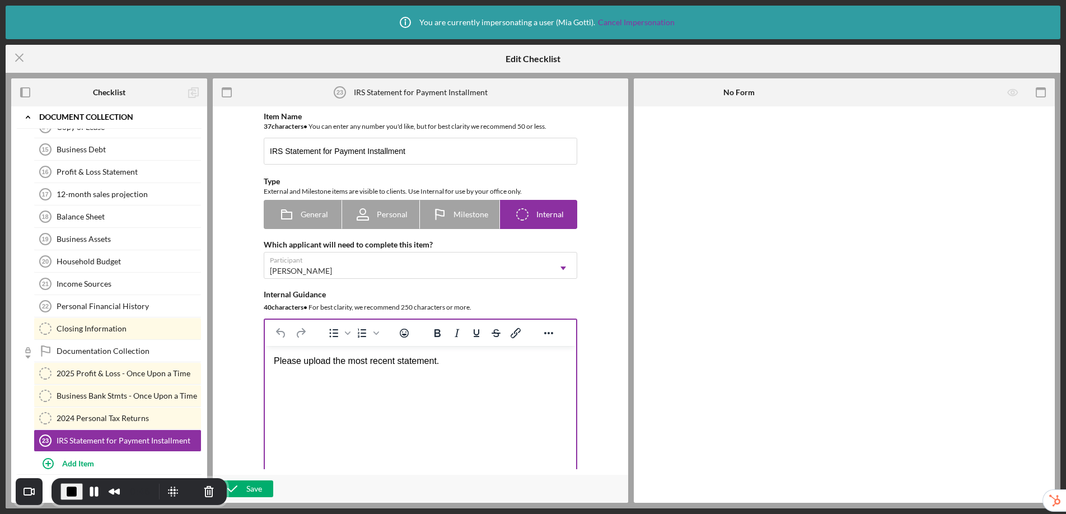
scroll to position [696, 0]
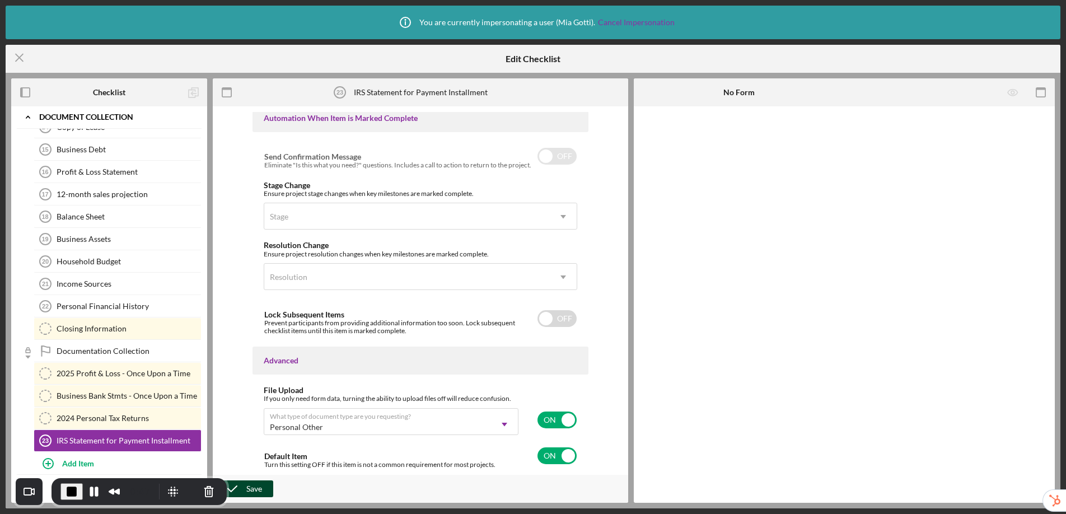
click at [257, 487] on div "Save" at bounding box center [254, 488] width 16 height 17
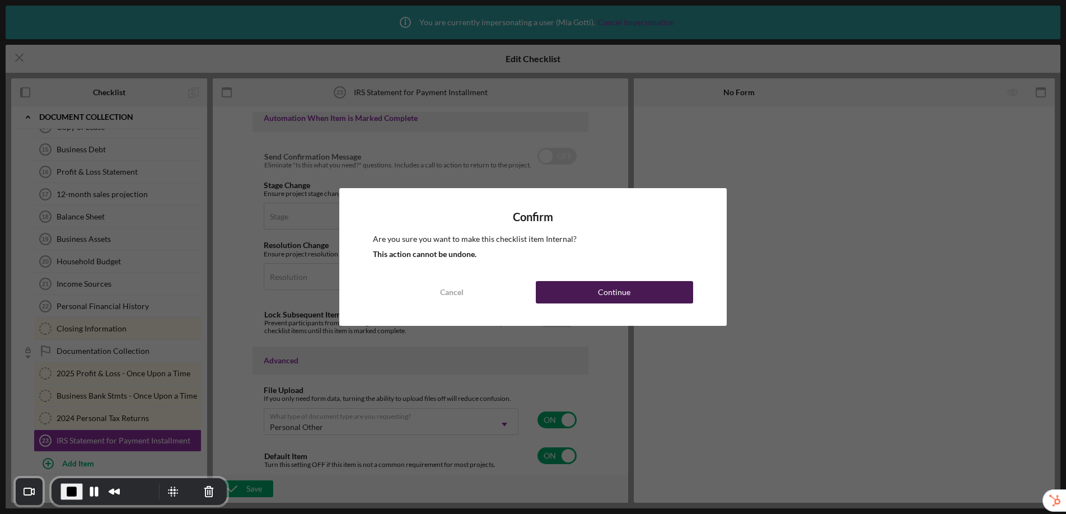
click at [579, 292] on button "Continue" at bounding box center [614, 292] width 157 height 22
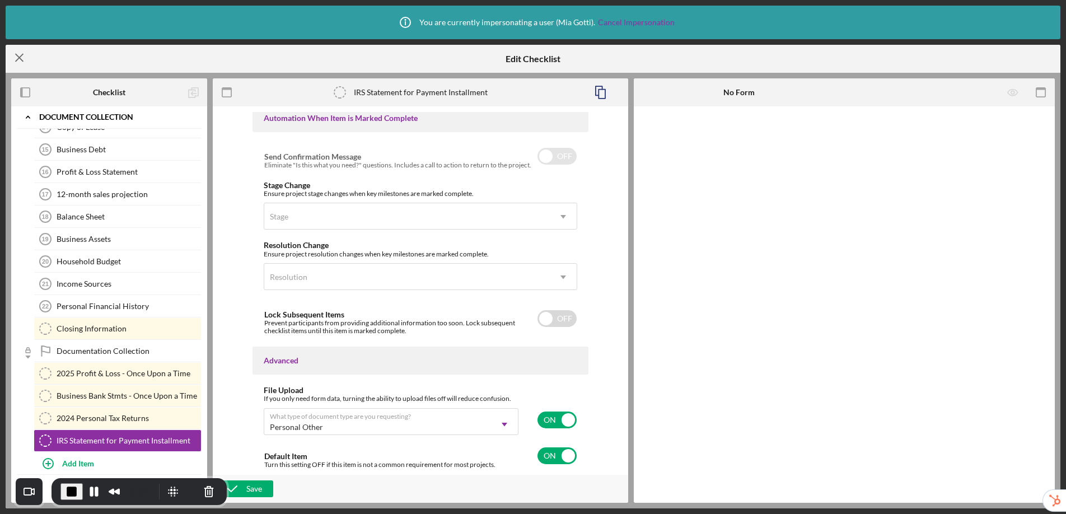
click at [18, 59] on icon "Icon/Menu Close" at bounding box center [20, 58] width 28 height 28
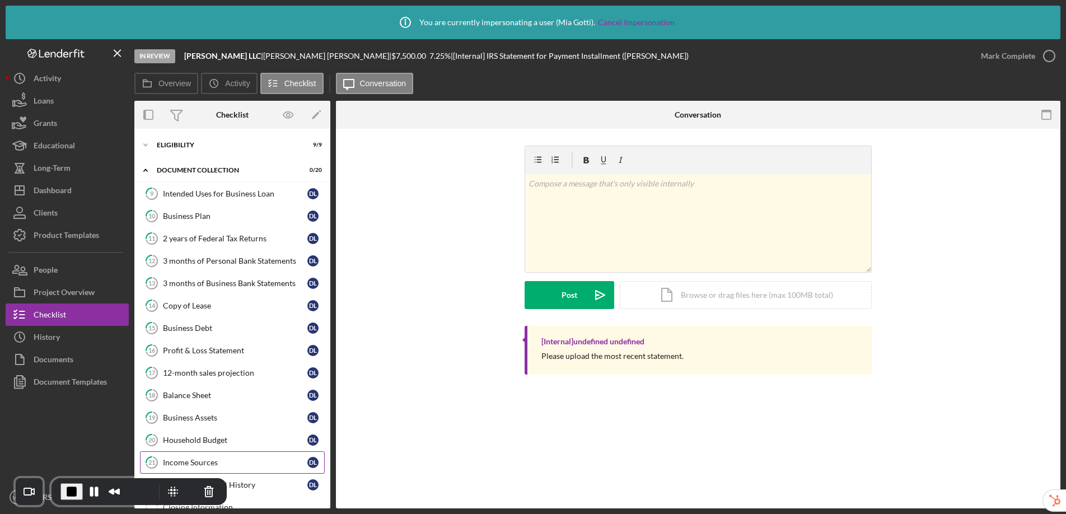
scroll to position [133, 0]
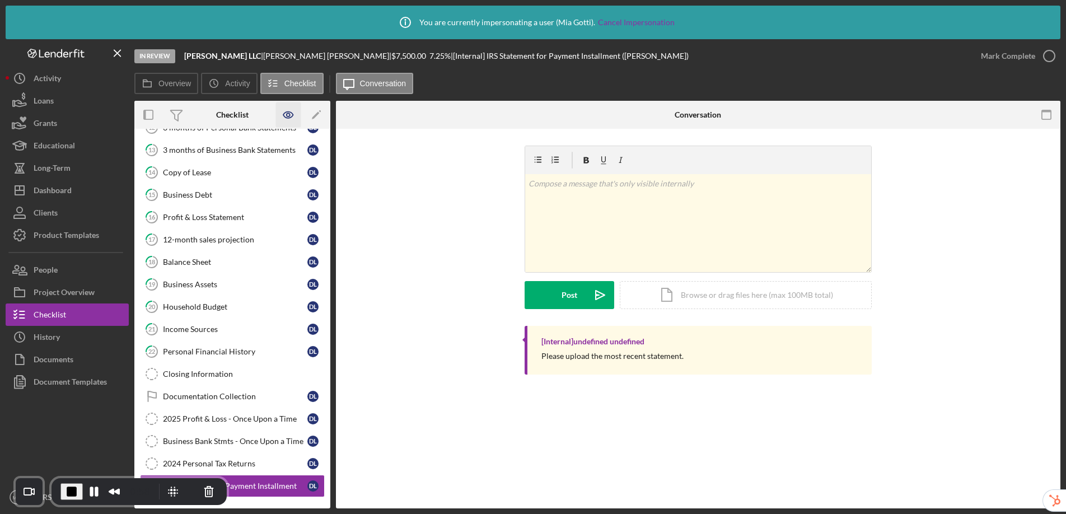
click at [284, 118] on icon "button" at bounding box center [288, 114] width 25 height 25
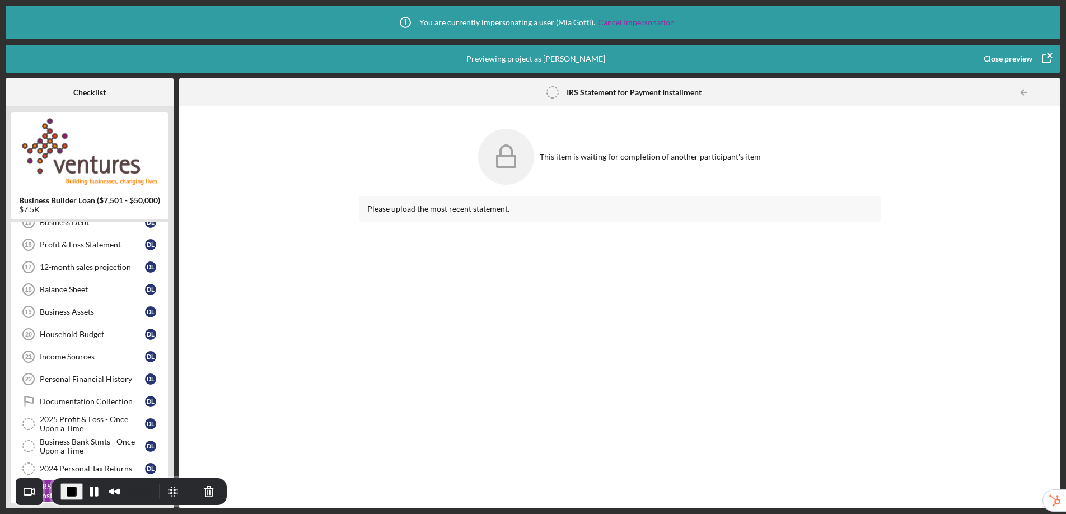
scroll to position [204, 0]
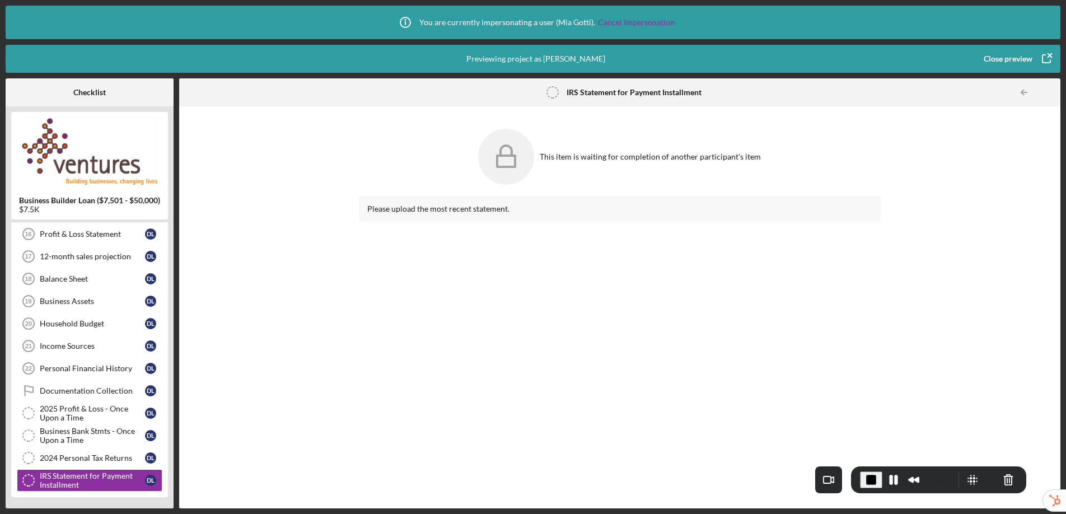
drag, startPoint x: 57, startPoint y: 481, endPoint x: 856, endPoint y: 470, distance: 799.5
click at [856, 470] on div "1:03" at bounding box center [938, 479] width 175 height 27
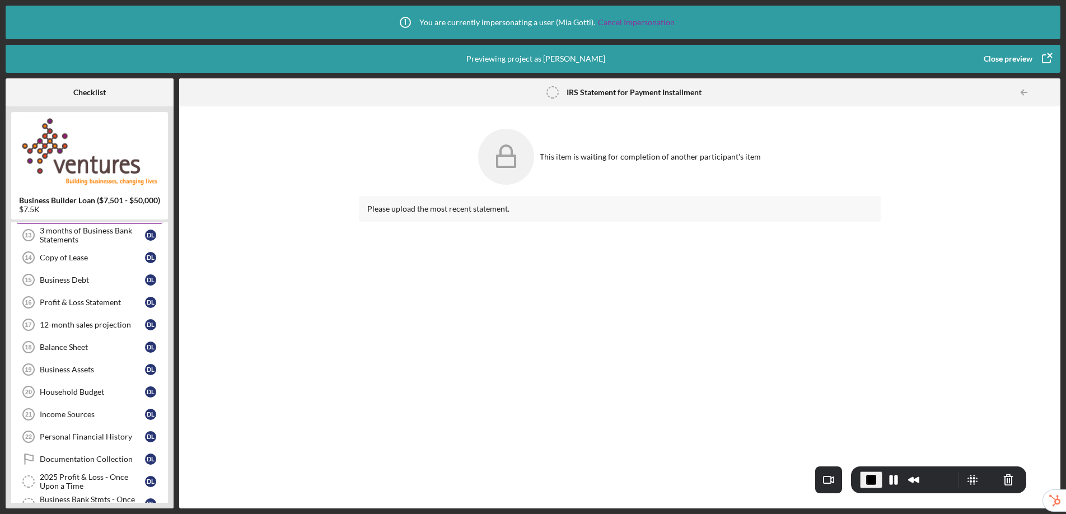
scroll to position [0, 0]
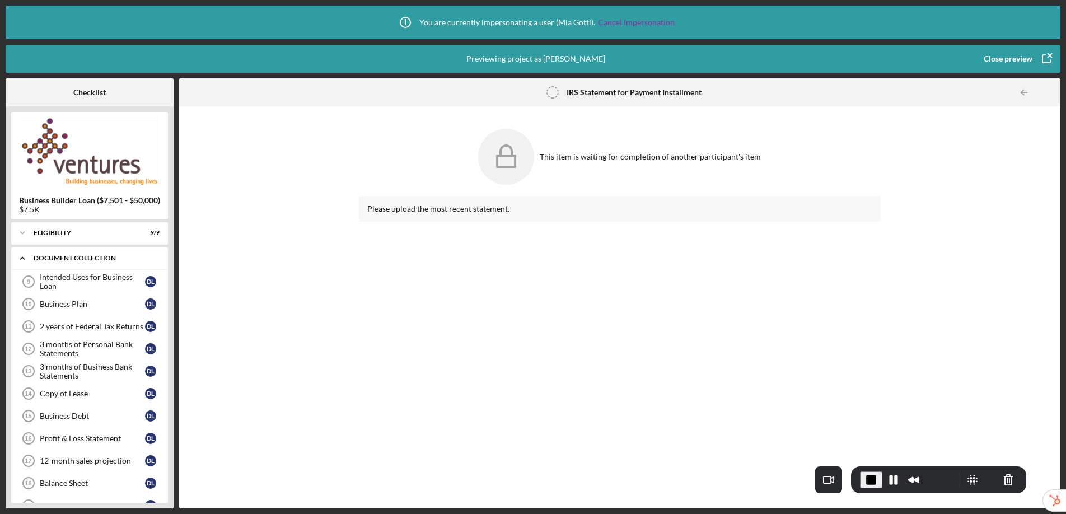
click at [21, 256] on icon "Icon/Expander" at bounding box center [22, 258] width 22 height 22
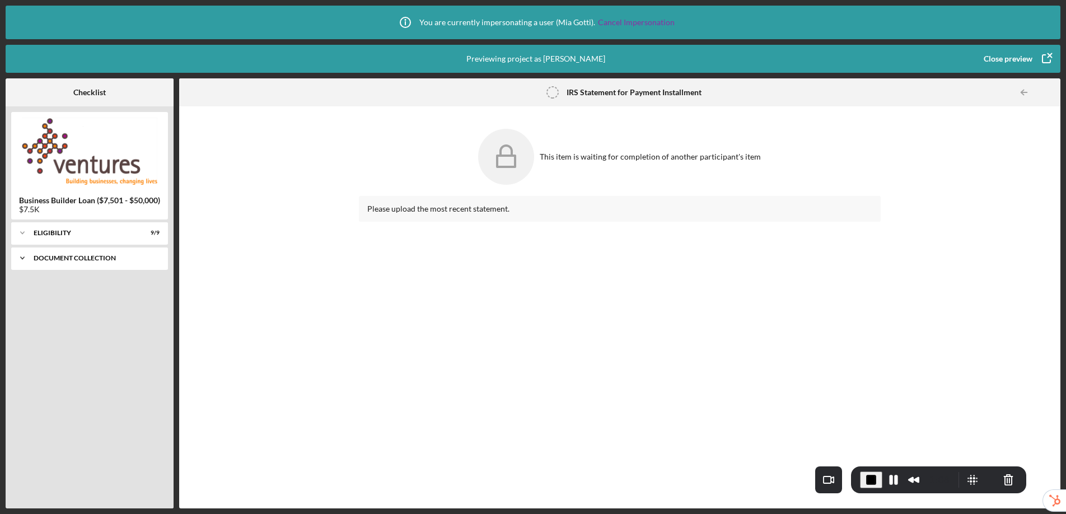
click at [52, 258] on div "Document Collection" at bounding box center [94, 258] width 120 height 7
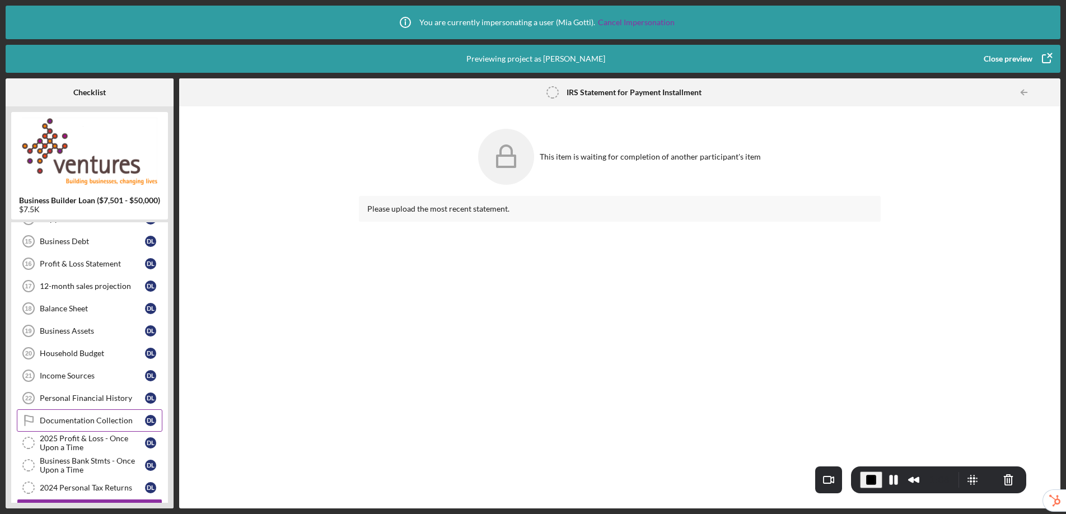
scroll to position [204, 0]
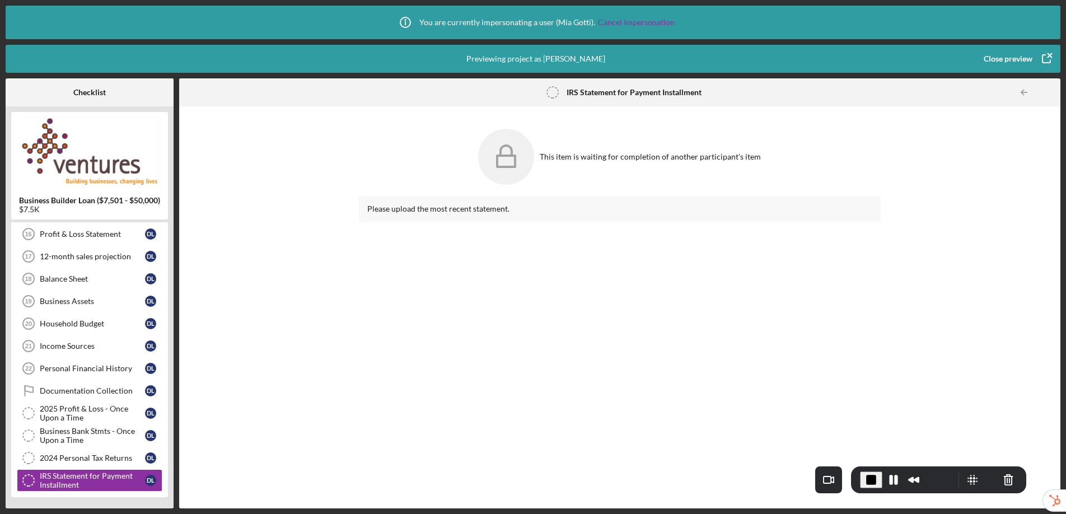
click at [999, 63] on div "Close preview" at bounding box center [1008, 59] width 49 height 22
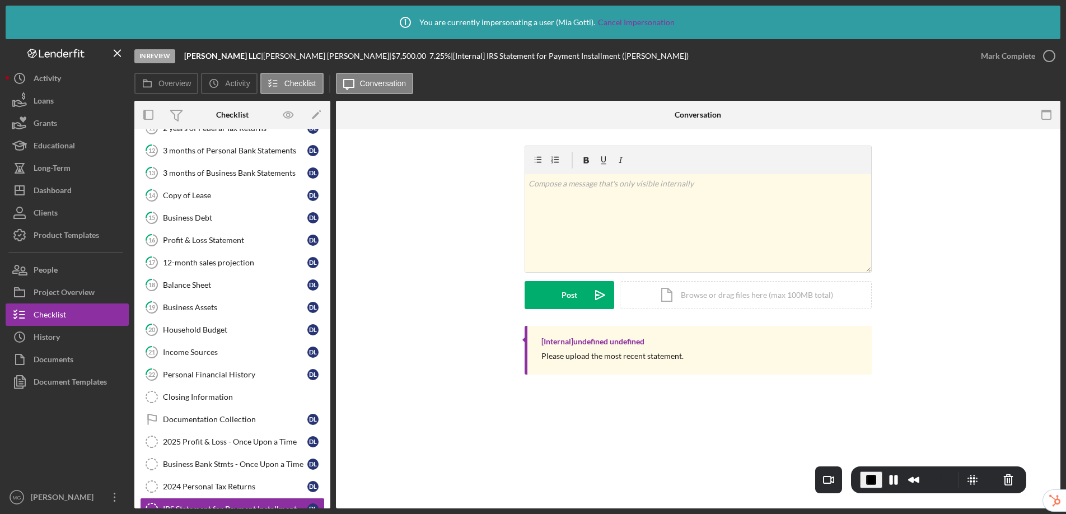
scroll to position [133, 0]
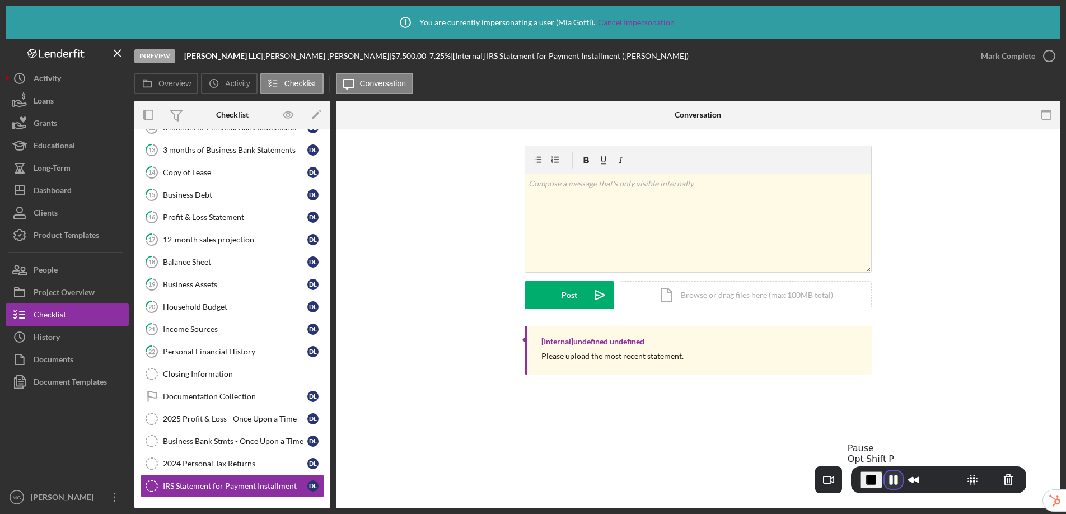
click at [893, 479] on button "Pause Recording" at bounding box center [893, 480] width 18 height 18
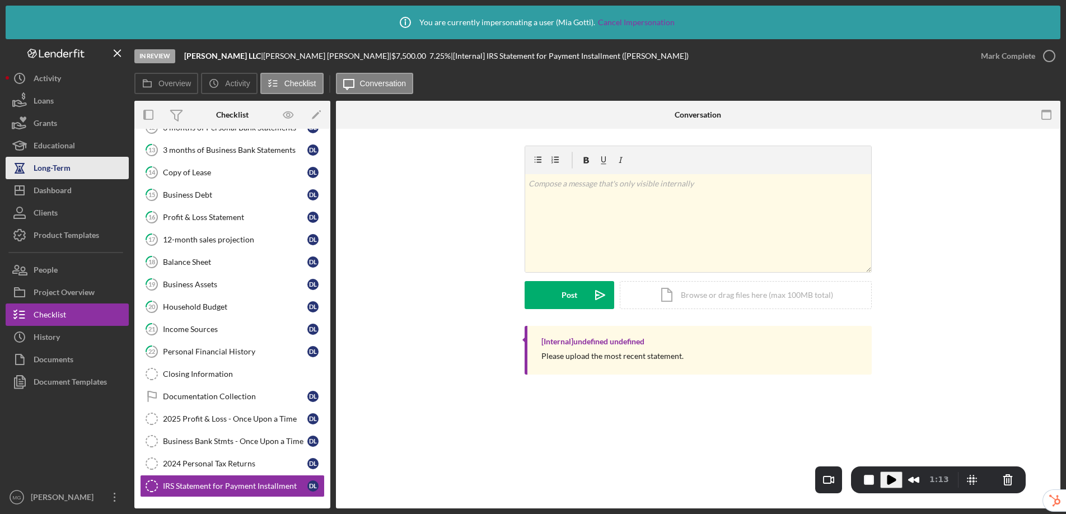
click at [61, 172] on div "Long-Term" at bounding box center [52, 169] width 37 height 25
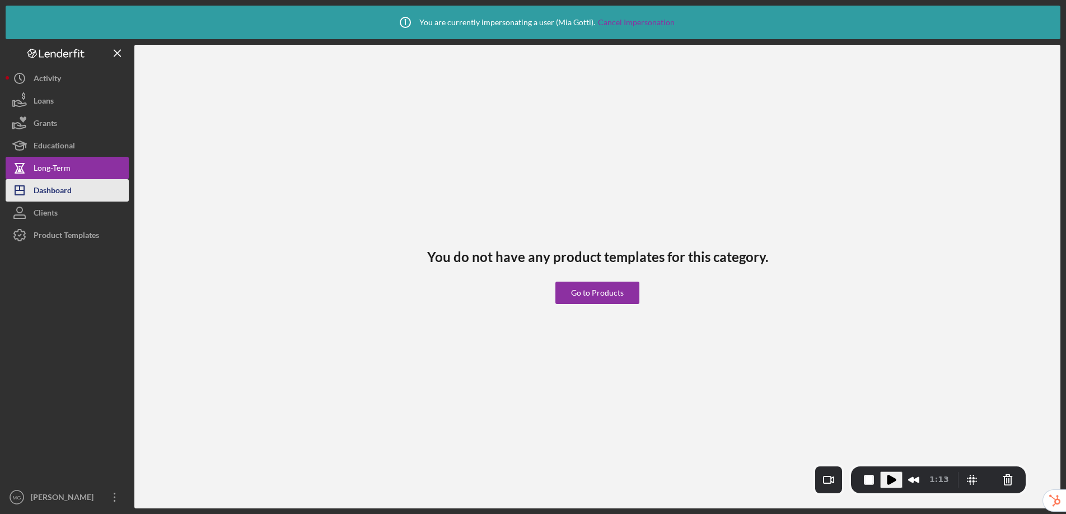
click at [54, 186] on div "Dashboard" at bounding box center [53, 191] width 38 height 25
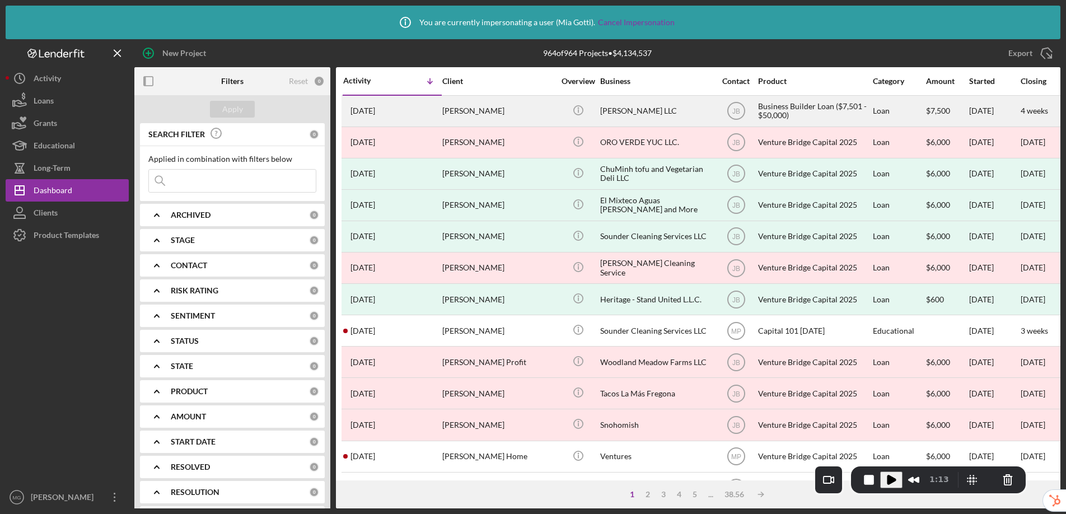
click at [523, 106] on div "[PERSON_NAME]" at bounding box center [498, 111] width 112 height 30
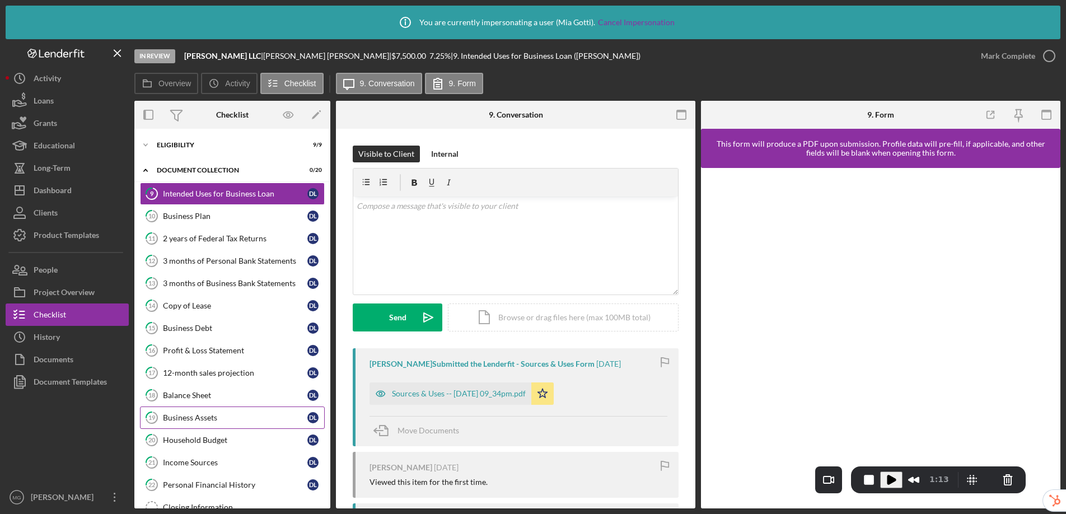
scroll to position [133, 0]
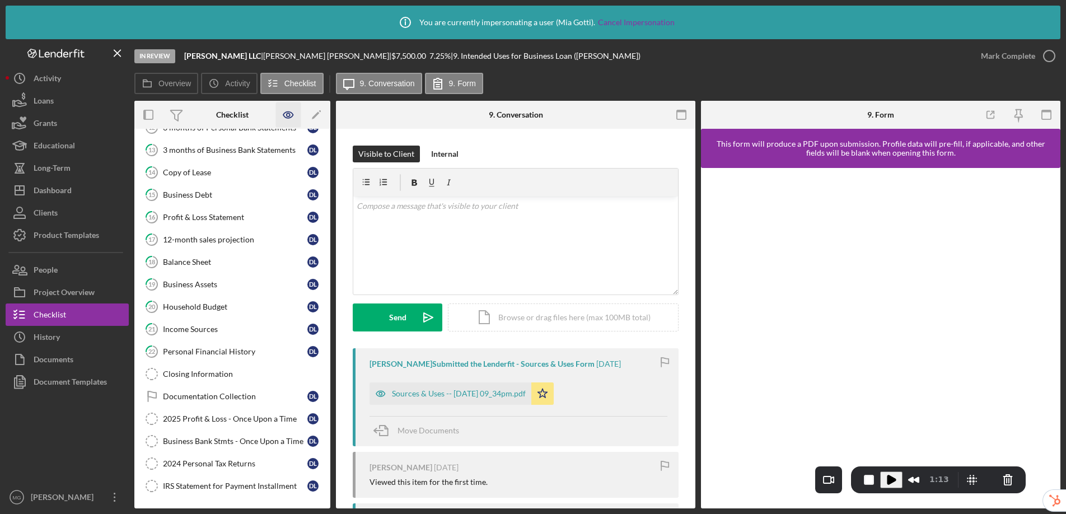
click at [292, 116] on icon "button" at bounding box center [288, 115] width 10 height 6
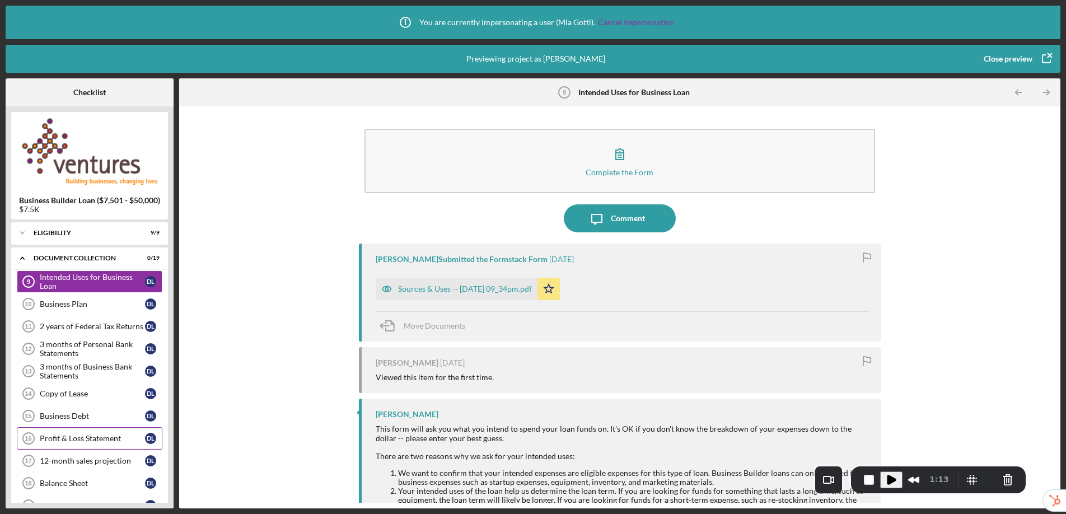
scroll to position [204, 0]
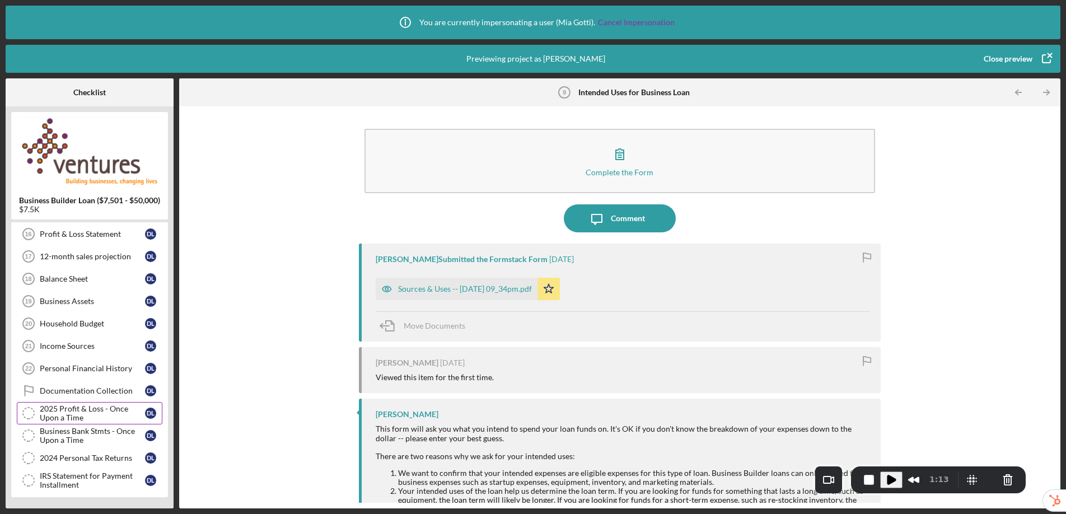
click at [55, 411] on div "2025 Profit & Loss - Once Upon a Time" at bounding box center [92, 413] width 105 height 18
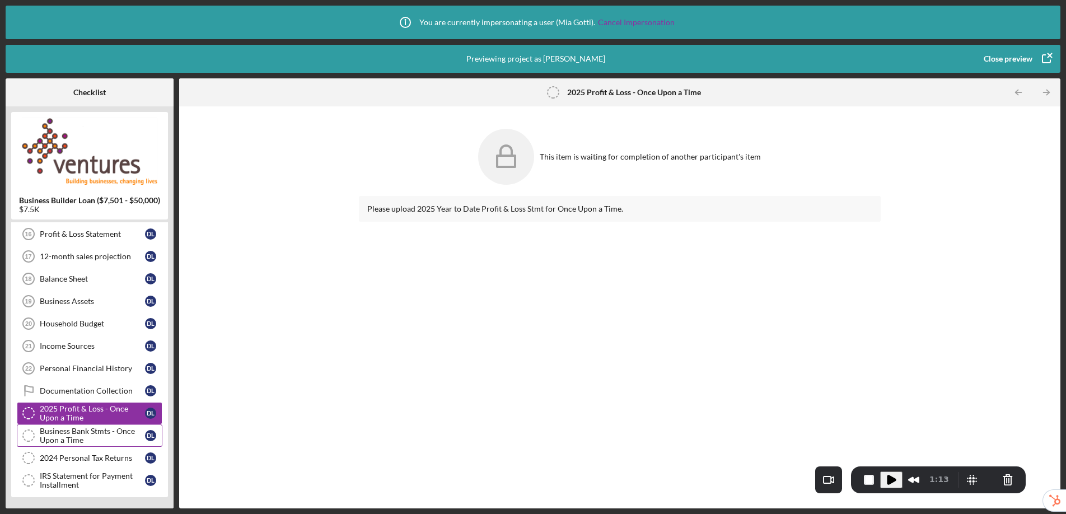
click at [59, 436] on div "Business Bank Stmts - Once Upon a Time" at bounding box center [92, 436] width 105 height 18
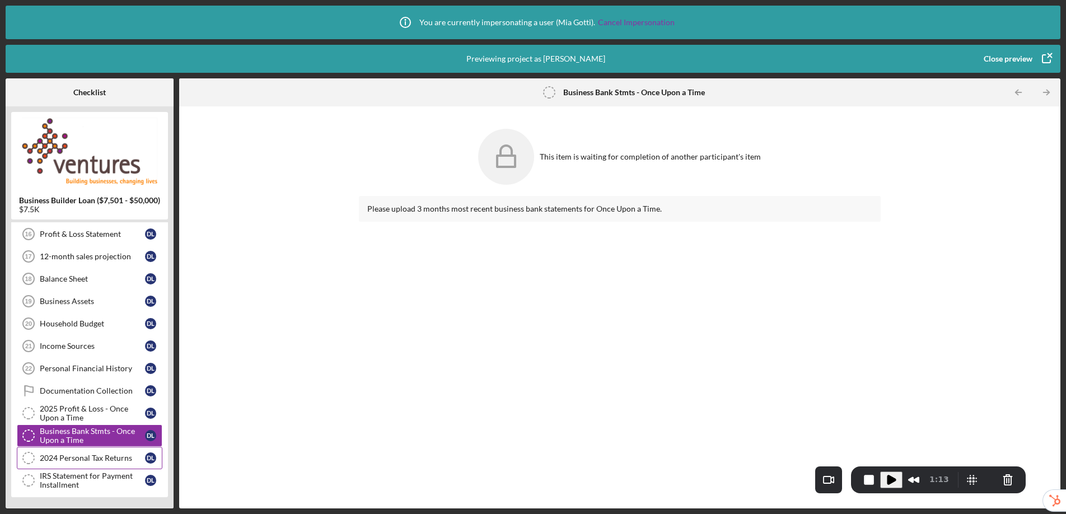
click at [70, 458] on div "2024 Personal Tax Returns" at bounding box center [92, 457] width 105 height 9
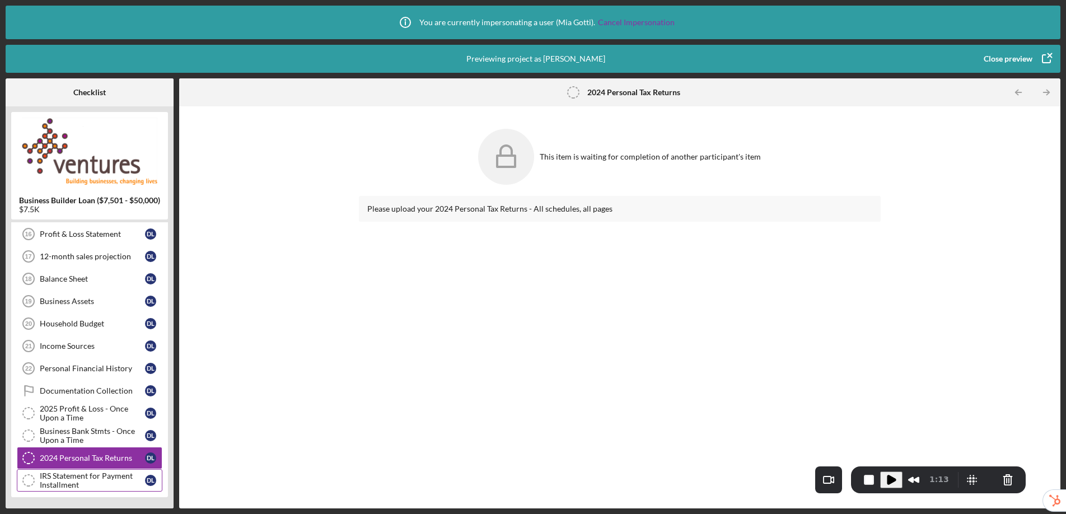
click at [73, 480] on div "IRS Statement for Payment Installment" at bounding box center [92, 480] width 105 height 18
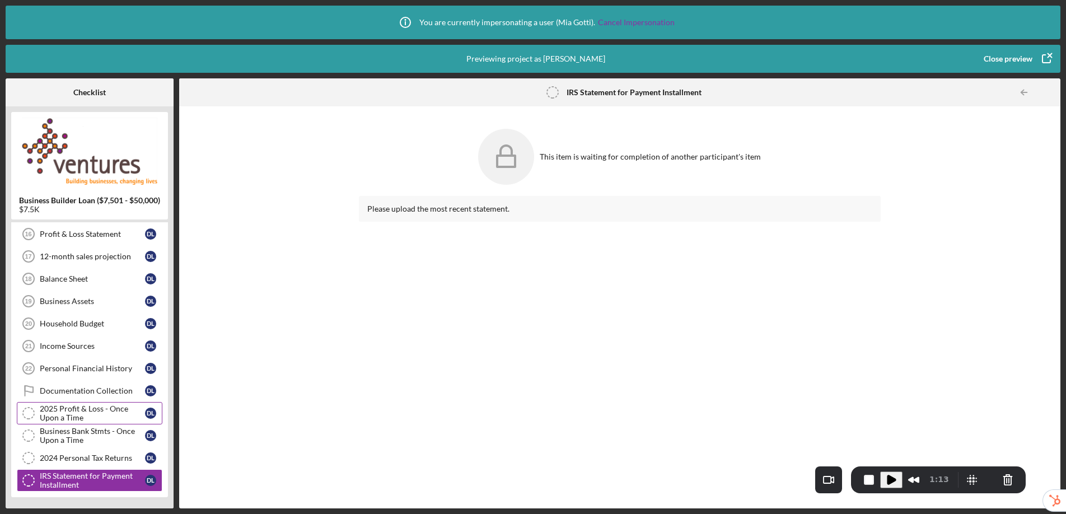
click at [81, 411] on div "2025 Profit & Loss - Once Upon a Time" at bounding box center [92, 413] width 105 height 18
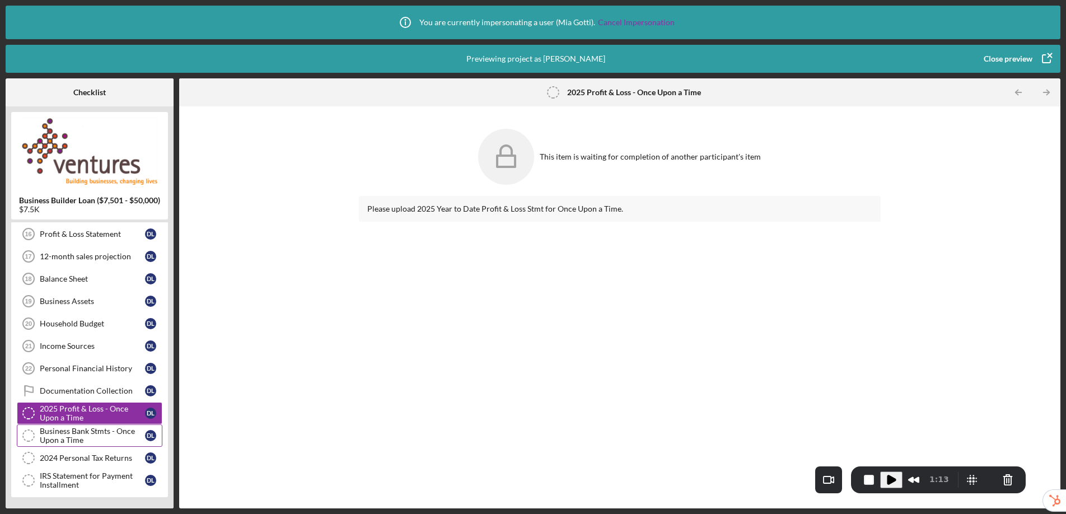
click at [73, 437] on div "Business Bank Stmts - Once Upon a Time" at bounding box center [92, 436] width 105 height 18
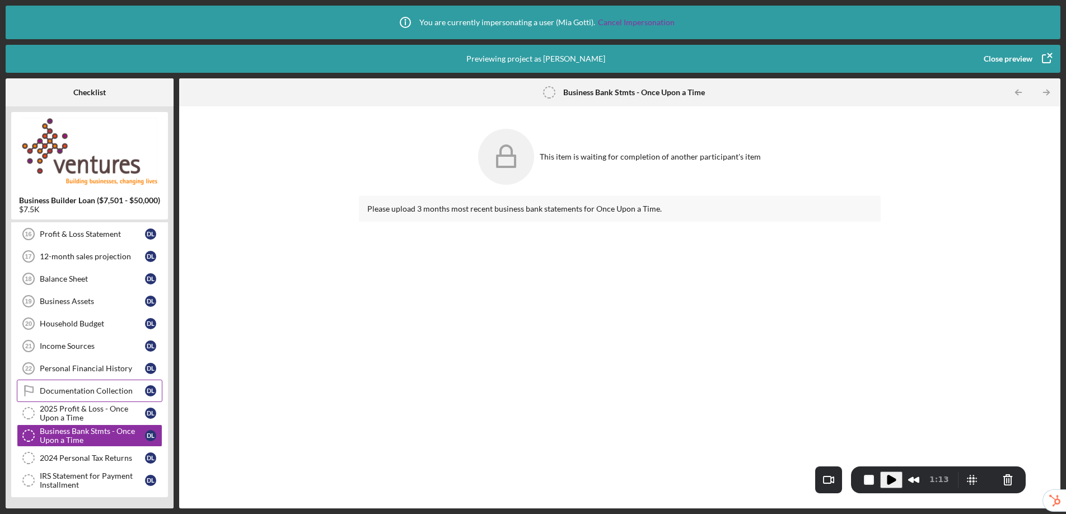
click at [66, 390] on div "Documentation Collection" at bounding box center [92, 390] width 105 height 9
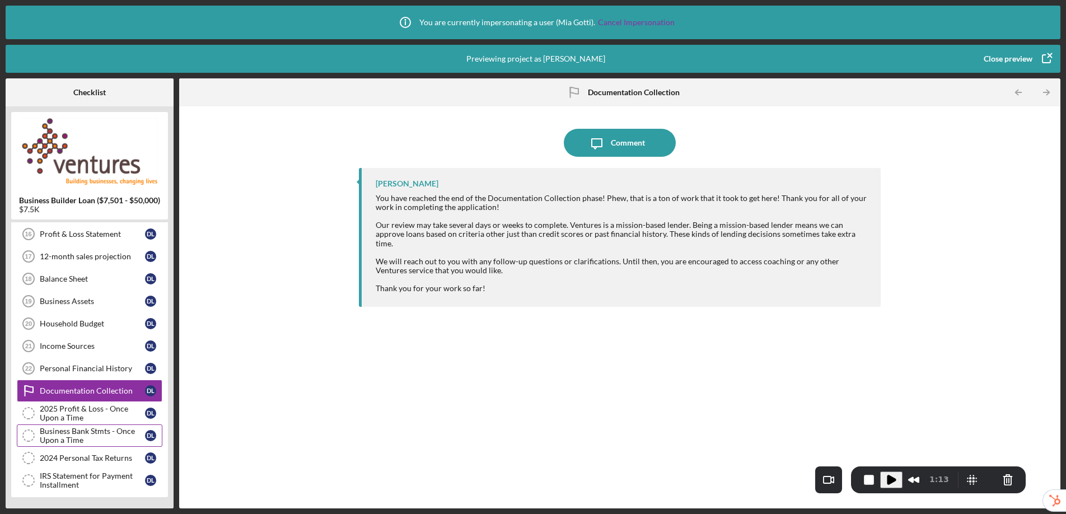
click at [69, 424] on div "Business Bank Stmts - Once Upon a Time Business Bank Stmts - Once Upon a Time D…" at bounding box center [90, 435] width 146 height 22
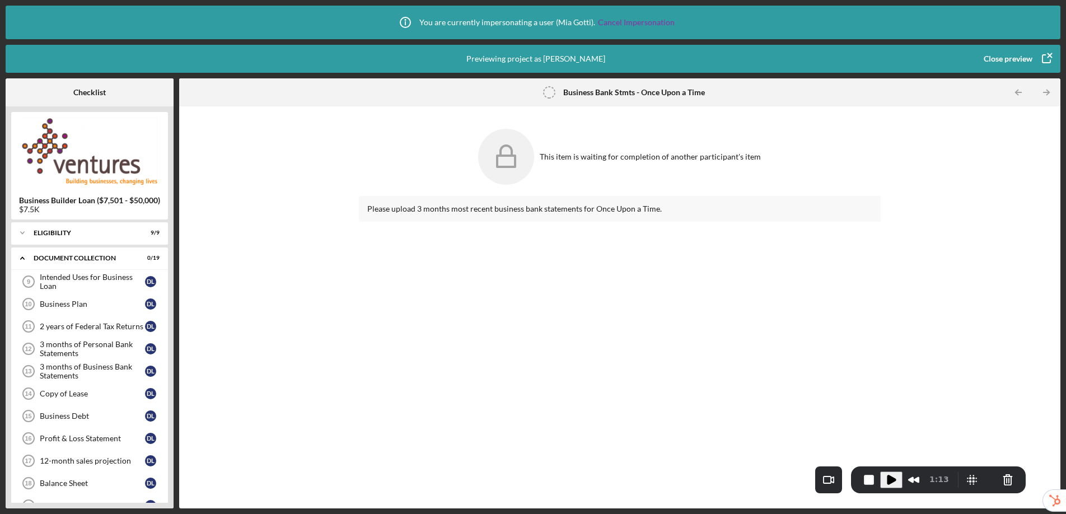
scroll to position [204, 0]
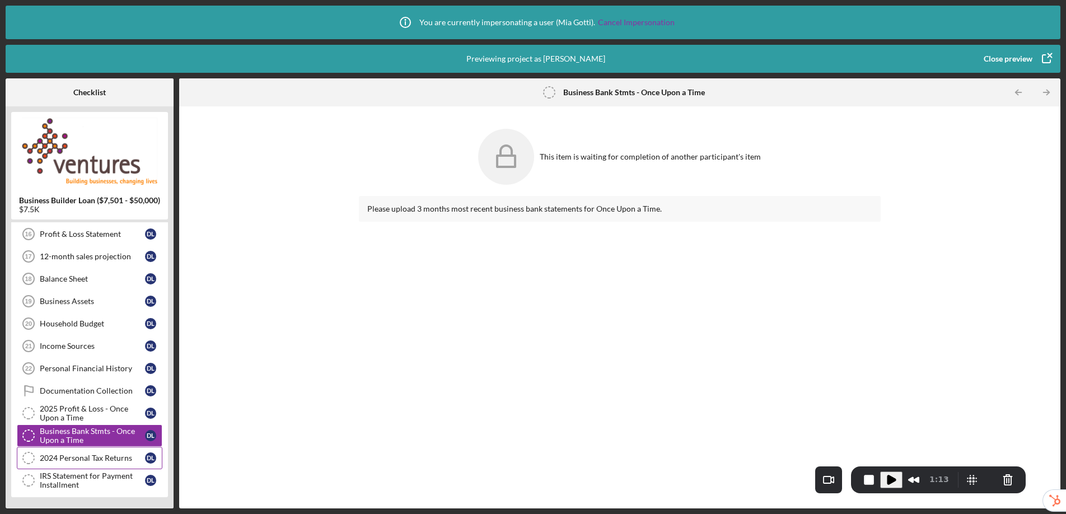
click at [71, 453] on div "2024 Personal Tax Returns" at bounding box center [92, 457] width 105 height 9
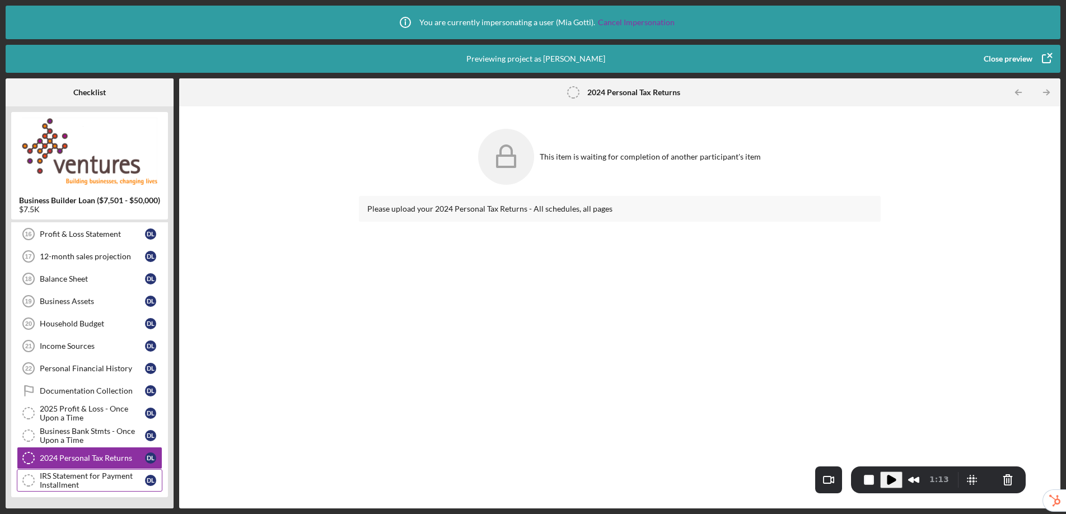
click at [92, 480] on div "IRS Statement for Payment Installment" at bounding box center [92, 480] width 105 height 18
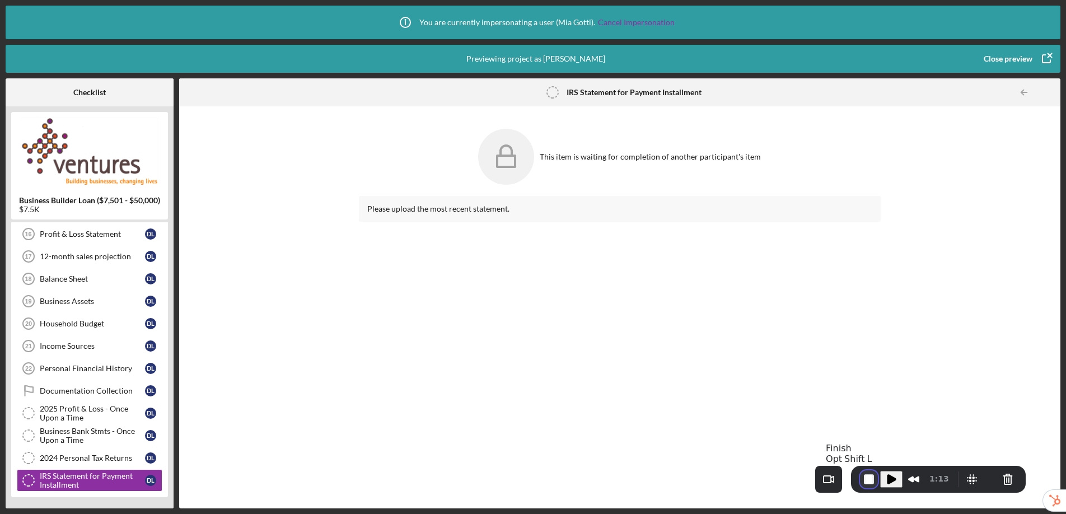
click at [865, 477] on button "End Recording" at bounding box center [869, 479] width 18 height 18
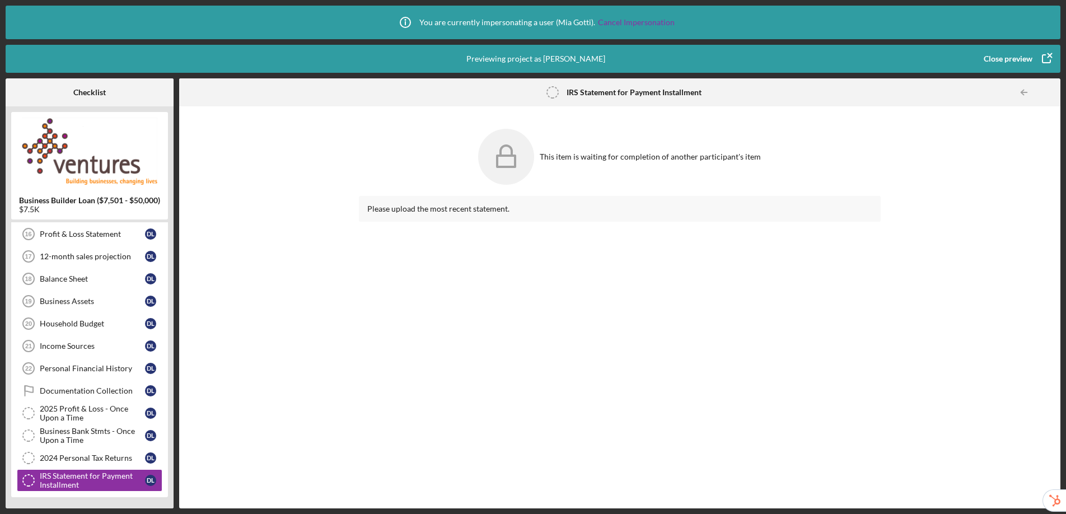
click at [1011, 64] on div "Close preview" at bounding box center [1008, 59] width 49 height 22
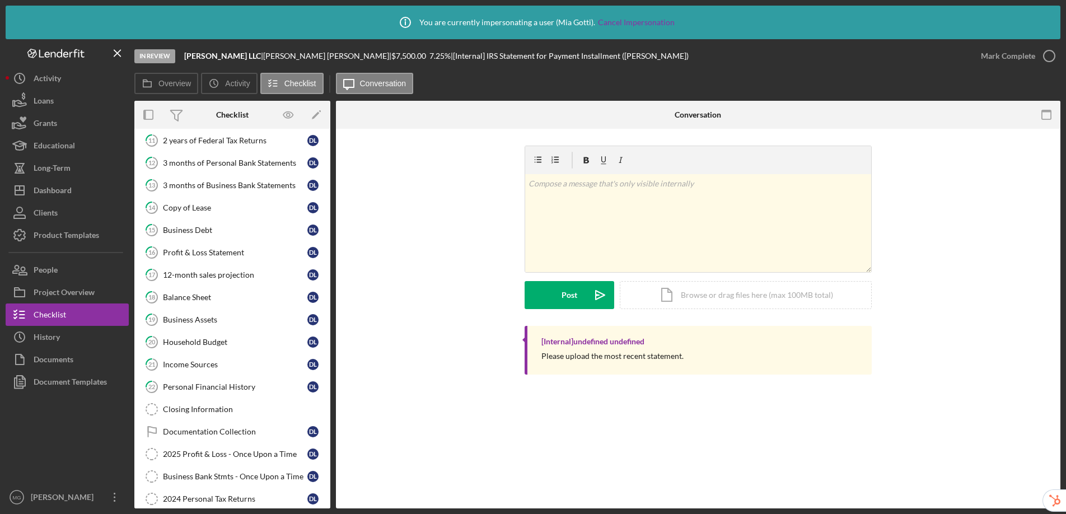
scroll to position [133, 0]
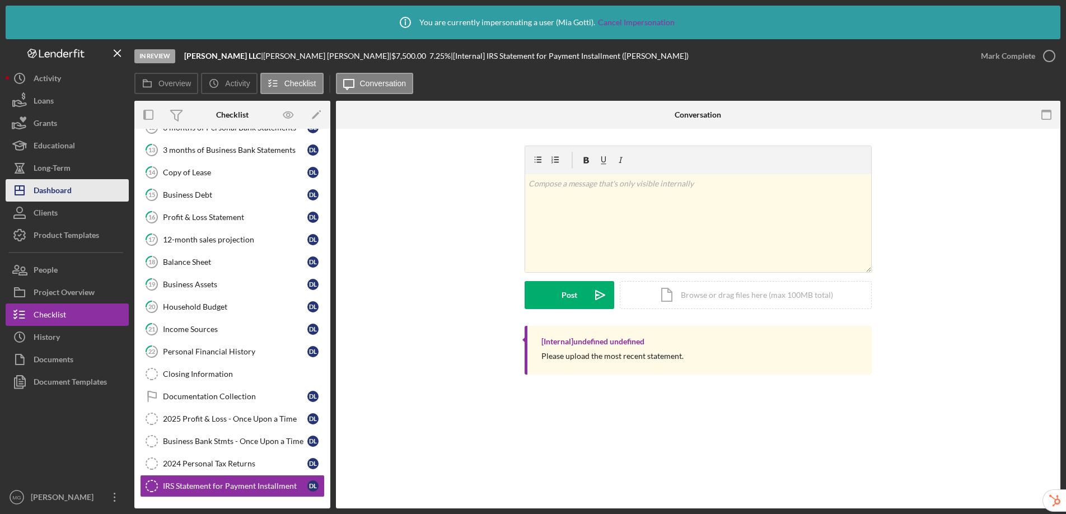
click at [55, 182] on div "Dashboard" at bounding box center [53, 191] width 38 height 25
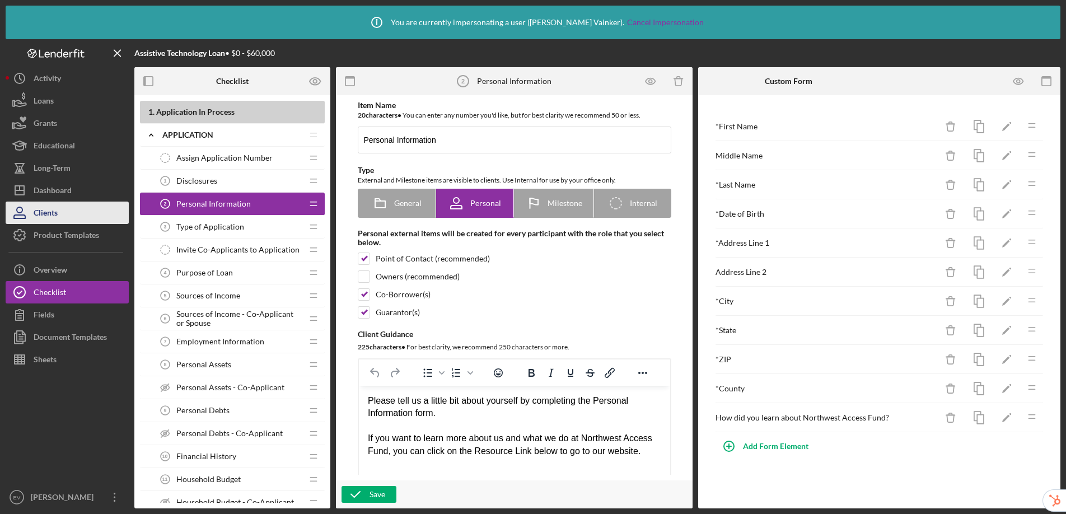
click at [94, 202] on button "Clients" at bounding box center [67, 213] width 123 height 22
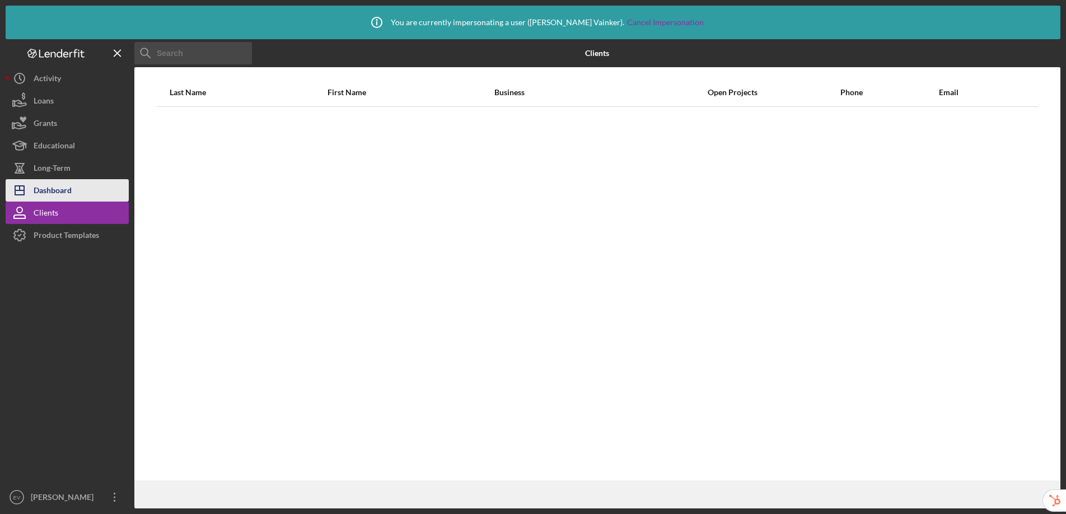
click at [87, 189] on button "Icon/Dashboard Dashboard" at bounding box center [67, 190] width 123 height 22
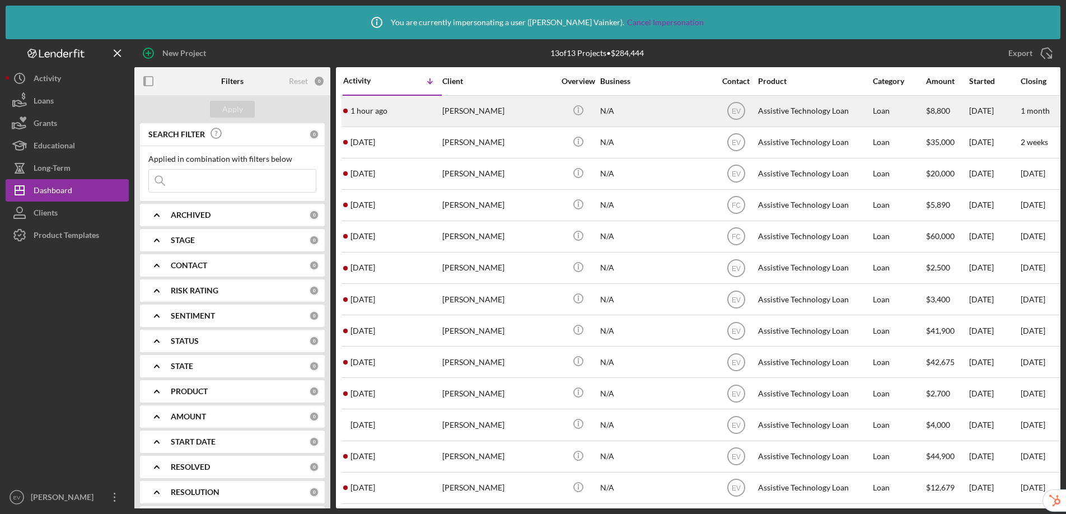
click at [518, 113] on div "April Campbell" at bounding box center [498, 111] width 112 height 30
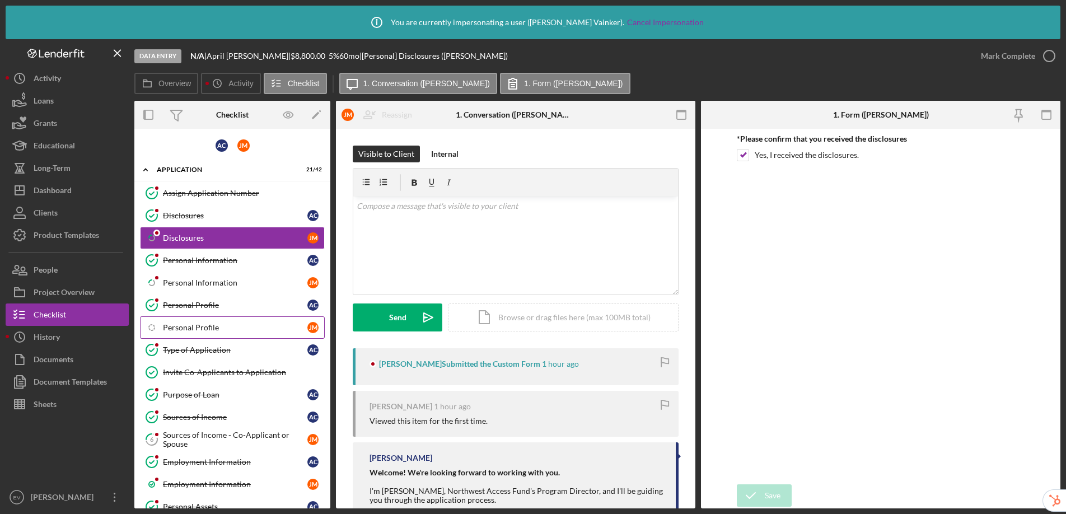
click at [226, 323] on div "Personal Profile" at bounding box center [235, 327] width 144 height 9
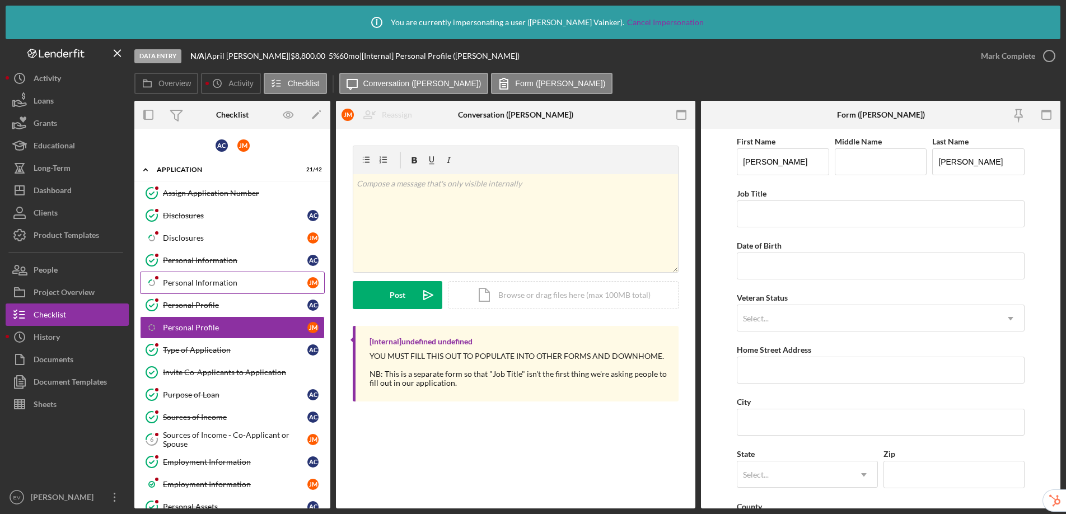
click at [230, 284] on div "Personal Information" at bounding box center [235, 282] width 144 height 9
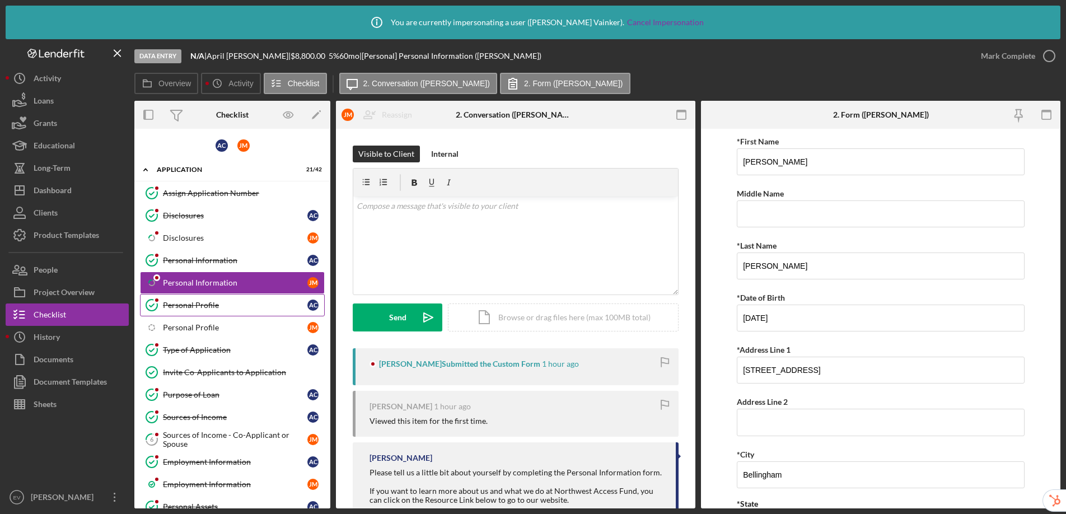
click at [233, 305] on div "Personal Profile" at bounding box center [235, 305] width 144 height 9
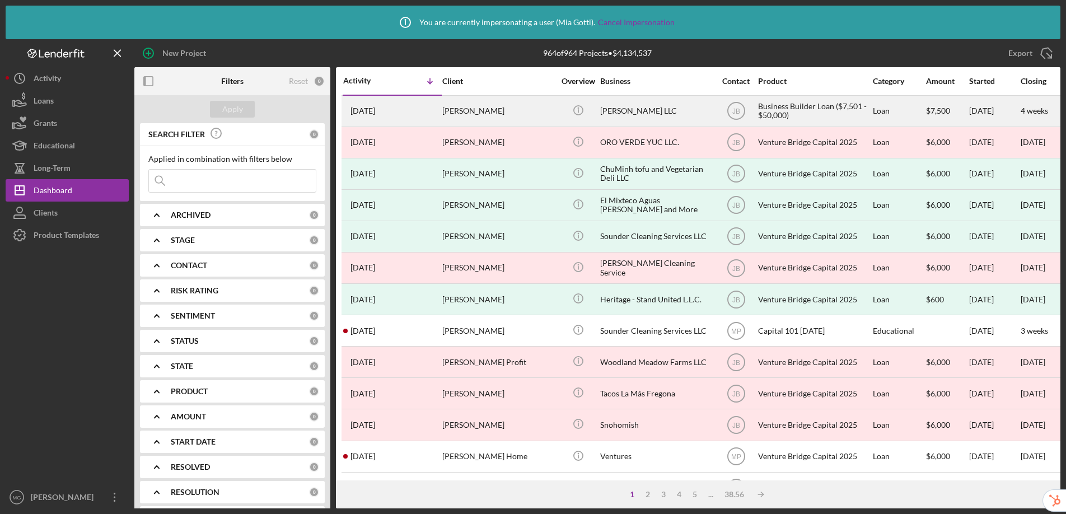
click at [502, 110] on div "[PERSON_NAME]" at bounding box center [498, 111] width 112 height 30
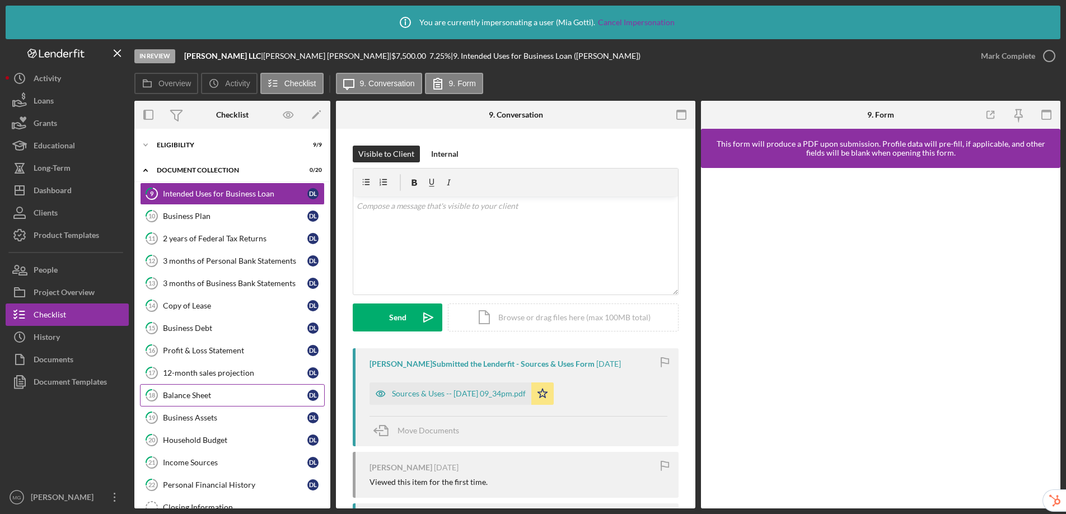
scroll to position [133, 0]
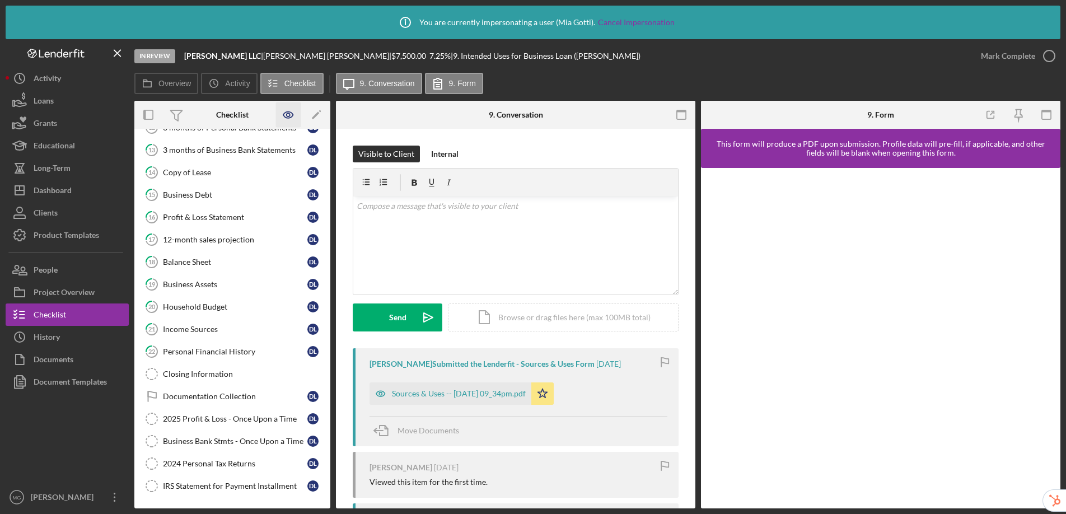
click at [288, 115] on icon "button" at bounding box center [288, 114] width 25 height 25
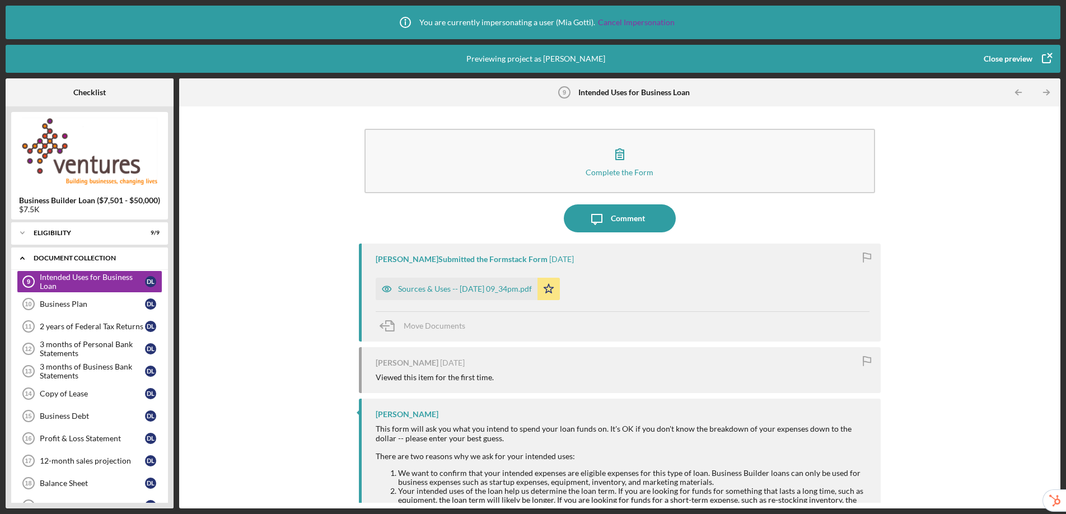
click at [22, 258] on icon "Icon/Expander" at bounding box center [22, 258] width 22 height 22
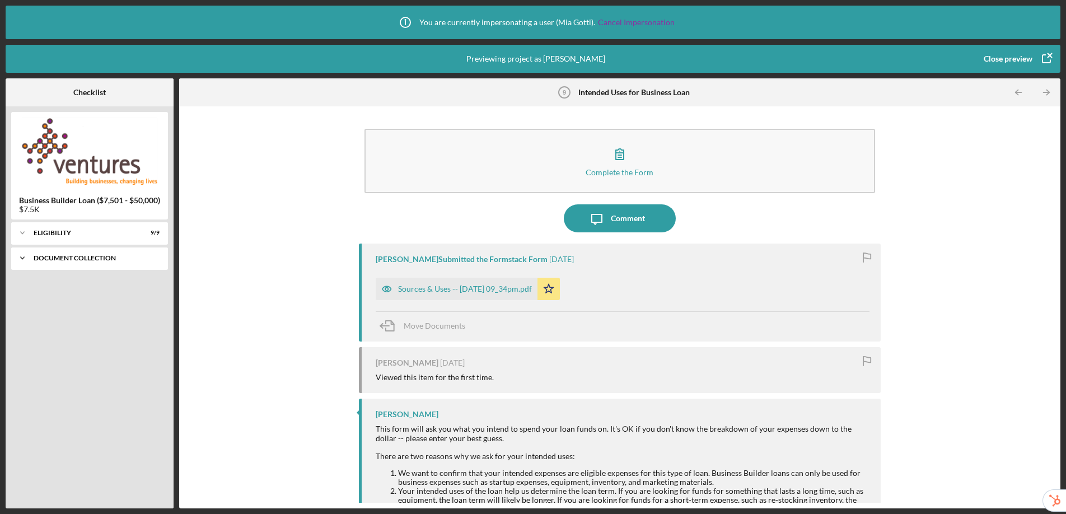
click at [22, 234] on polyline at bounding box center [22, 233] width 3 height 2
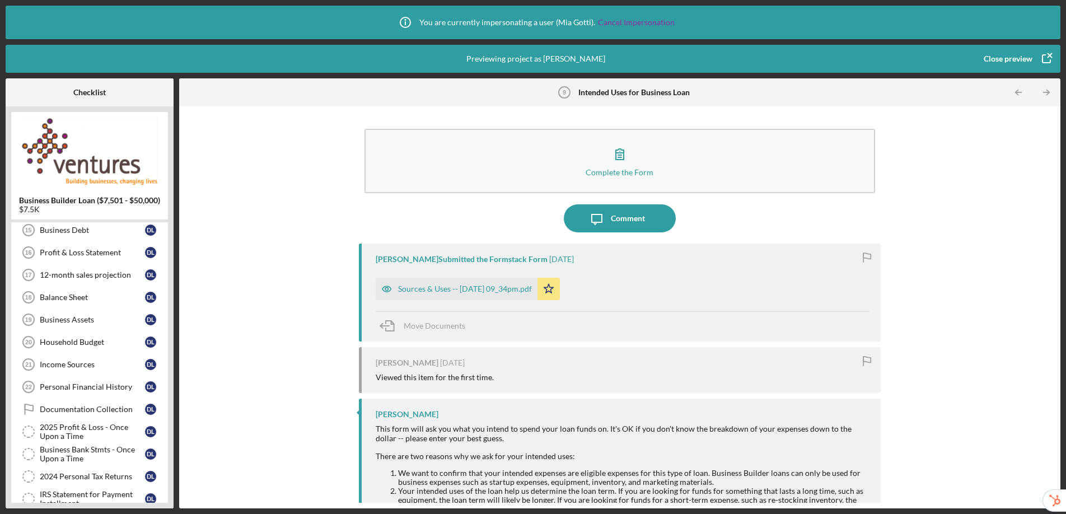
scroll to position [204, 0]
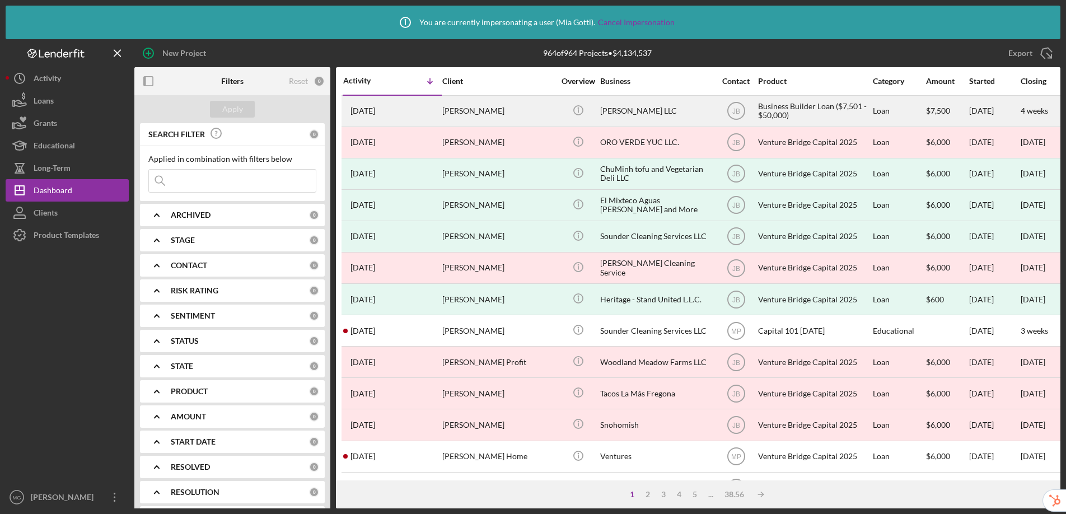
click at [451, 113] on div "[PERSON_NAME]" at bounding box center [498, 111] width 112 height 30
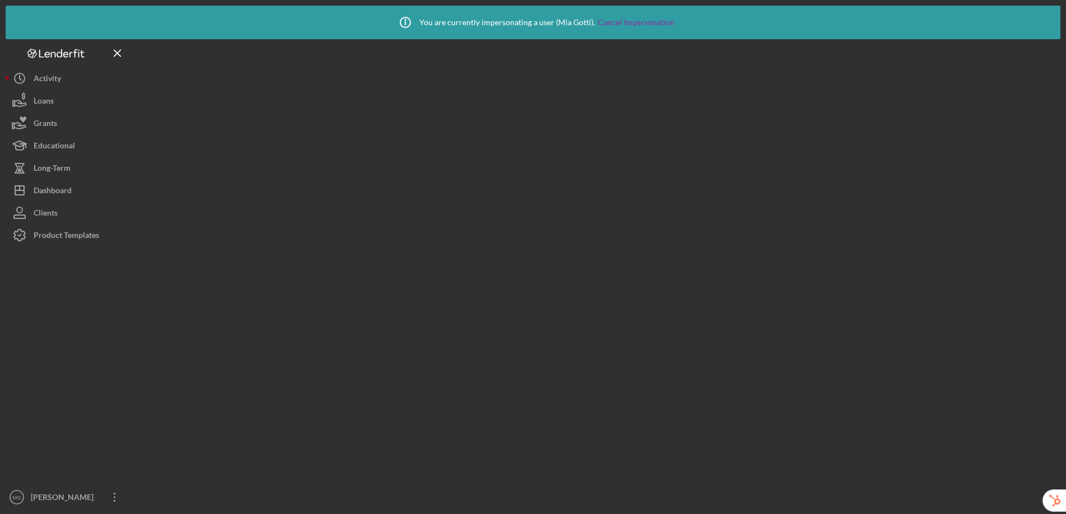
drag, startPoint x: 451, startPoint y: 113, endPoint x: 471, endPoint y: 113, distance: 20.2
click at [471, 113] on div at bounding box center [597, 273] width 926 height 469
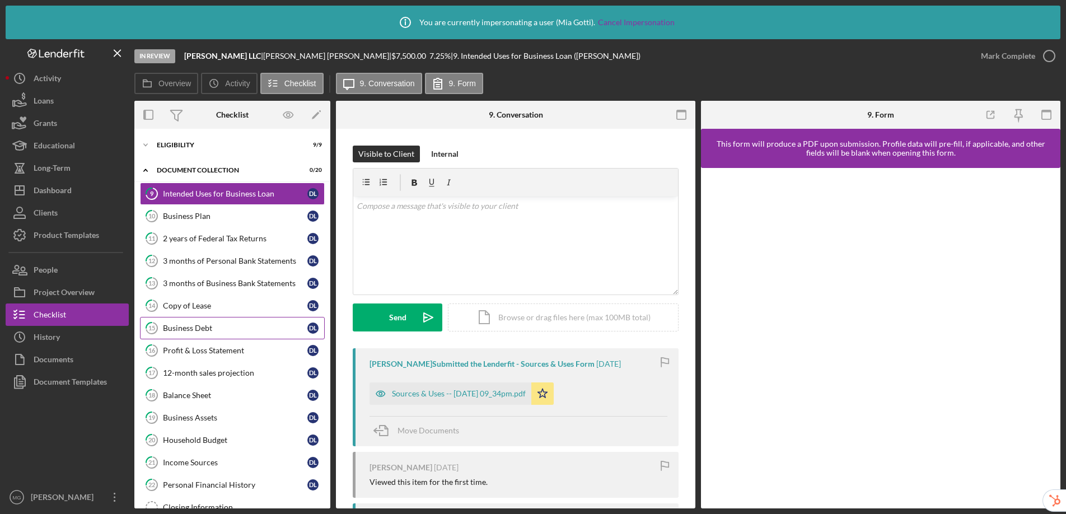
scroll to position [133, 0]
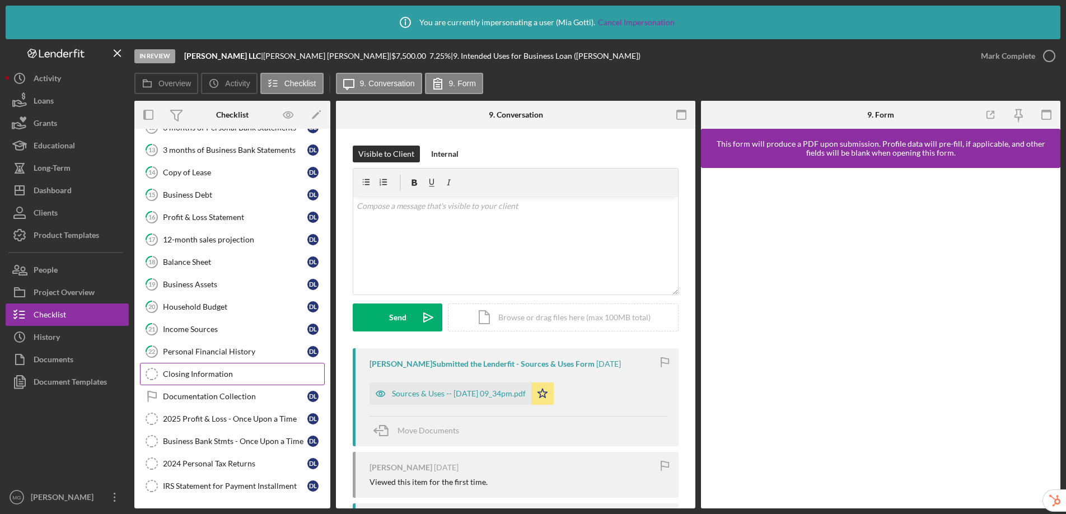
click at [226, 377] on div "Closing Information" at bounding box center [243, 373] width 161 height 9
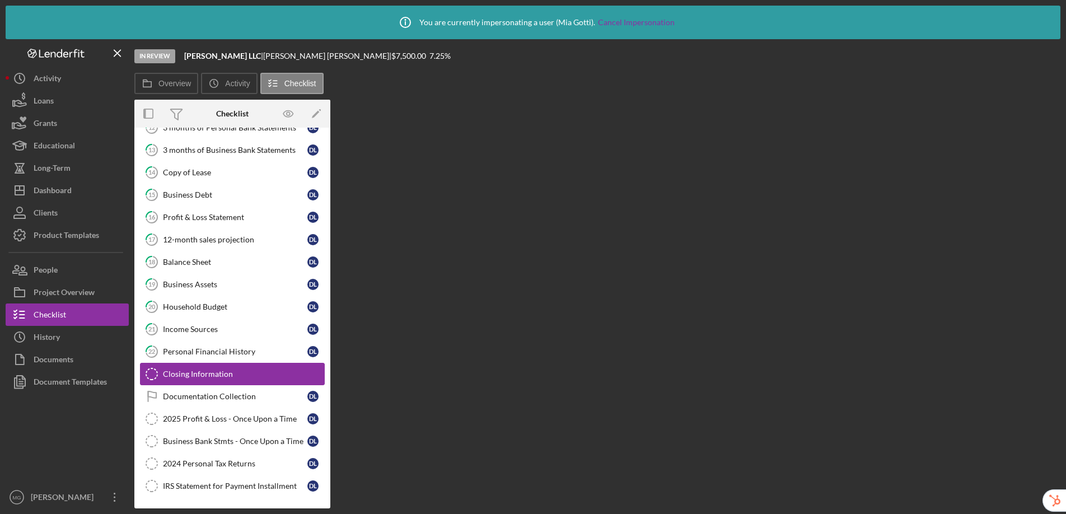
scroll to position [133, 0]
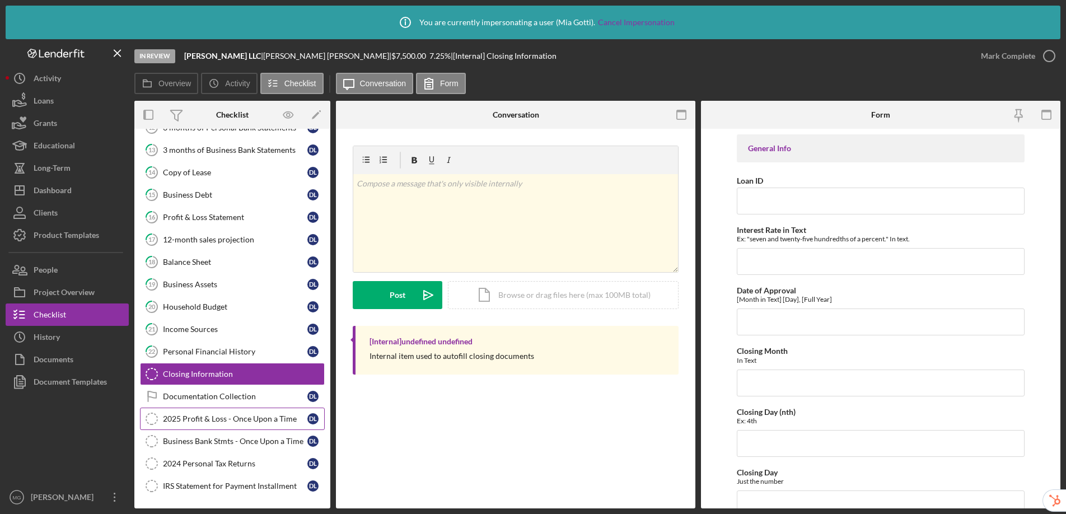
click at [221, 420] on div "2025 Profit & Loss - Once Upon a Time" at bounding box center [235, 418] width 144 height 9
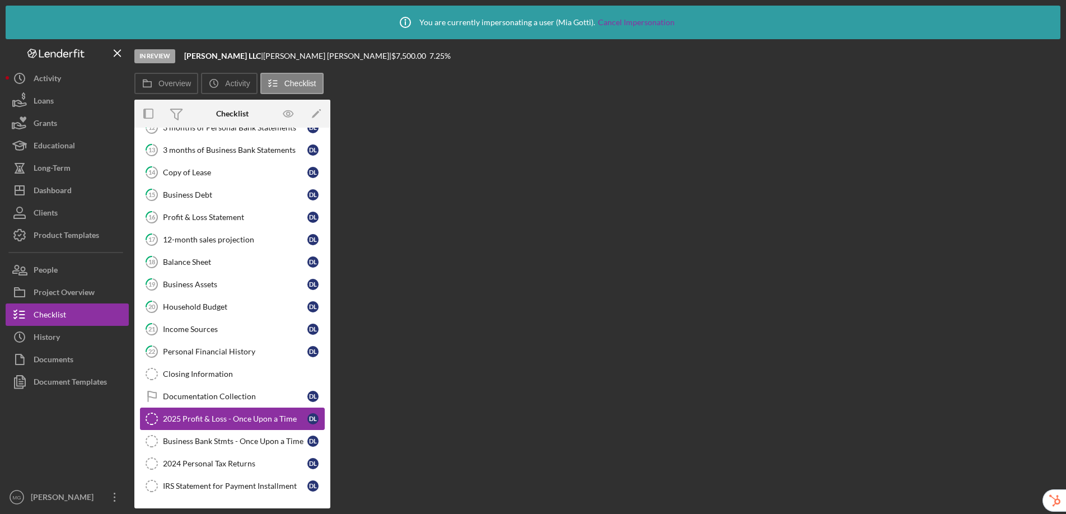
scroll to position [133, 0]
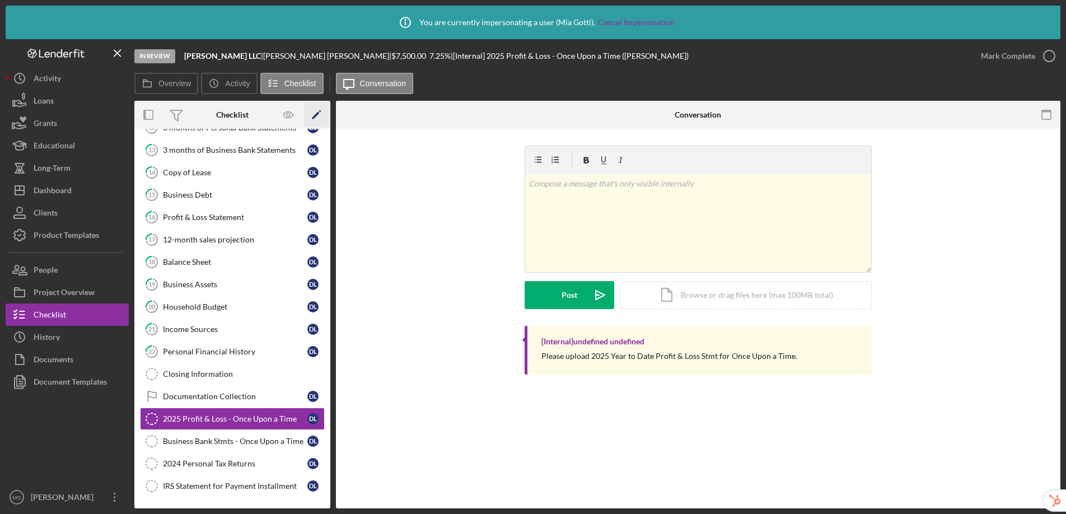
click at [310, 111] on icon "Icon/Edit" at bounding box center [316, 114] width 25 height 25
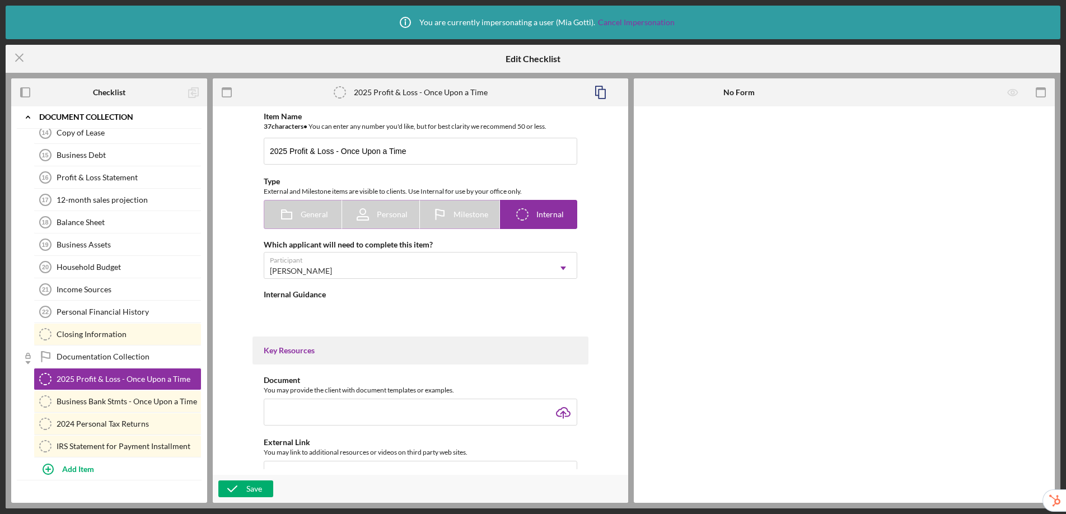
type textarea "<div>Please upload 2025 Year to Date Profit &amp; Loss Stmt for Once Upon a Tim…"
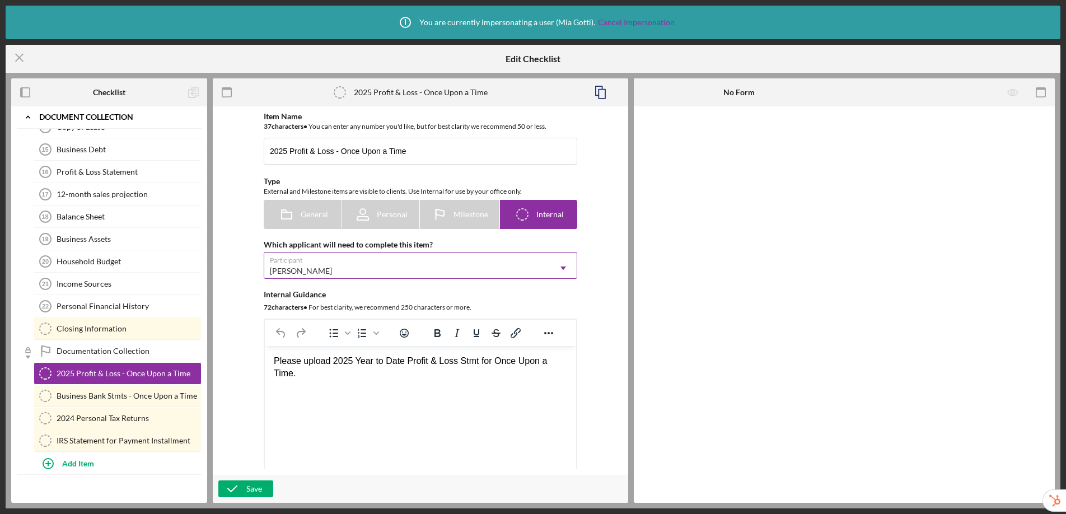
click at [564, 271] on icon "Icon/Dropdown Arrow" at bounding box center [563, 268] width 27 height 27
click at [597, 262] on div "Item Name 37 character s • You can enter any number you'd like, but for best cl…" at bounding box center [420, 290] width 404 height 357
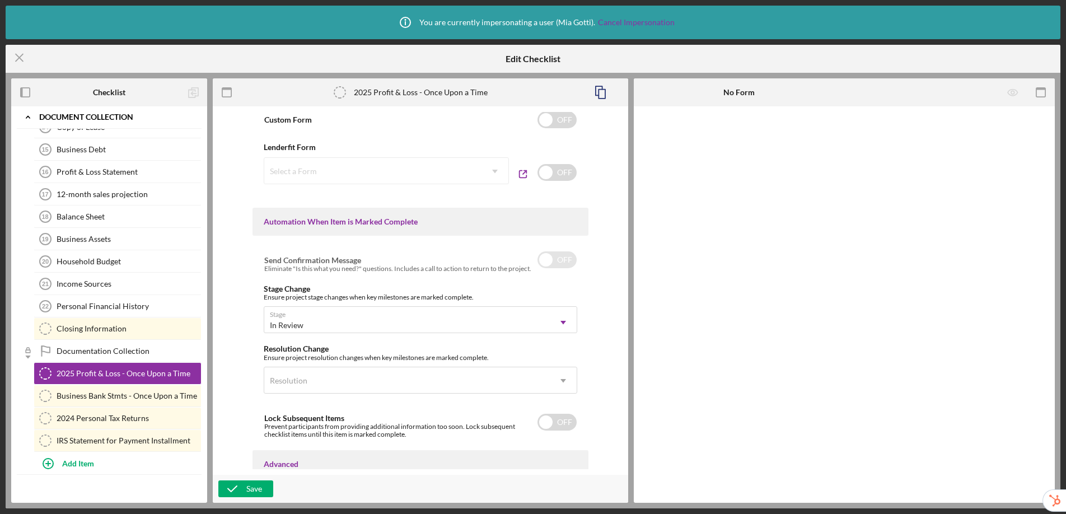
scroll to position [696, 0]
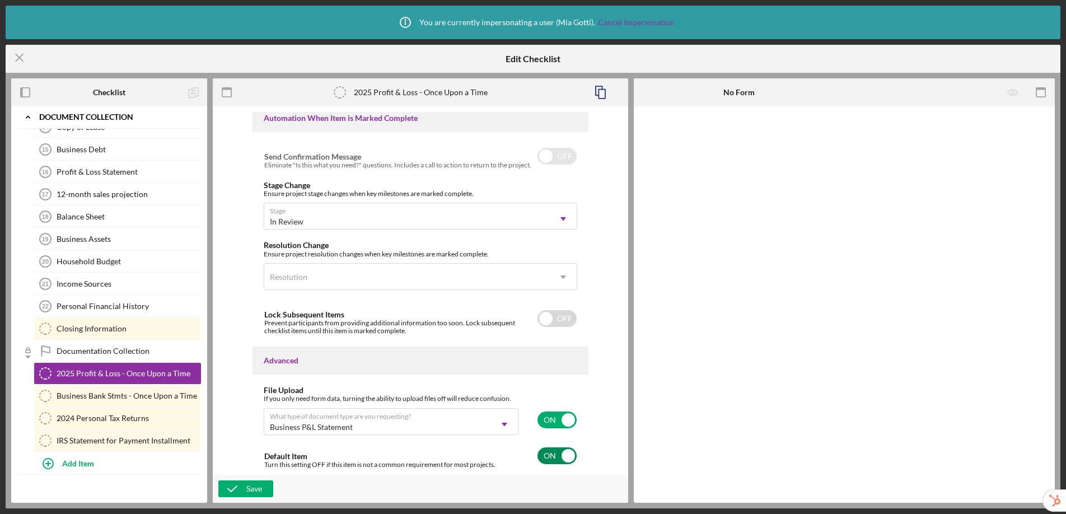
click at [551, 456] on input "checkbox" at bounding box center [556, 455] width 39 height 17
checkbox input "false"
click at [241, 487] on icon "button" at bounding box center [232, 489] width 28 height 28
click at [17, 58] on icon "Icon/Menu Close" at bounding box center [20, 58] width 28 height 28
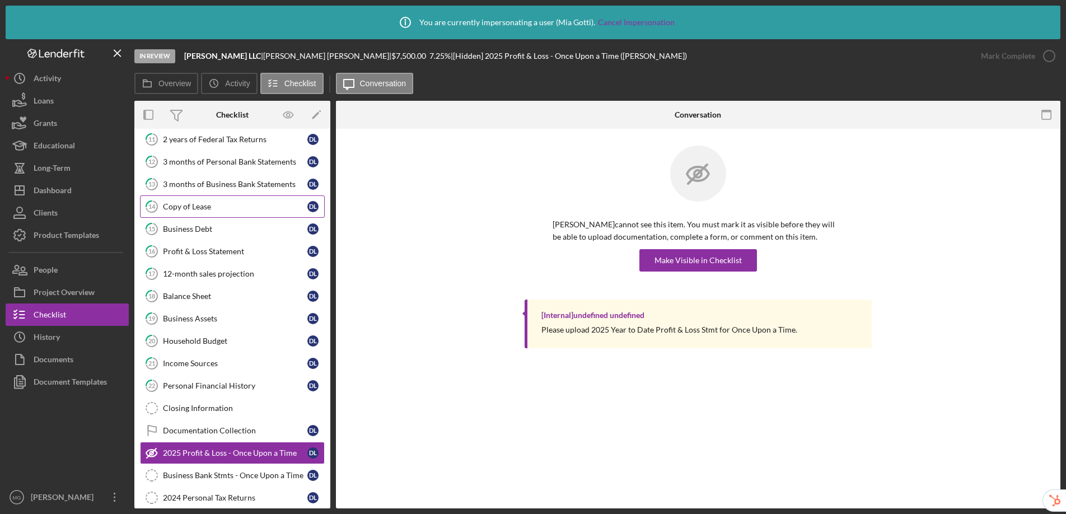
scroll to position [133, 0]
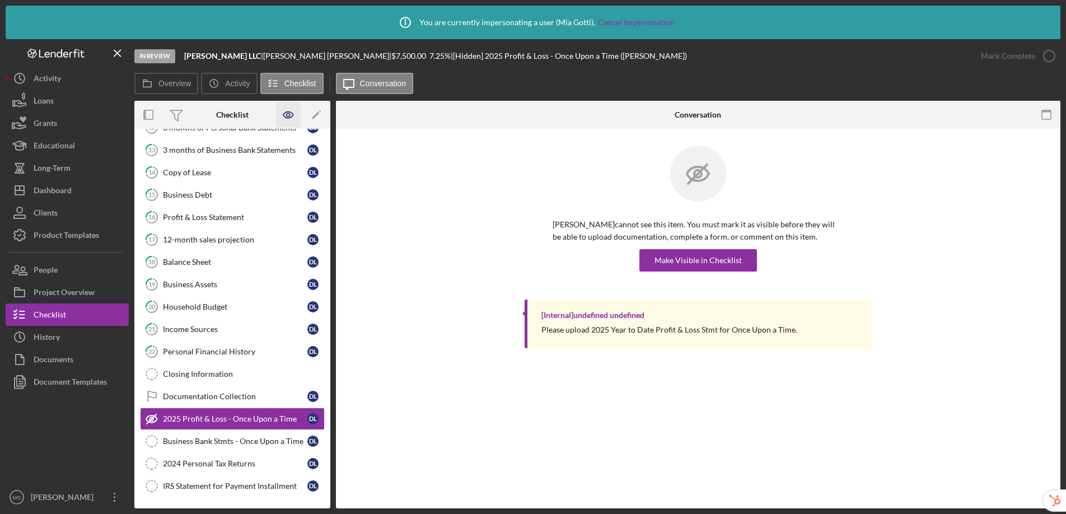
click at [287, 113] on icon "button" at bounding box center [288, 114] width 3 height 3
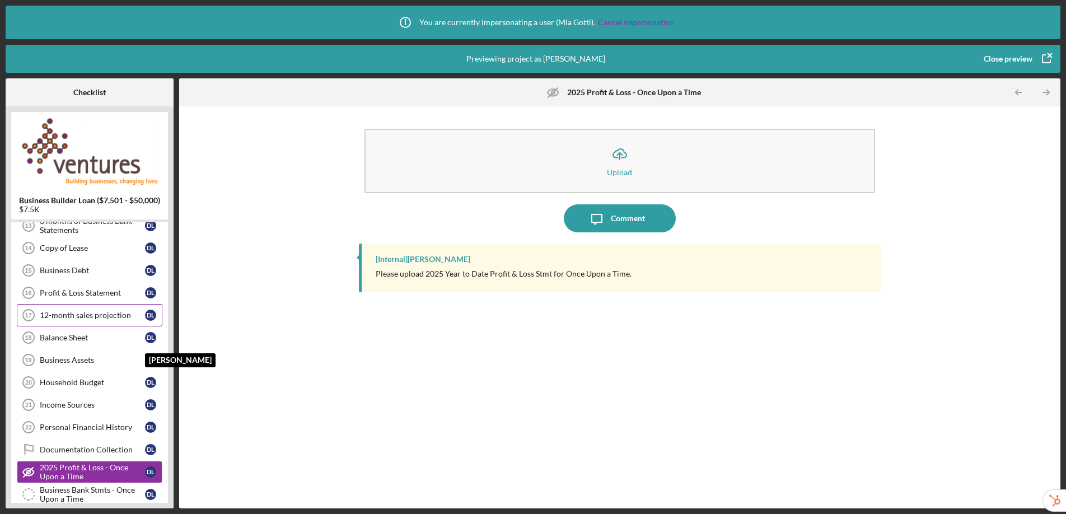
scroll to position [204, 0]
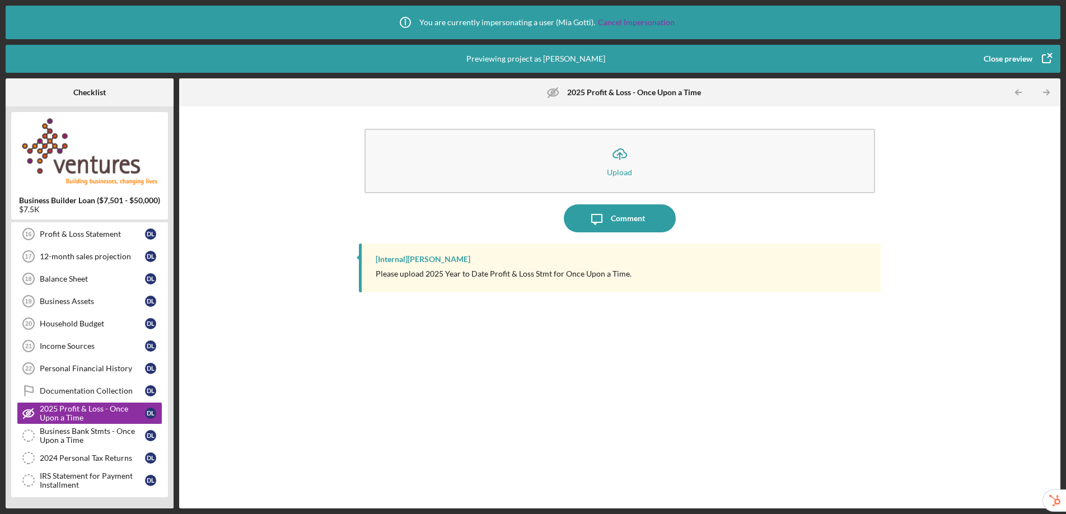
click at [1005, 57] on div "Close preview" at bounding box center [1008, 59] width 49 height 22
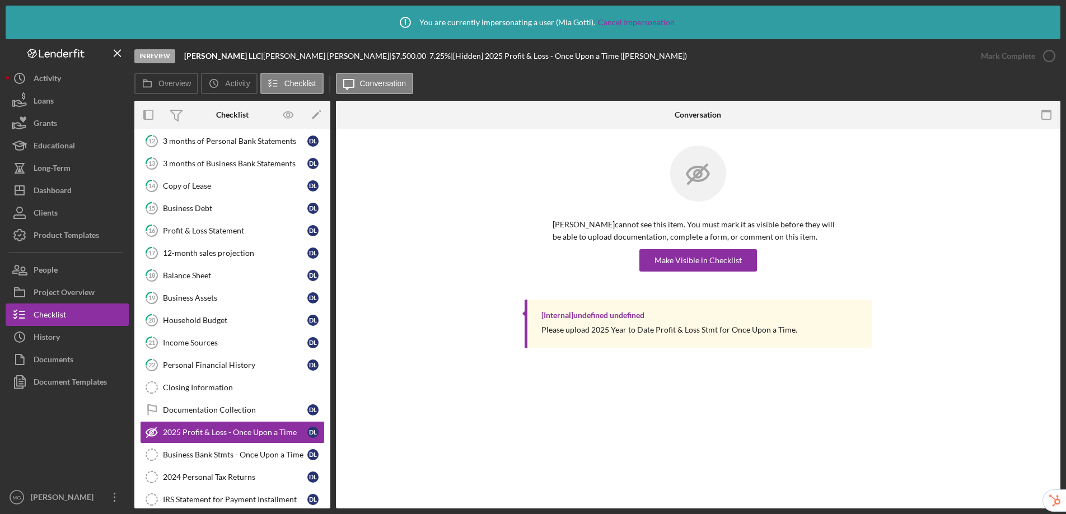
scroll to position [133, 0]
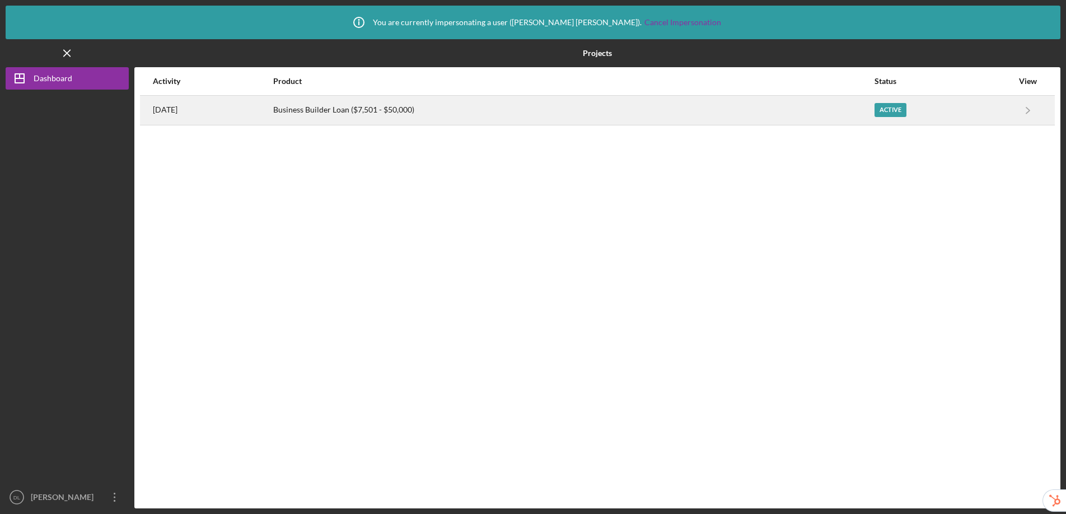
click at [370, 122] on div "Business Builder Loan ($7,501 - $50,000)" at bounding box center [573, 110] width 600 height 28
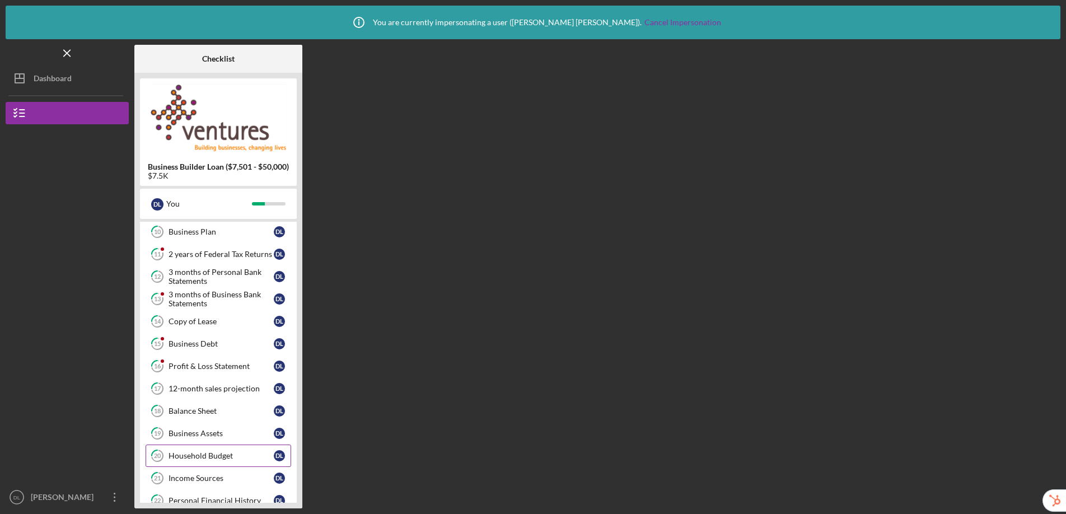
scroll to position [114, 0]
